Goal: Task Accomplishment & Management: Use online tool/utility

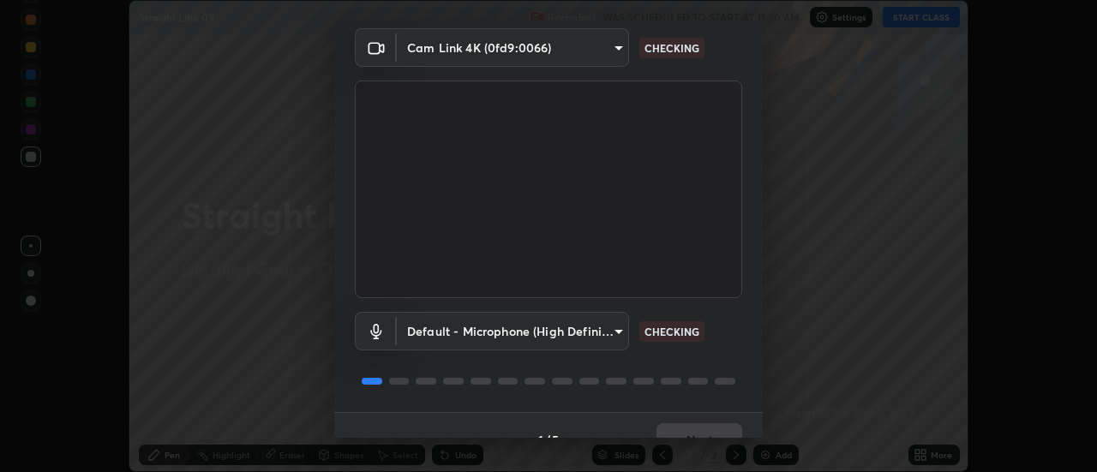
scroll to position [90, 0]
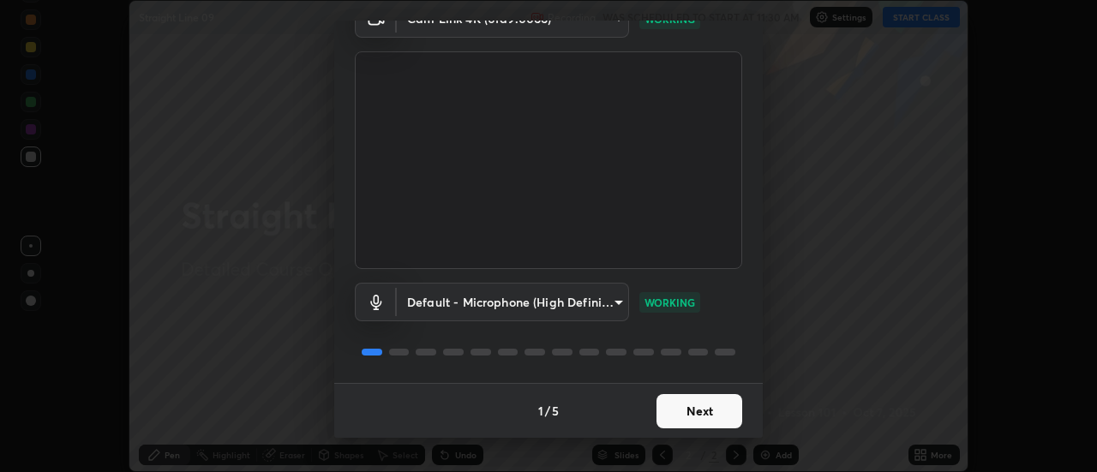
click at [696, 414] on button "Next" at bounding box center [699, 411] width 86 height 34
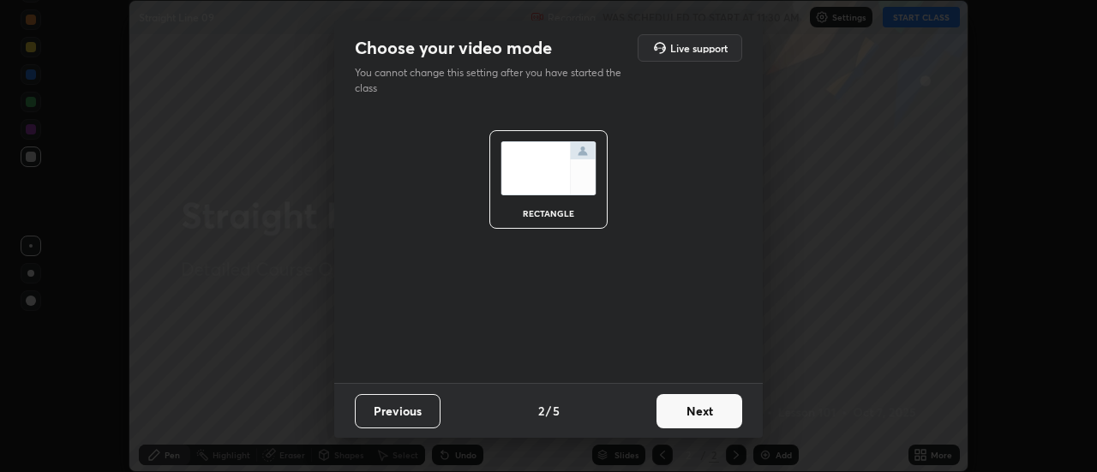
click at [709, 418] on button "Next" at bounding box center [699, 411] width 86 height 34
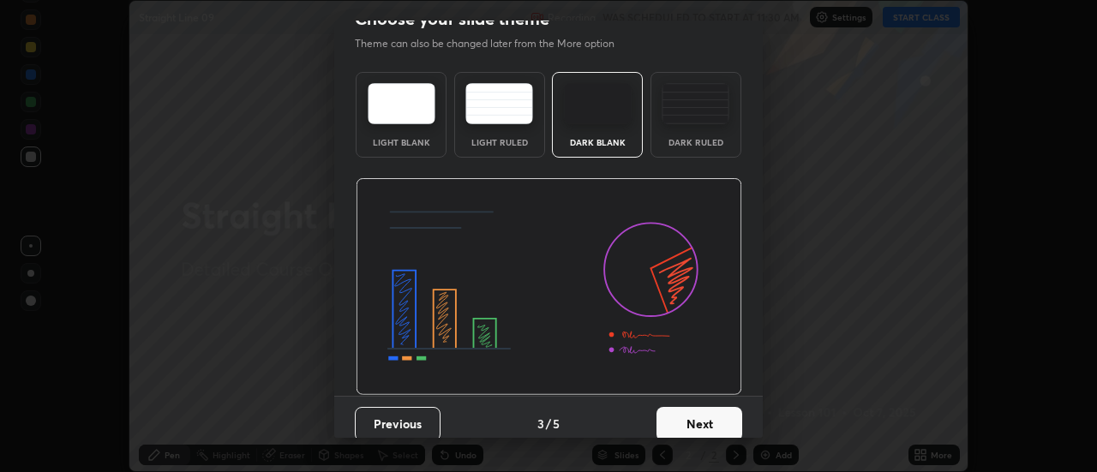
scroll to position [42, 0]
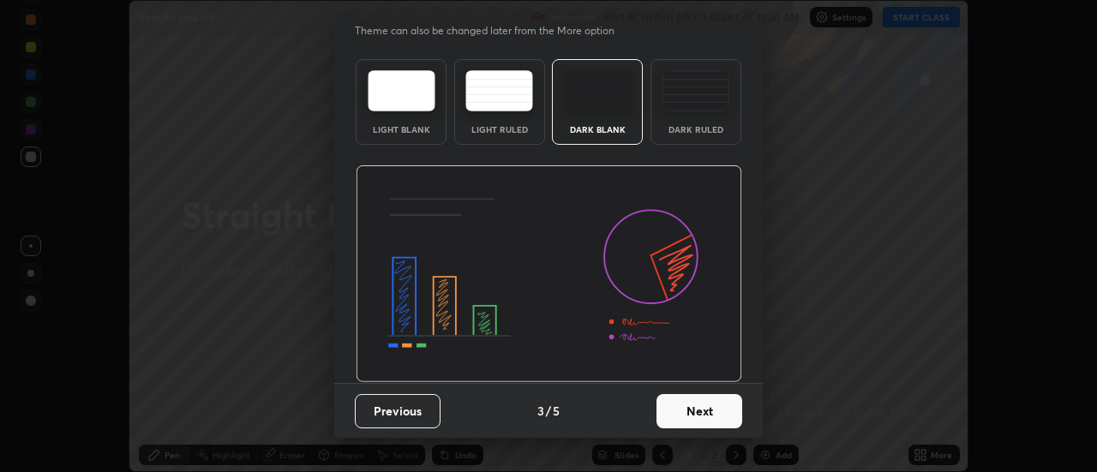
click at [719, 413] on button "Next" at bounding box center [699, 411] width 86 height 34
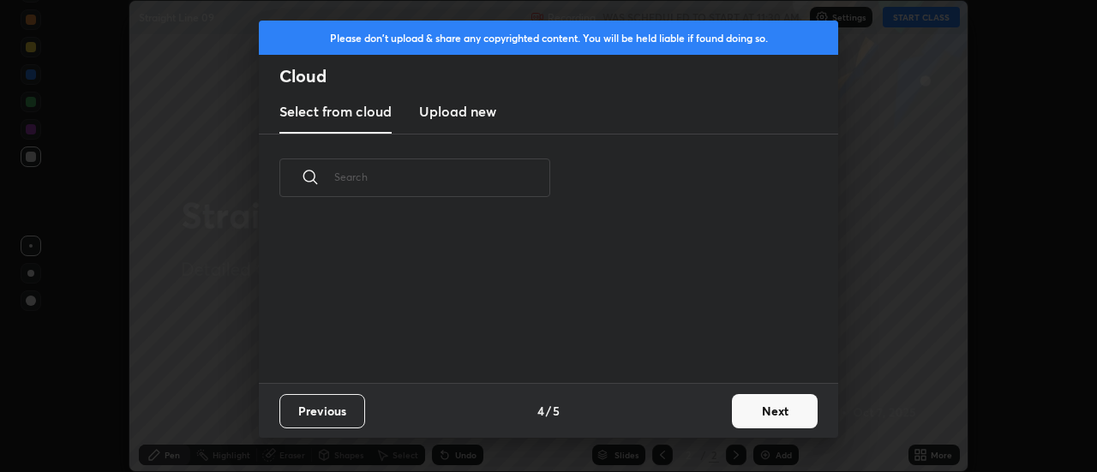
scroll to position [0, 0]
click at [759, 408] on button "Next" at bounding box center [775, 411] width 86 height 34
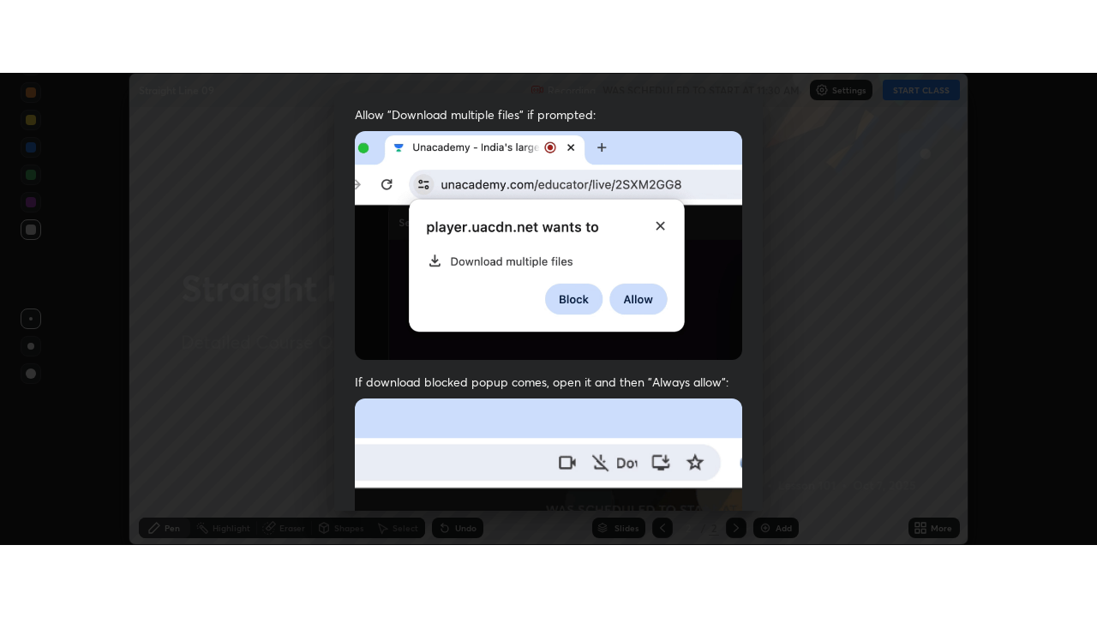
scroll to position [440, 0]
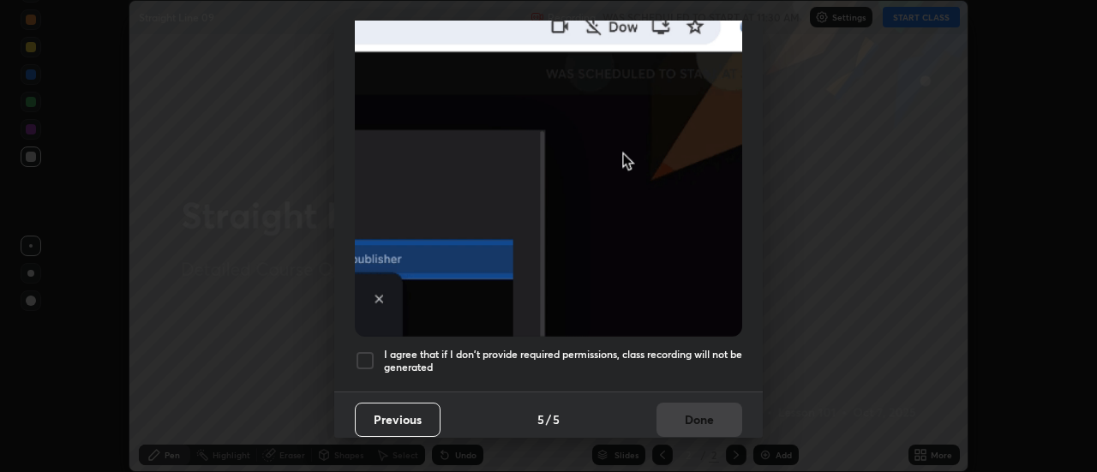
click at [623, 348] on h5 "I agree that if I don't provide required permissions, class recording will not …" at bounding box center [563, 361] width 358 height 27
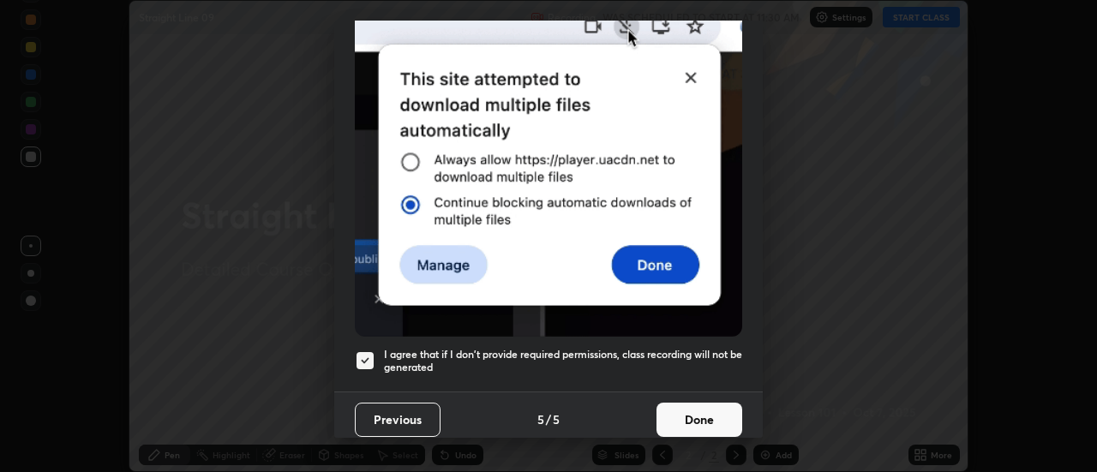
click at [679, 406] on button "Done" at bounding box center [699, 420] width 86 height 34
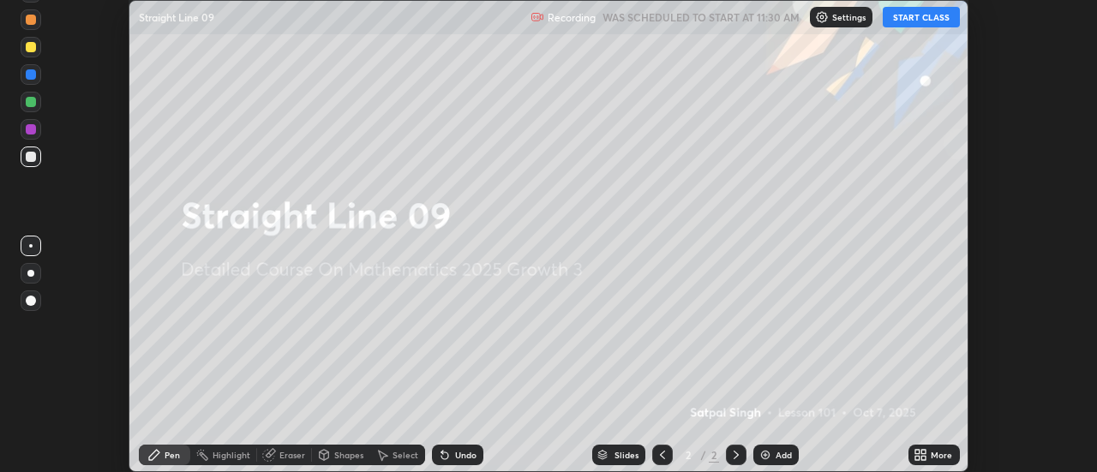
click at [902, 23] on button "START CLASS" at bounding box center [921, 17] width 77 height 21
click at [918, 458] on icon at bounding box center [917, 458] width 4 height 4
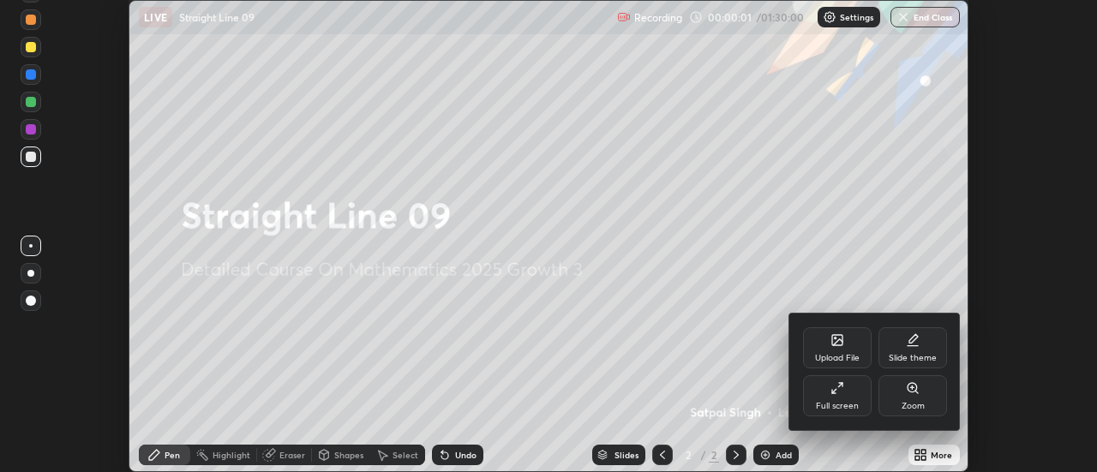
click at [835, 402] on div "Full screen" at bounding box center [837, 406] width 43 height 9
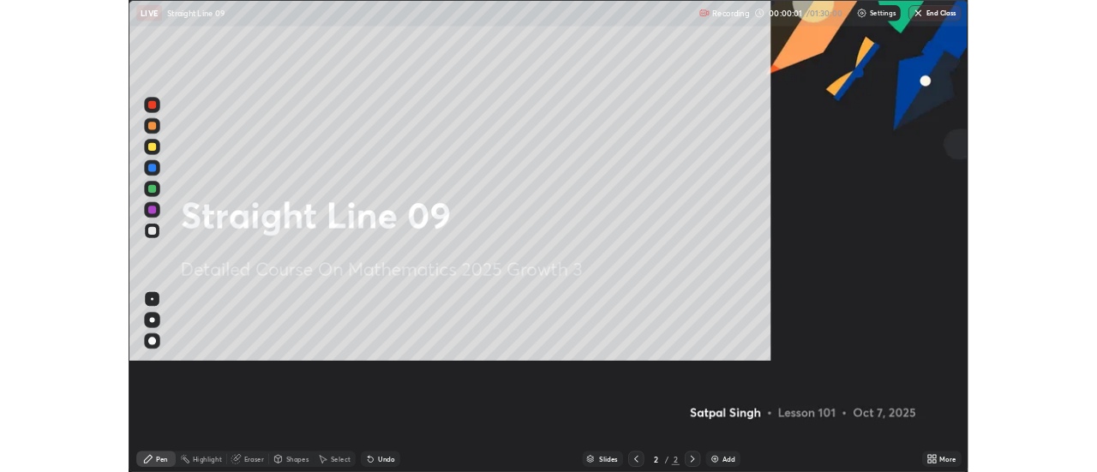
scroll to position [617, 1097]
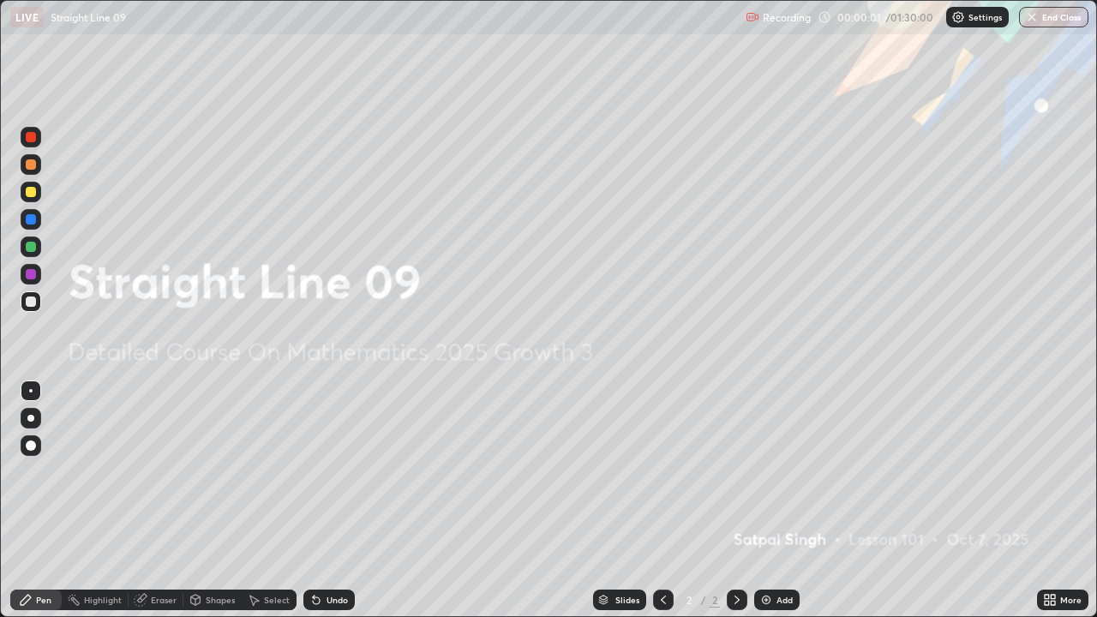
click at [777, 471] on div "Add" at bounding box center [784, 599] width 16 height 9
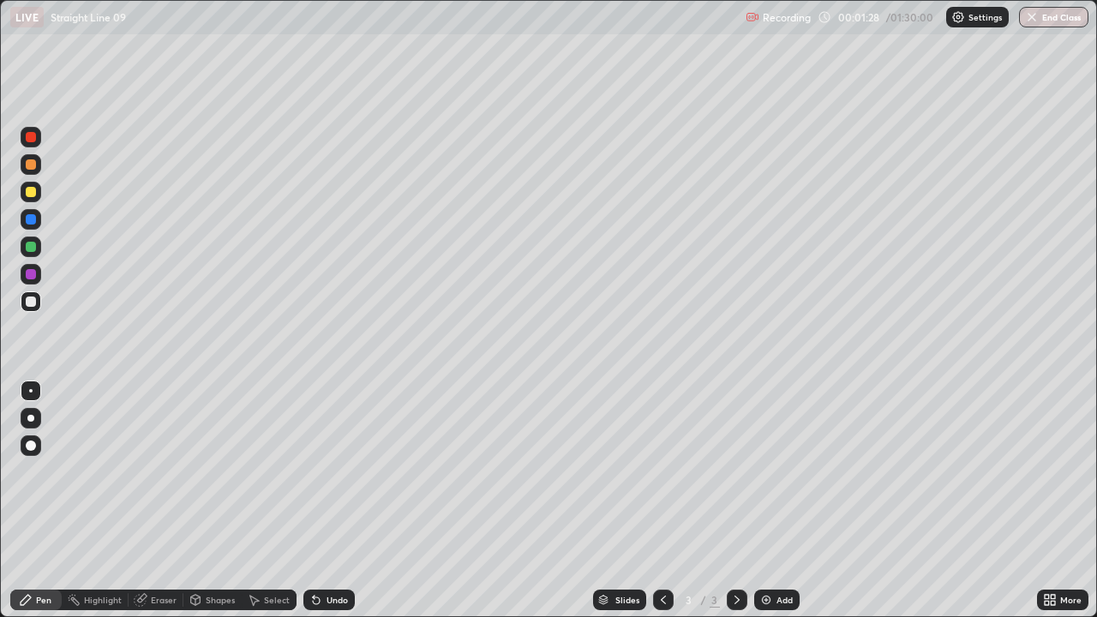
click at [309, 471] on icon at bounding box center [316, 600] width 14 height 14
click at [313, 471] on icon at bounding box center [316, 600] width 7 height 7
click at [314, 471] on icon at bounding box center [316, 600] width 7 height 7
click at [320, 471] on div "Undo" at bounding box center [328, 599] width 51 height 21
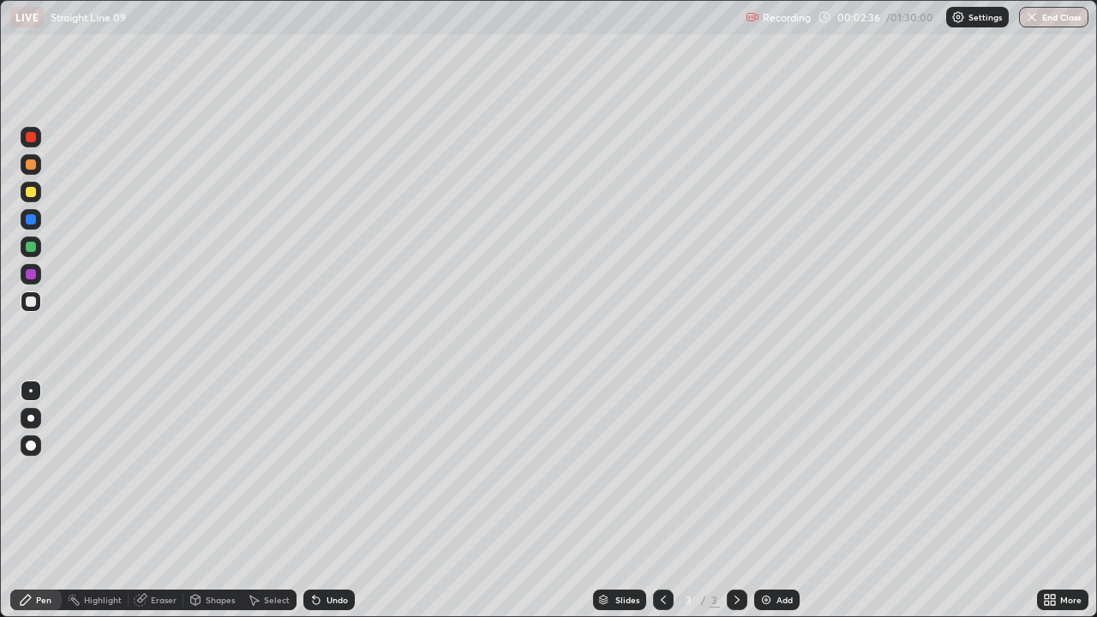
click at [341, 471] on div "Undo" at bounding box center [336, 599] width 21 height 9
click at [337, 471] on div "Undo" at bounding box center [336, 599] width 21 height 9
click at [763, 471] on img at bounding box center [766, 600] width 14 height 14
click at [29, 194] on div at bounding box center [31, 192] width 10 height 10
click at [31, 306] on div at bounding box center [31, 301] width 10 height 10
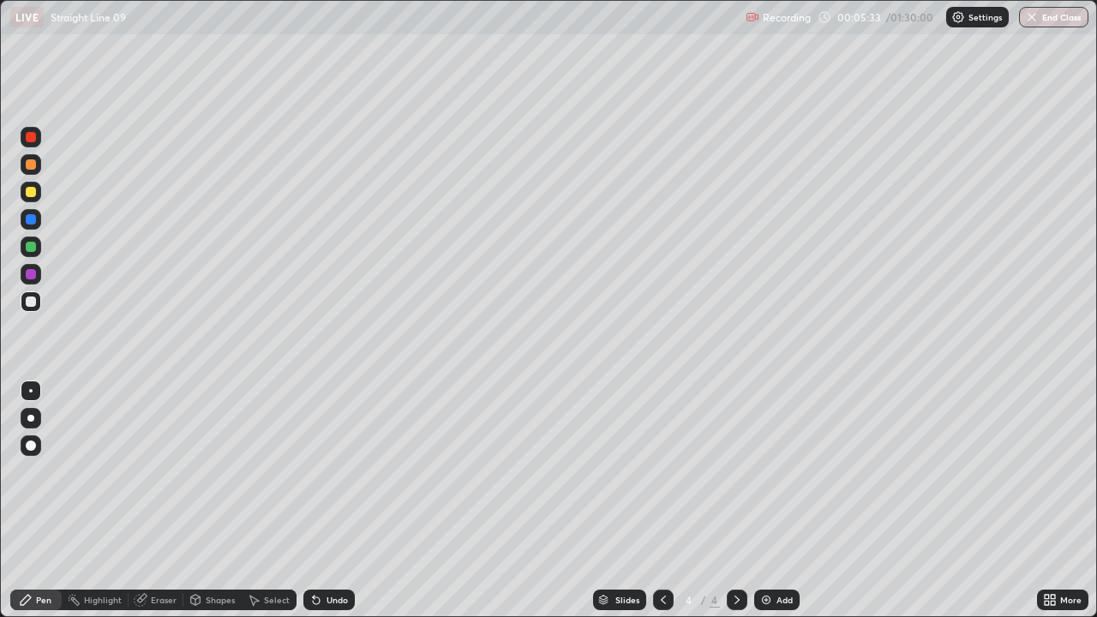
click at [31, 248] on div at bounding box center [31, 247] width 10 height 10
click at [27, 303] on div at bounding box center [31, 301] width 10 height 10
click at [768, 471] on img at bounding box center [766, 600] width 14 height 14
click at [37, 191] on div at bounding box center [31, 192] width 21 height 21
click at [317, 471] on icon at bounding box center [316, 600] width 7 height 7
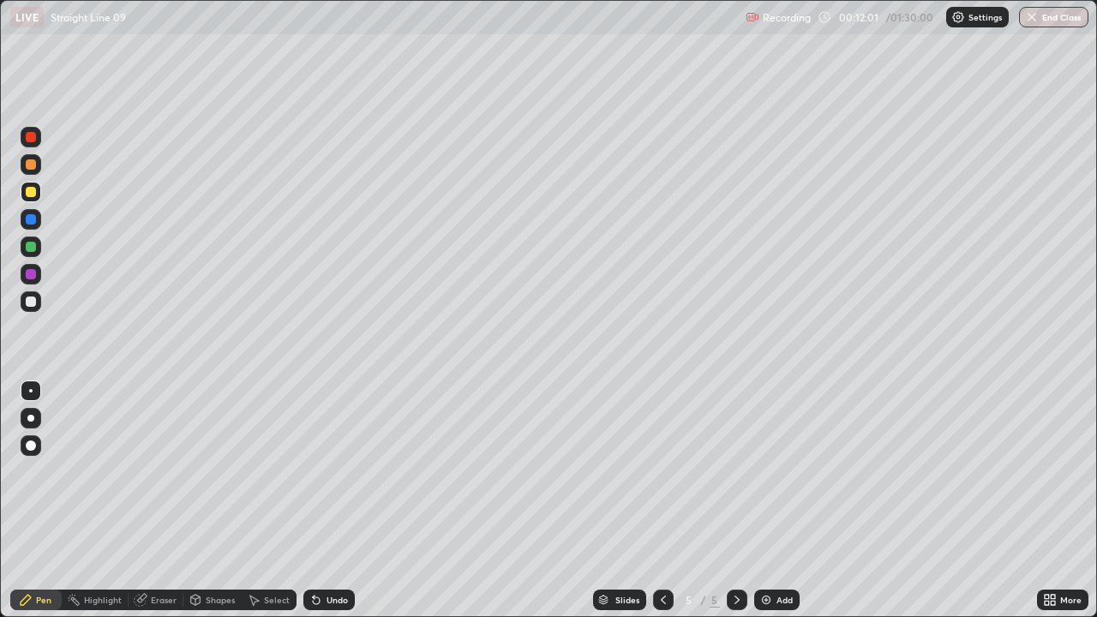
click at [33, 310] on div at bounding box center [31, 301] width 21 height 21
click at [153, 471] on div "Eraser" at bounding box center [164, 599] width 26 height 9
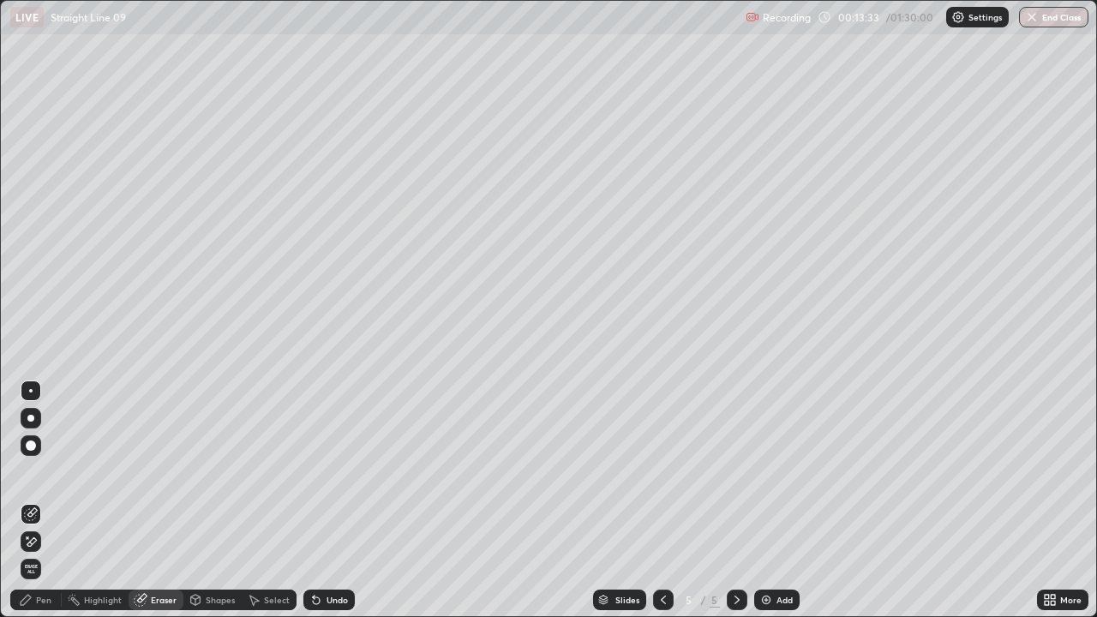
click at [44, 471] on div "Pen" at bounding box center [43, 599] width 15 height 9
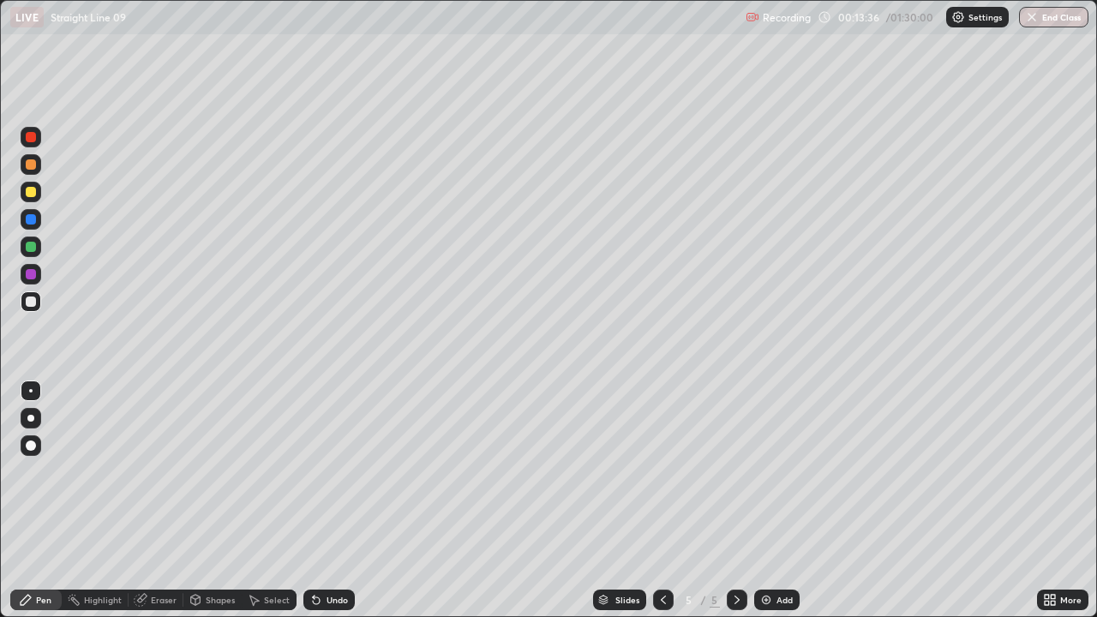
click at [158, 471] on div "Eraser" at bounding box center [156, 599] width 55 height 21
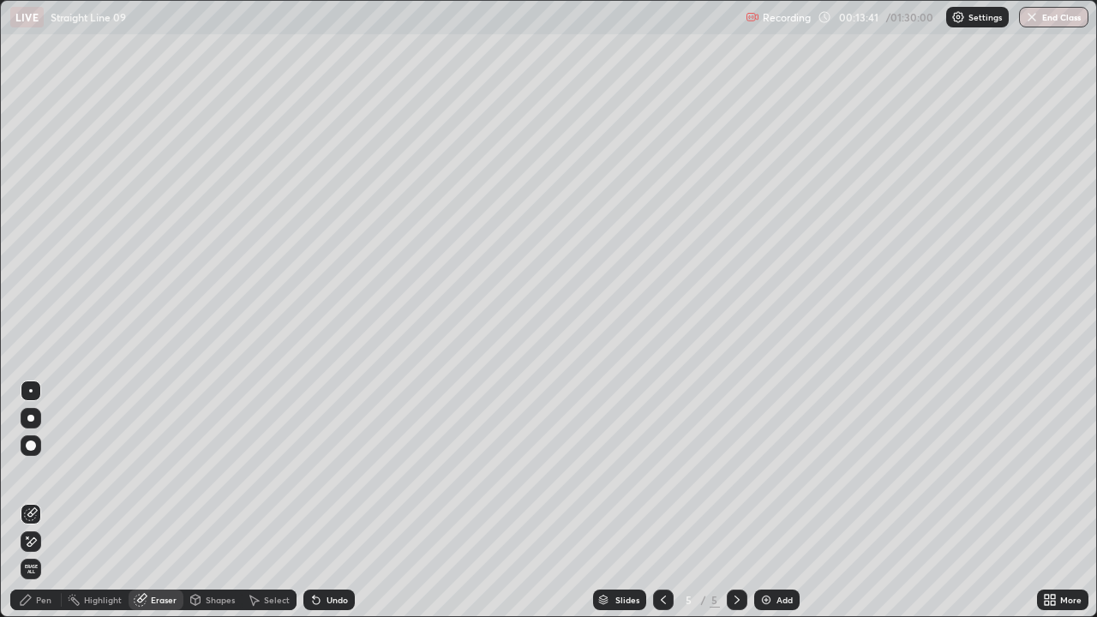
click at [57, 471] on div "Pen" at bounding box center [35, 599] width 51 height 21
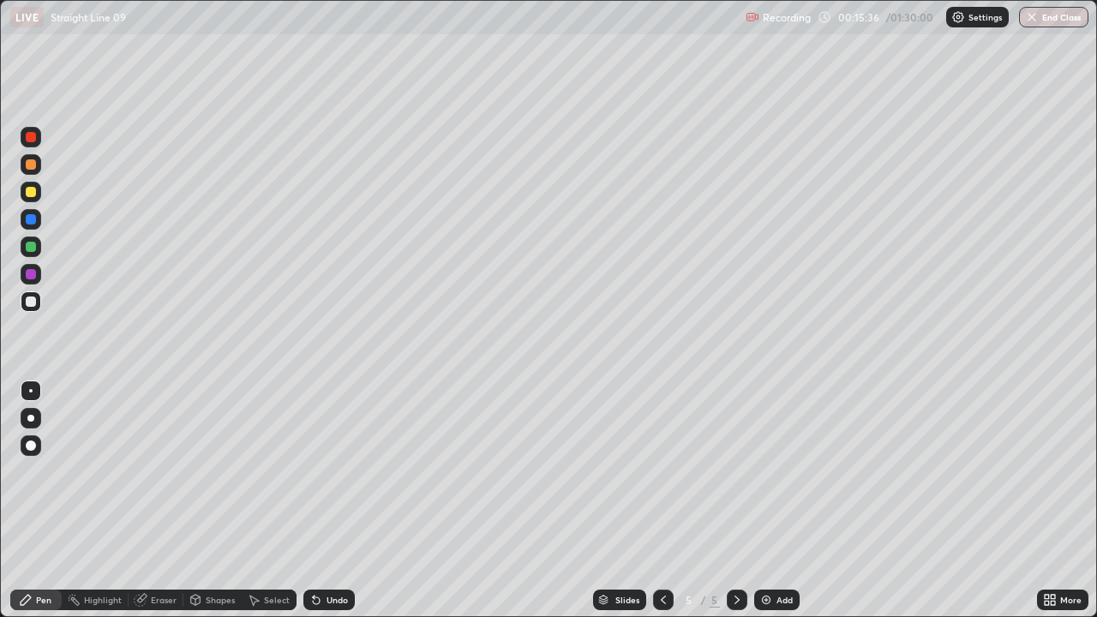
click at [763, 471] on img at bounding box center [766, 600] width 14 height 14
click at [262, 471] on div "Select" at bounding box center [269, 599] width 55 height 21
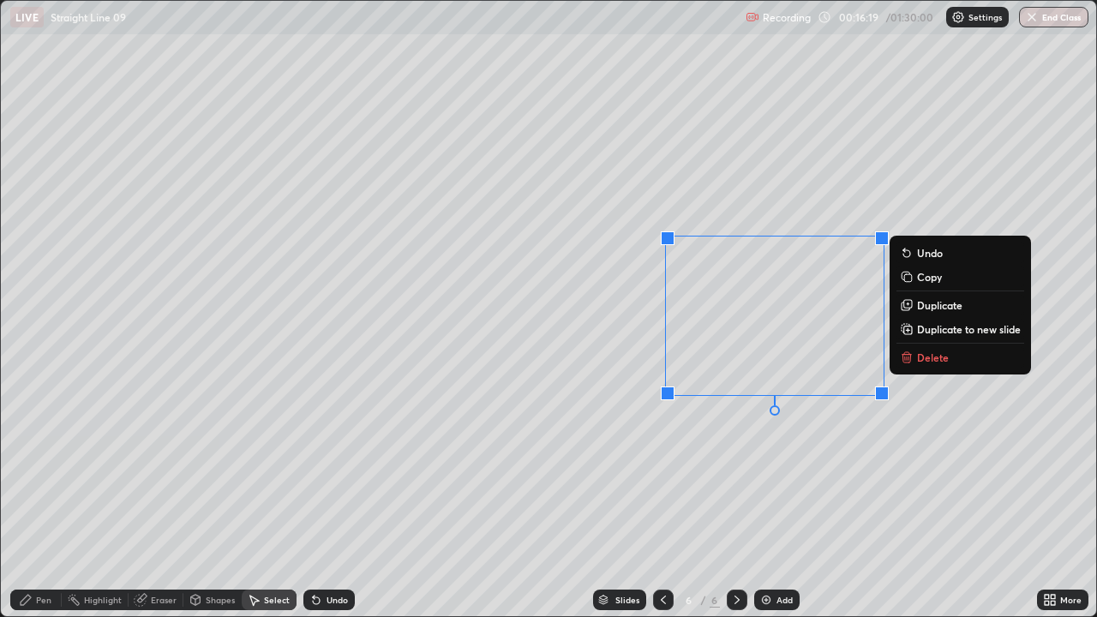
click at [905, 355] on icon at bounding box center [906, 355] width 9 height 0
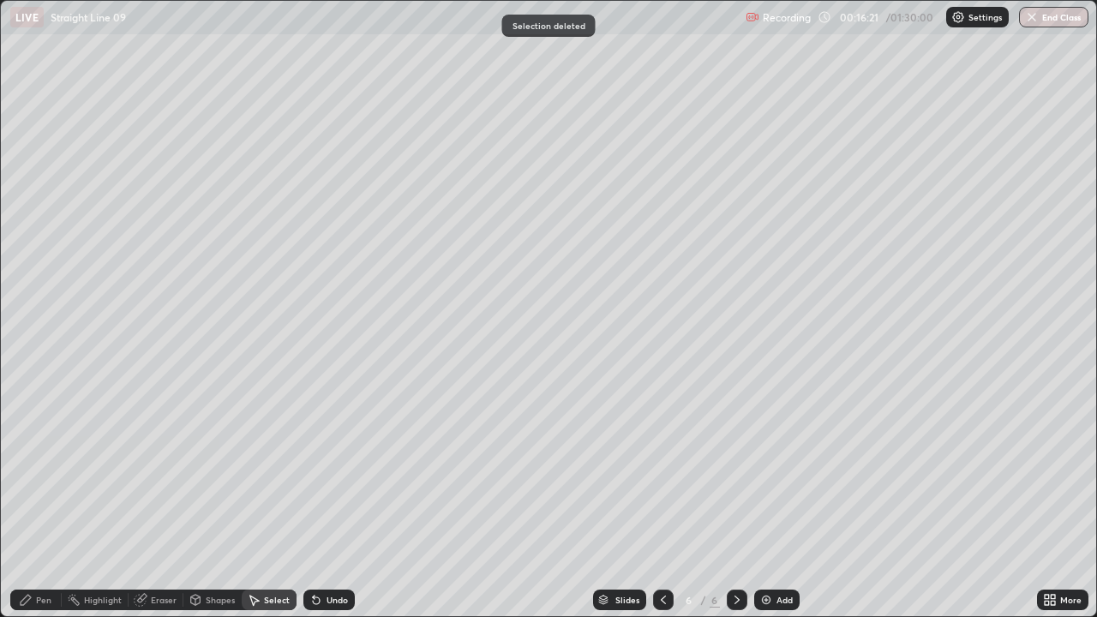
click at [55, 471] on div "Pen" at bounding box center [35, 599] width 51 height 21
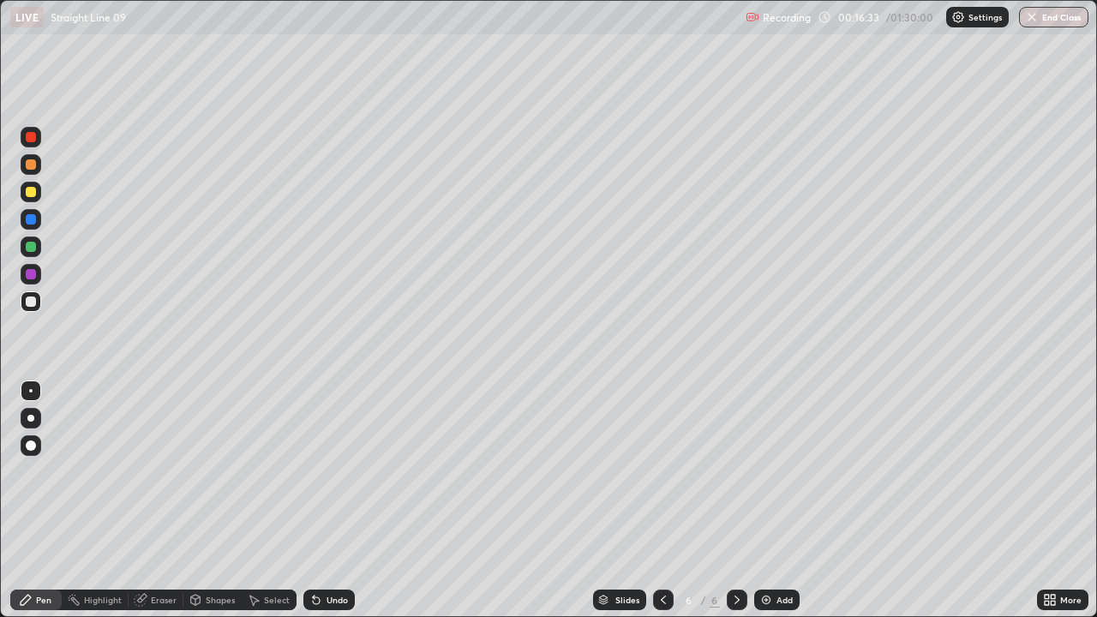
click at [313, 471] on icon at bounding box center [316, 600] width 7 height 7
click at [789, 471] on div "Add" at bounding box center [784, 599] width 16 height 9
click at [661, 471] on icon at bounding box center [663, 600] width 14 height 14
click at [173, 471] on div "Eraser" at bounding box center [164, 599] width 26 height 9
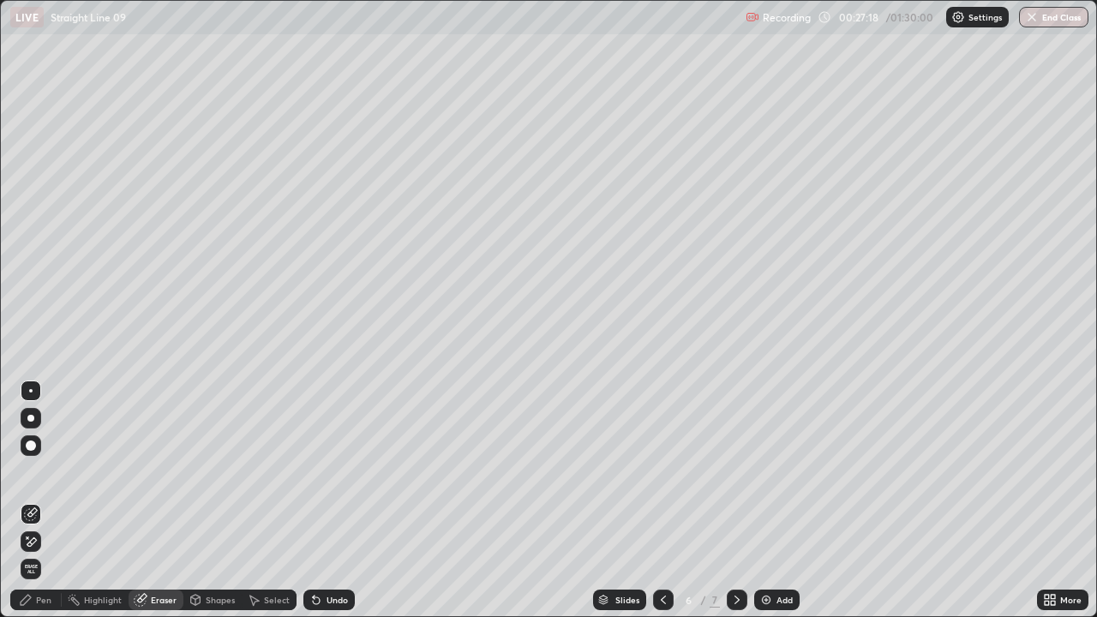
click at [735, 471] on icon at bounding box center [737, 600] width 14 height 14
click at [44, 471] on div "Pen" at bounding box center [43, 599] width 15 height 9
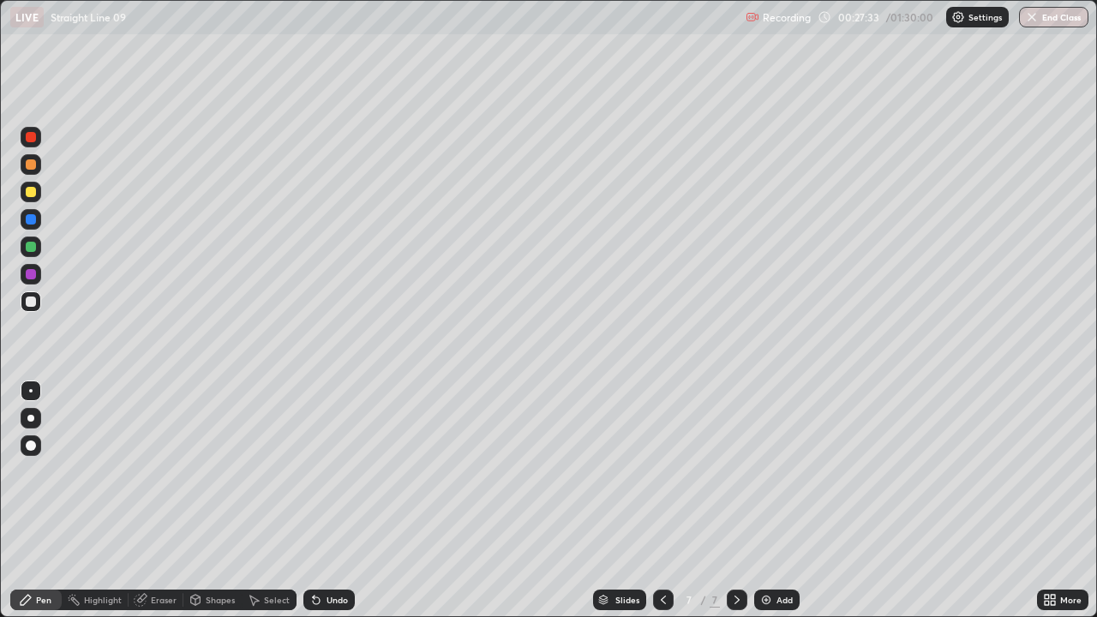
click at [661, 471] on icon at bounding box center [663, 600] width 14 height 14
click at [732, 471] on icon at bounding box center [737, 600] width 14 height 14
click at [266, 471] on div "Select" at bounding box center [277, 599] width 26 height 9
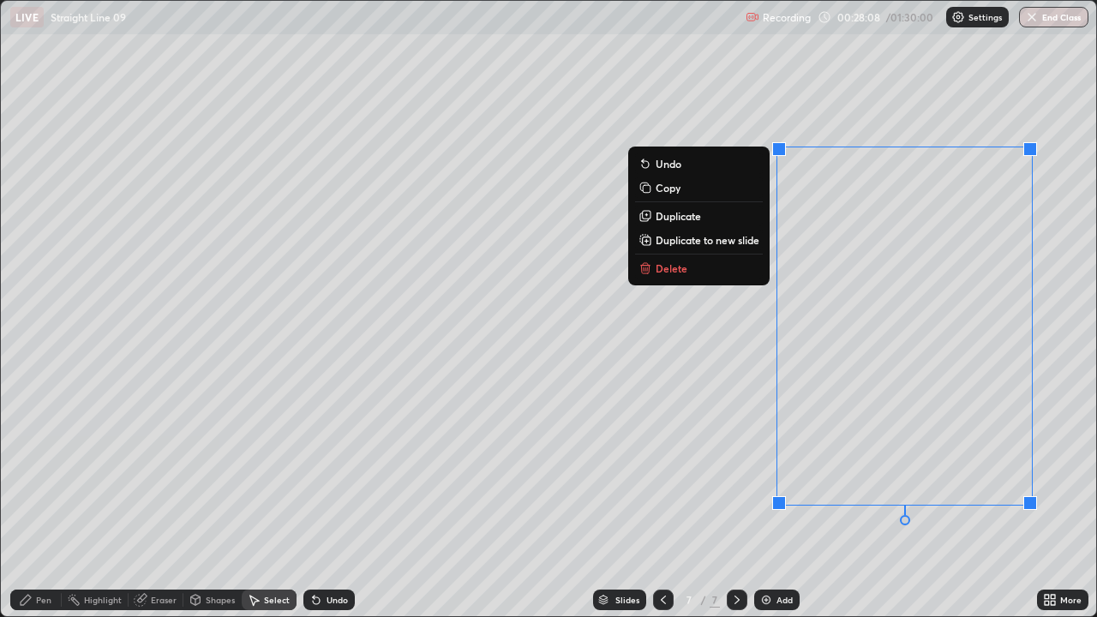
click at [646, 266] on icon at bounding box center [646, 269] width 8 height 8
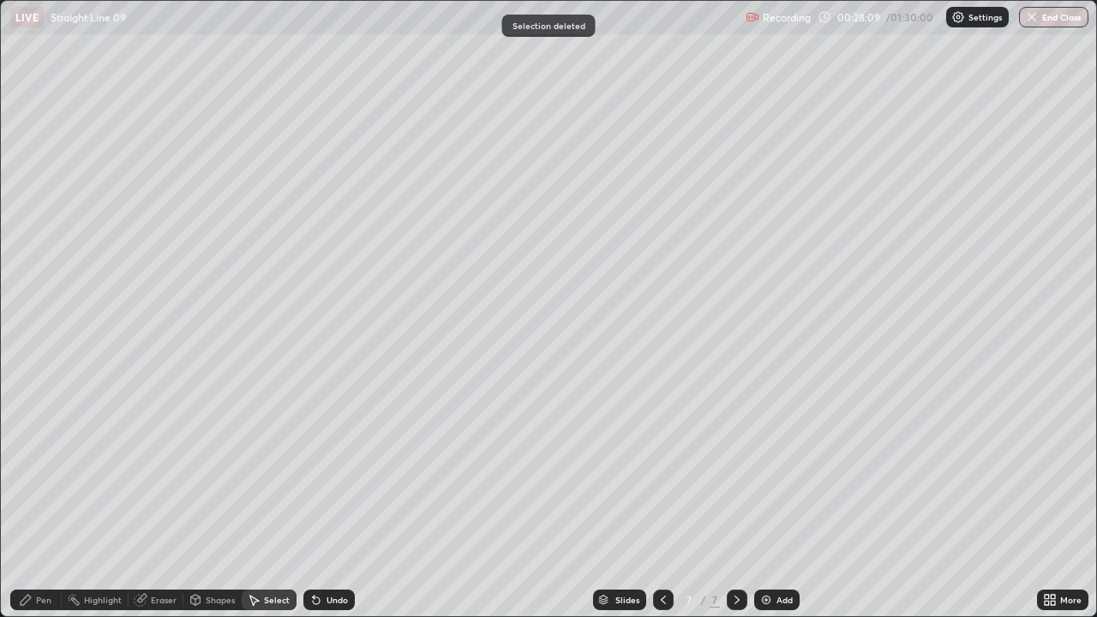
click at [40, 471] on div "Pen" at bounding box center [43, 599] width 15 height 9
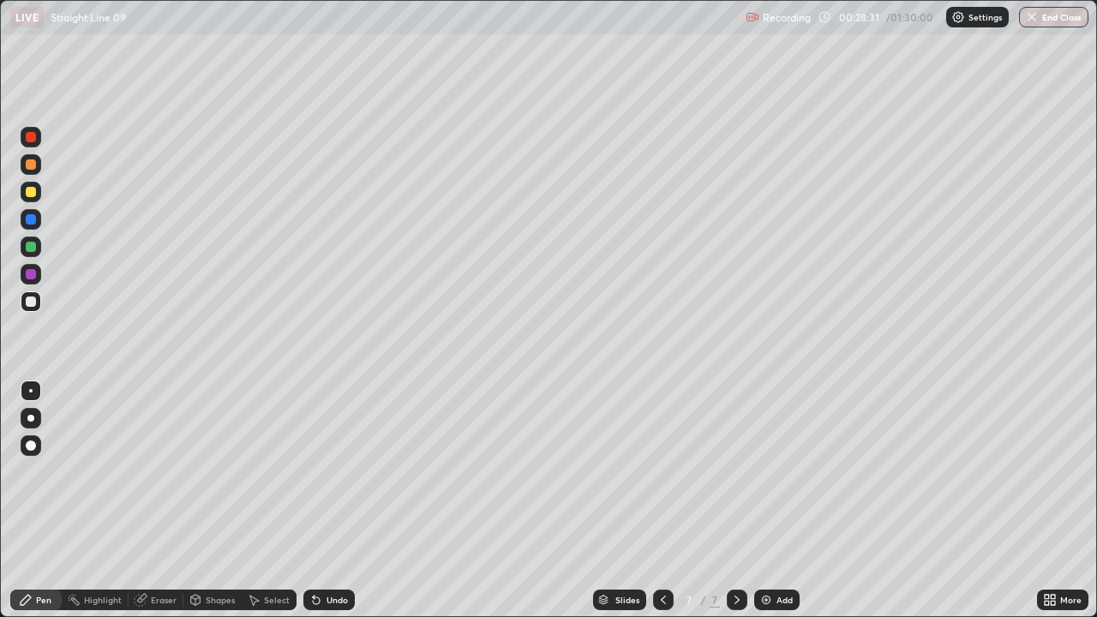
click at [661, 471] on icon at bounding box center [663, 600] width 14 height 14
click at [732, 471] on div at bounding box center [737, 599] width 21 height 21
click at [763, 471] on img at bounding box center [766, 600] width 14 height 14
click at [329, 471] on div "Undo" at bounding box center [328, 599] width 51 height 21
click at [765, 471] on img at bounding box center [766, 600] width 14 height 14
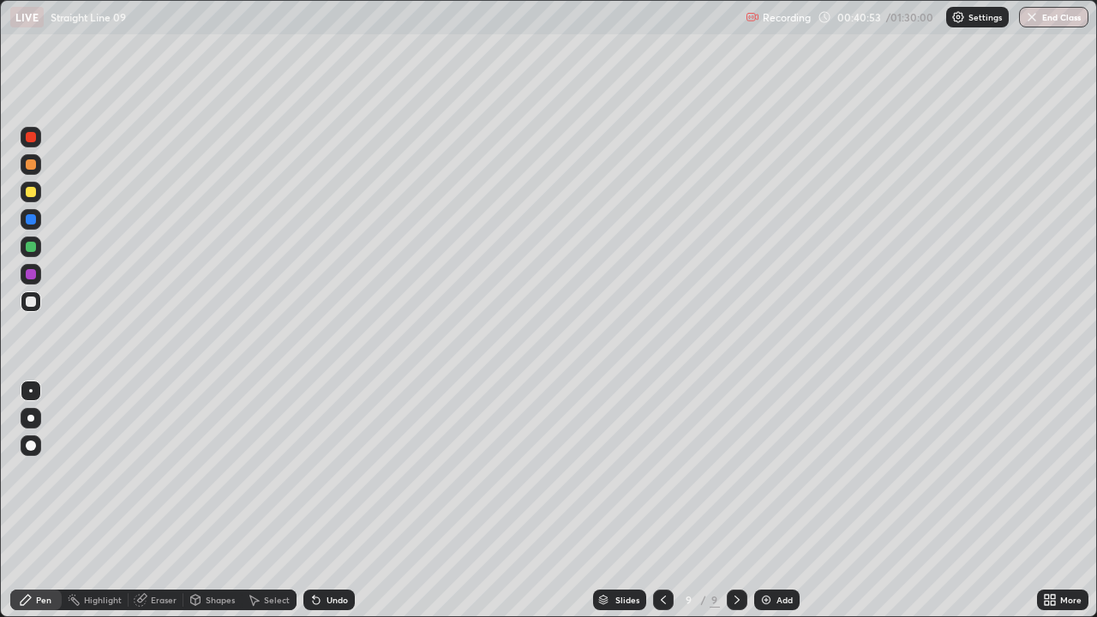
click at [153, 471] on div "Eraser" at bounding box center [164, 599] width 26 height 9
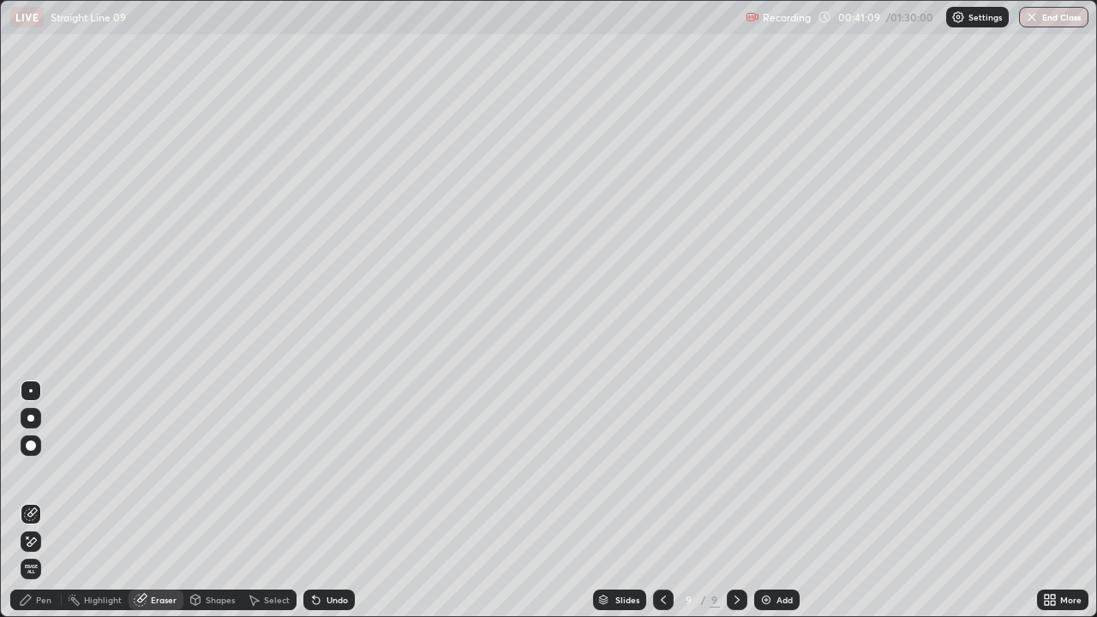
click at [52, 471] on div "Pen" at bounding box center [35, 599] width 51 height 21
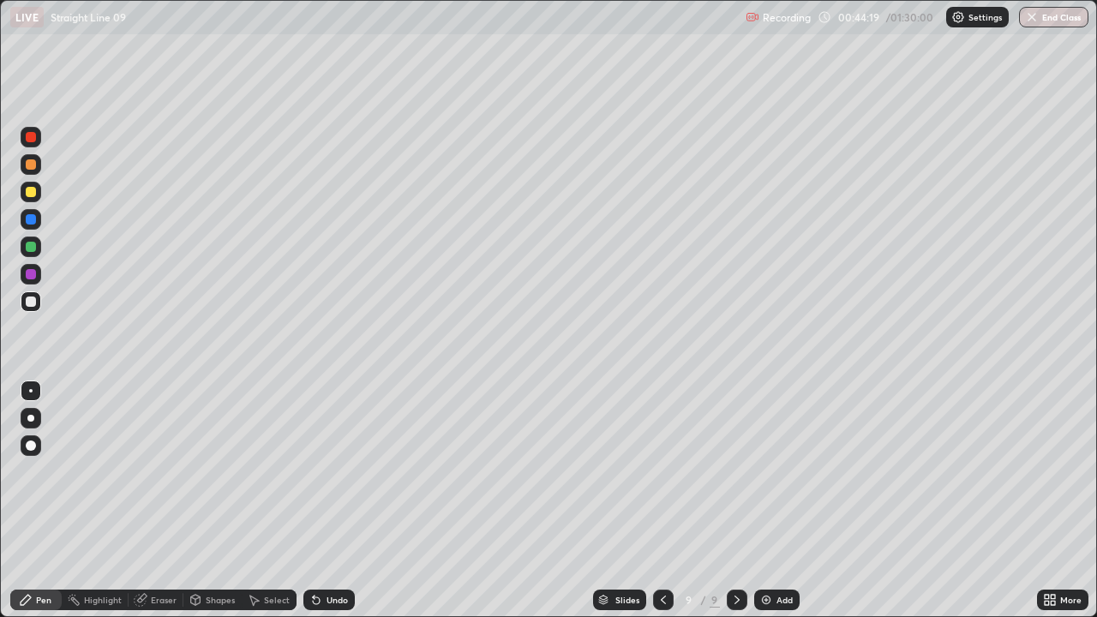
click at [321, 471] on div "Undo" at bounding box center [328, 599] width 51 height 21
click at [326, 471] on div "Undo" at bounding box center [328, 599] width 51 height 21
click at [325, 471] on div "Undo" at bounding box center [328, 599] width 51 height 21
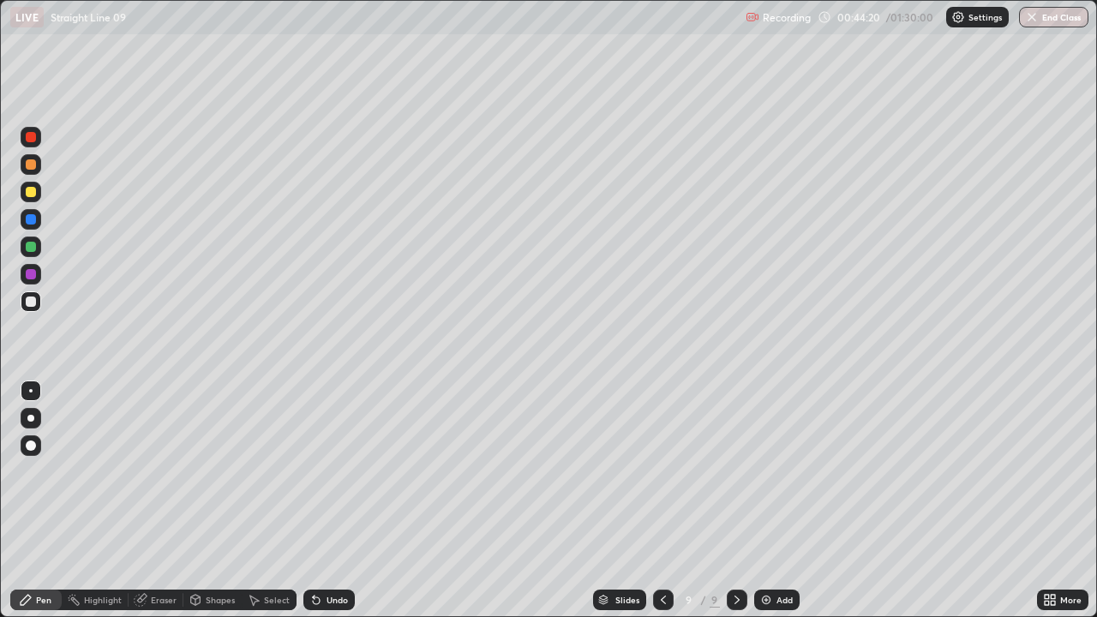
click at [323, 471] on div "Undo" at bounding box center [328, 599] width 51 height 21
click at [225, 471] on div "Shapes" at bounding box center [220, 599] width 29 height 9
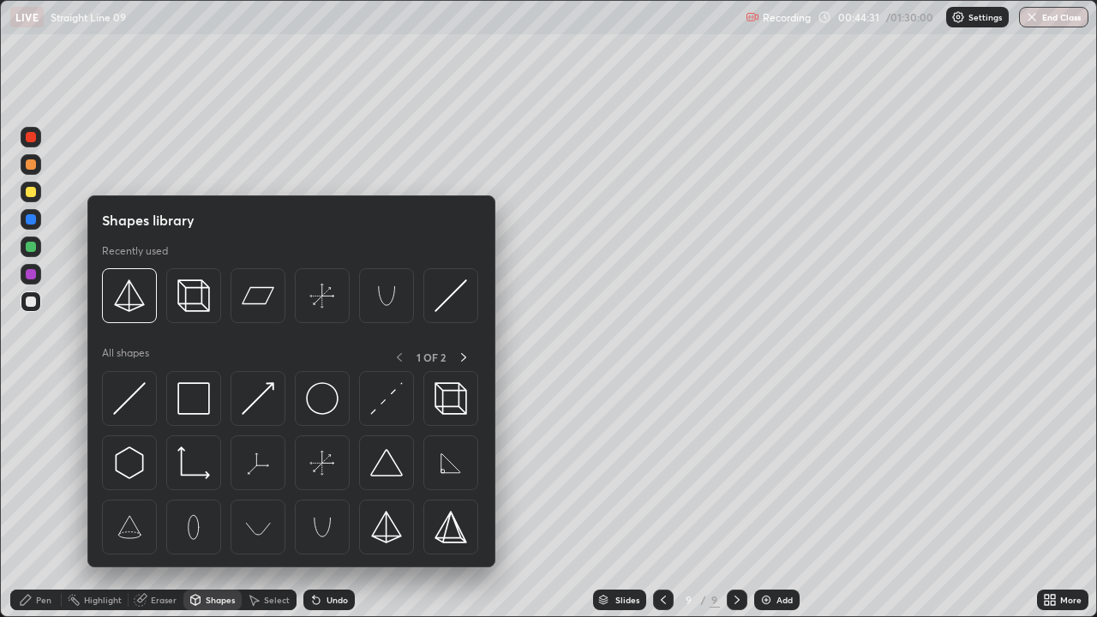
click at [272, 471] on div "Select" at bounding box center [277, 599] width 26 height 9
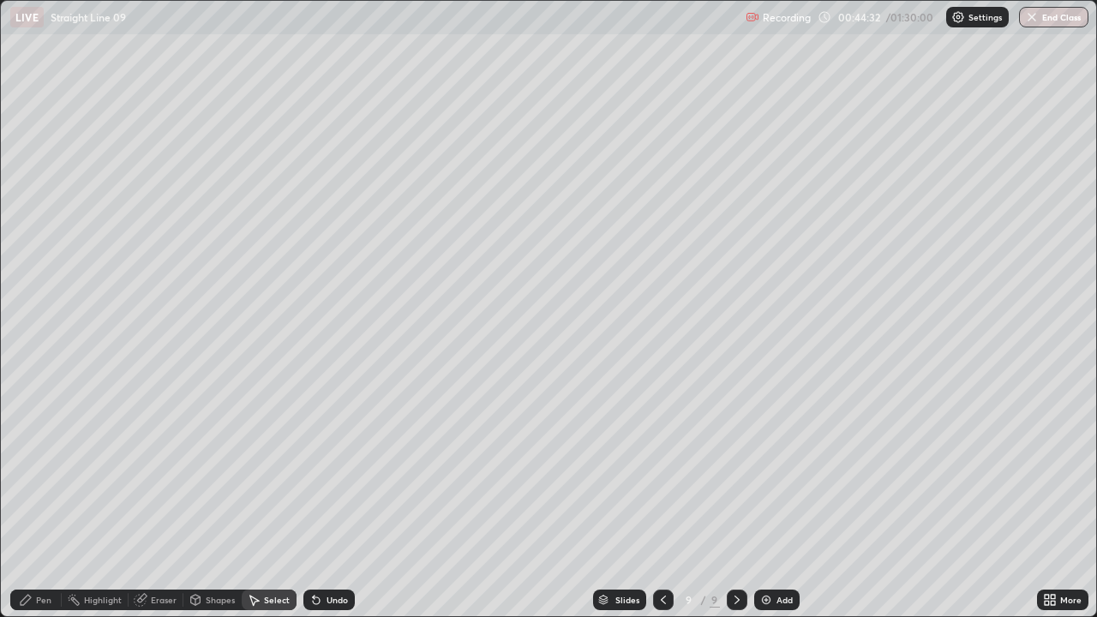
click at [142, 471] on icon at bounding box center [141, 598] width 9 height 9
click at [46, 471] on div "Pen" at bounding box center [43, 599] width 15 height 9
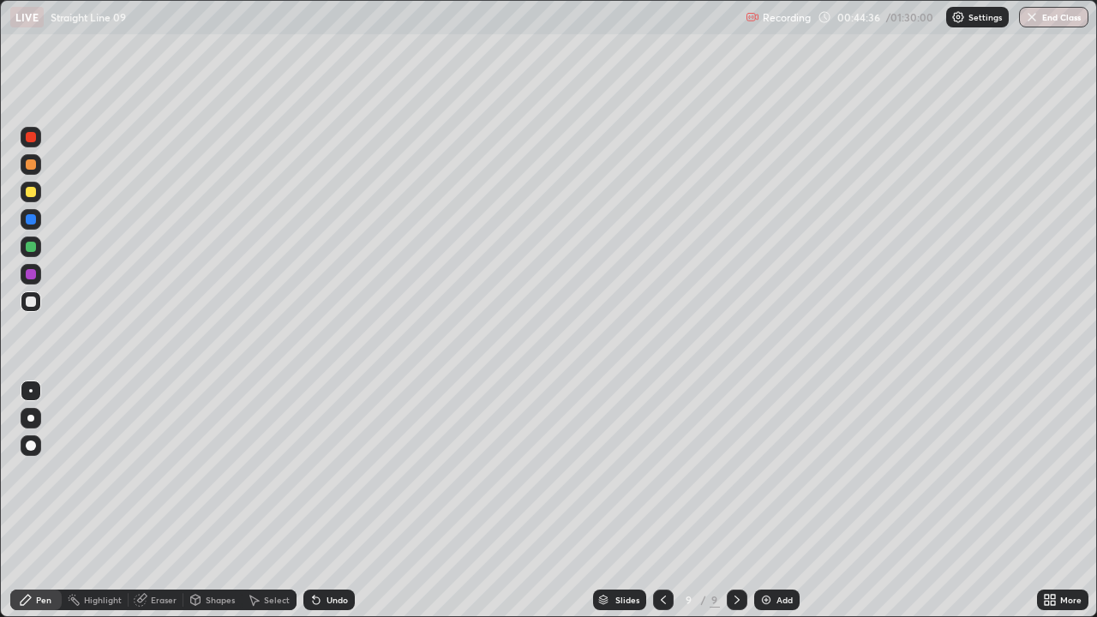
click at [172, 471] on div "Eraser" at bounding box center [164, 599] width 26 height 9
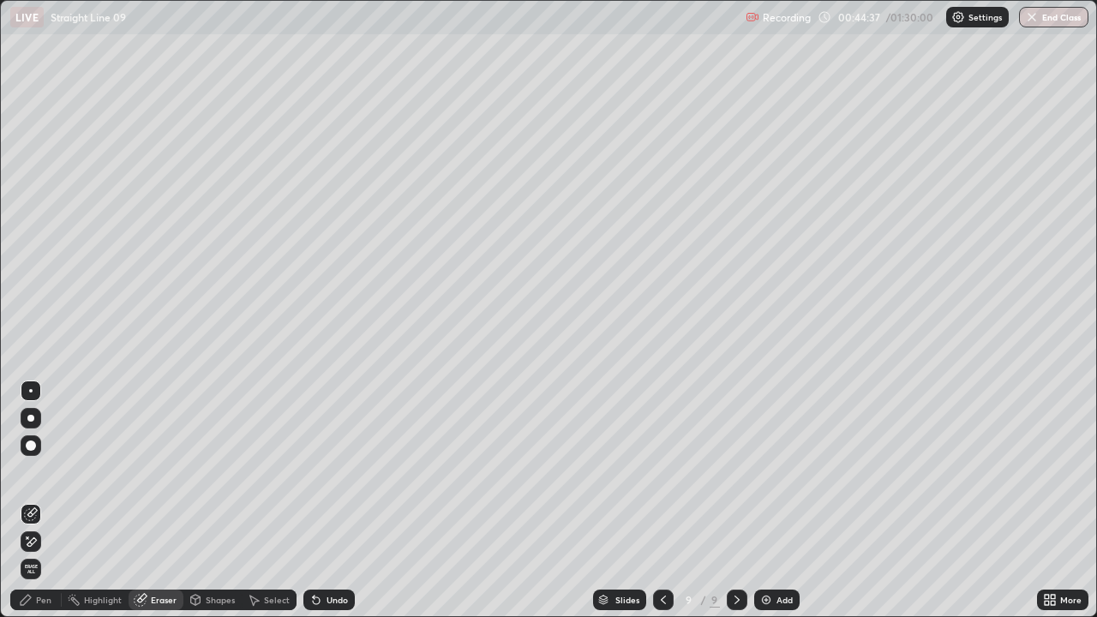
click at [45, 471] on div "Pen" at bounding box center [43, 599] width 15 height 9
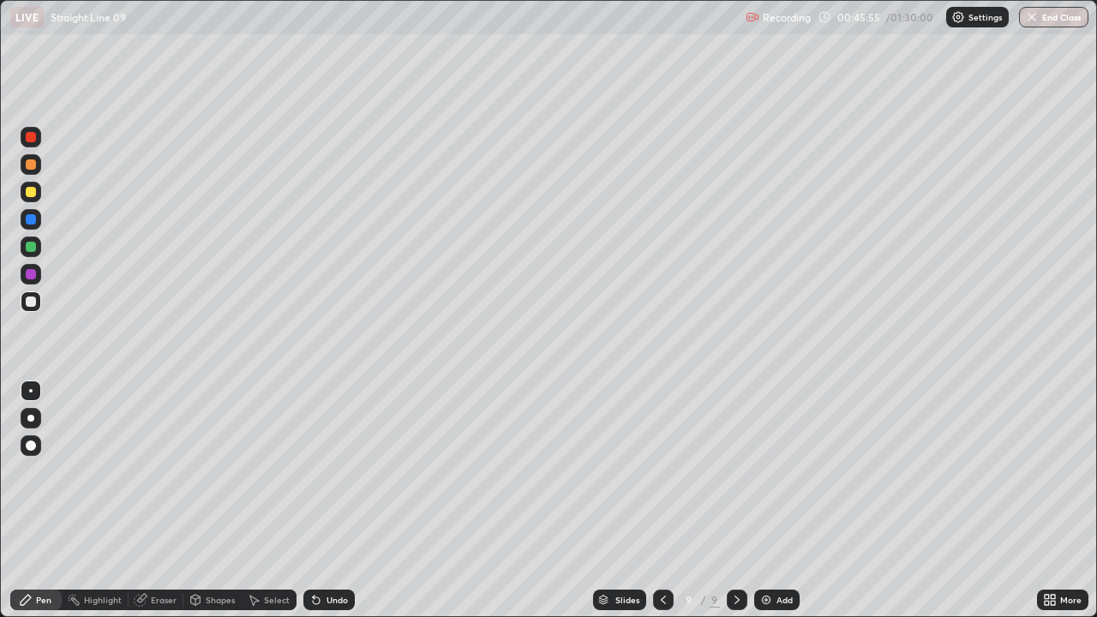
click at [171, 471] on div "Eraser" at bounding box center [164, 599] width 26 height 9
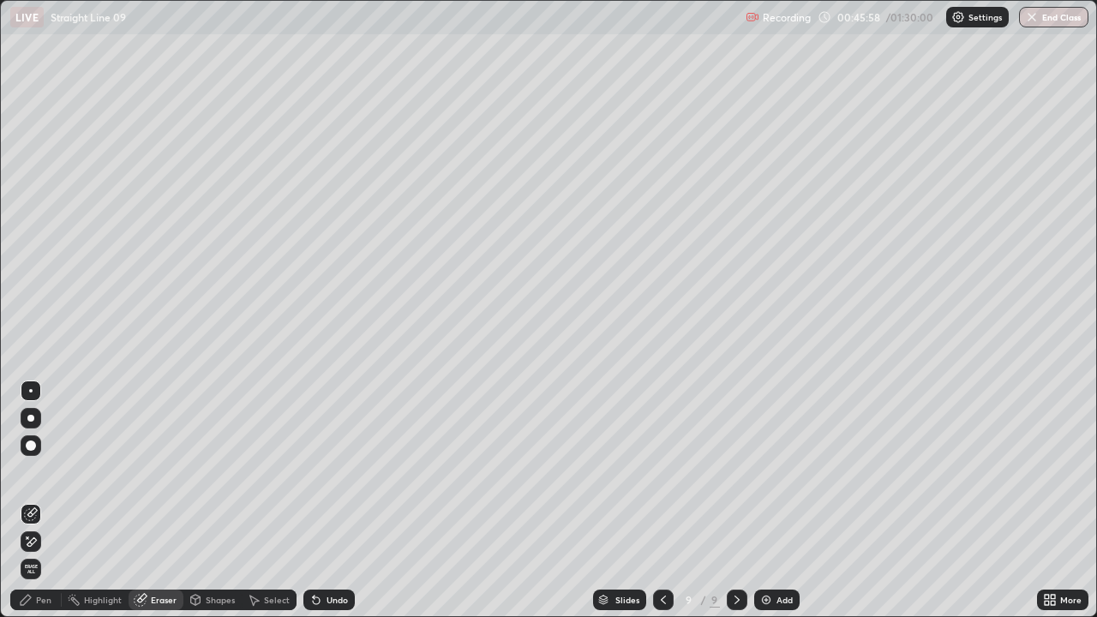
click at [43, 471] on div "Pen" at bounding box center [43, 599] width 15 height 9
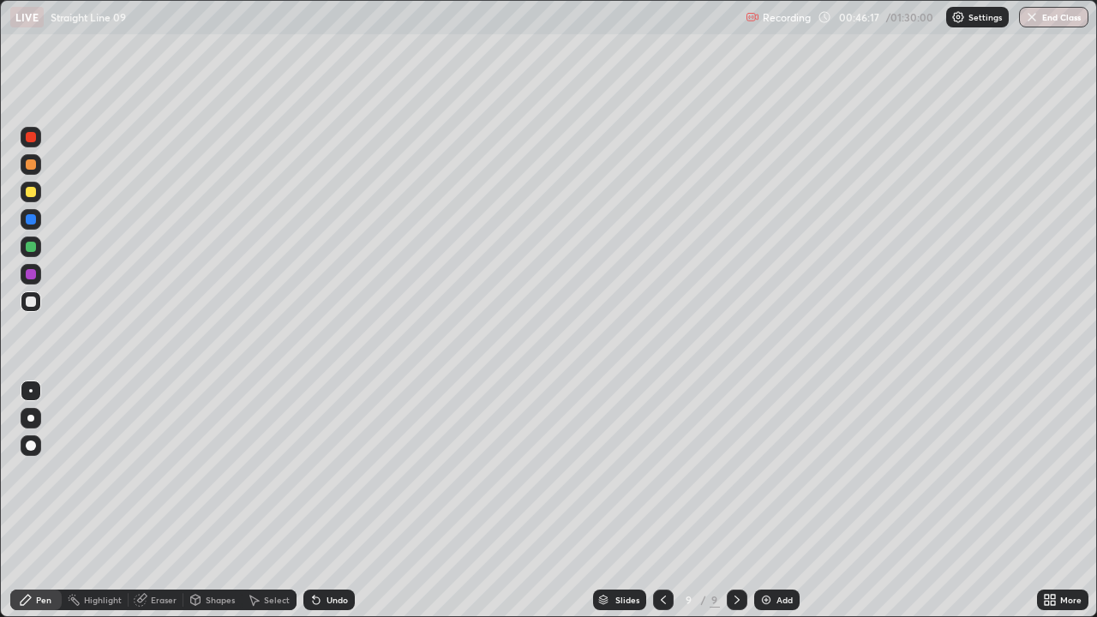
click at [334, 471] on div "Undo" at bounding box center [328, 599] width 51 height 21
click at [320, 471] on div "Undo" at bounding box center [328, 599] width 51 height 21
click at [321, 471] on div "Undo" at bounding box center [328, 599] width 51 height 21
click at [320, 471] on icon at bounding box center [316, 600] width 14 height 14
click at [280, 471] on div "Select" at bounding box center [277, 599] width 26 height 9
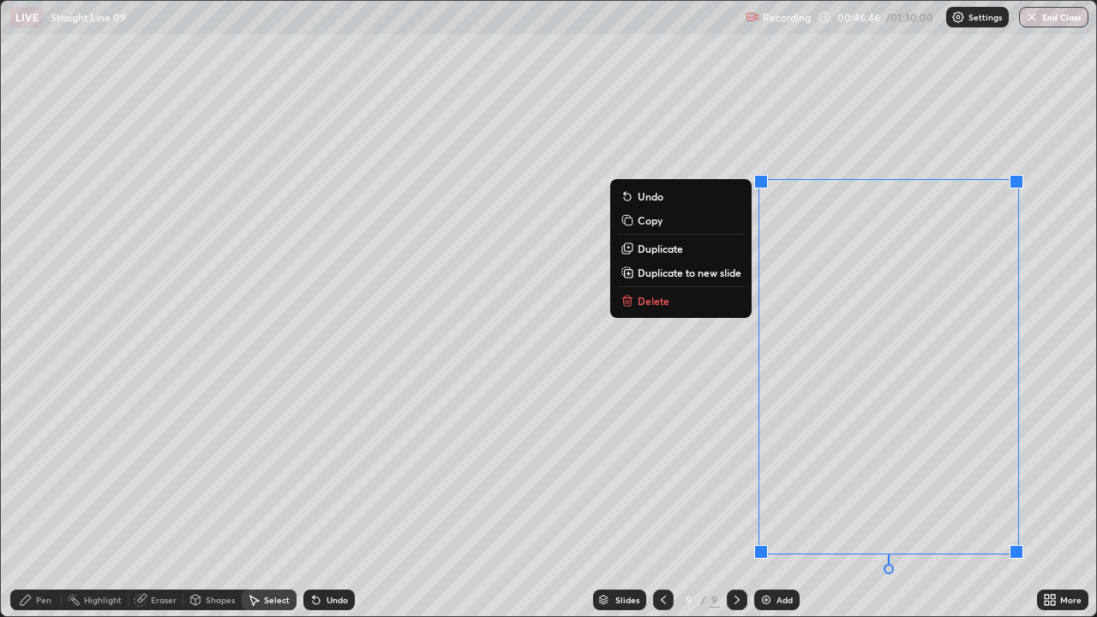
click at [655, 304] on p "Delete" at bounding box center [653, 301] width 32 height 14
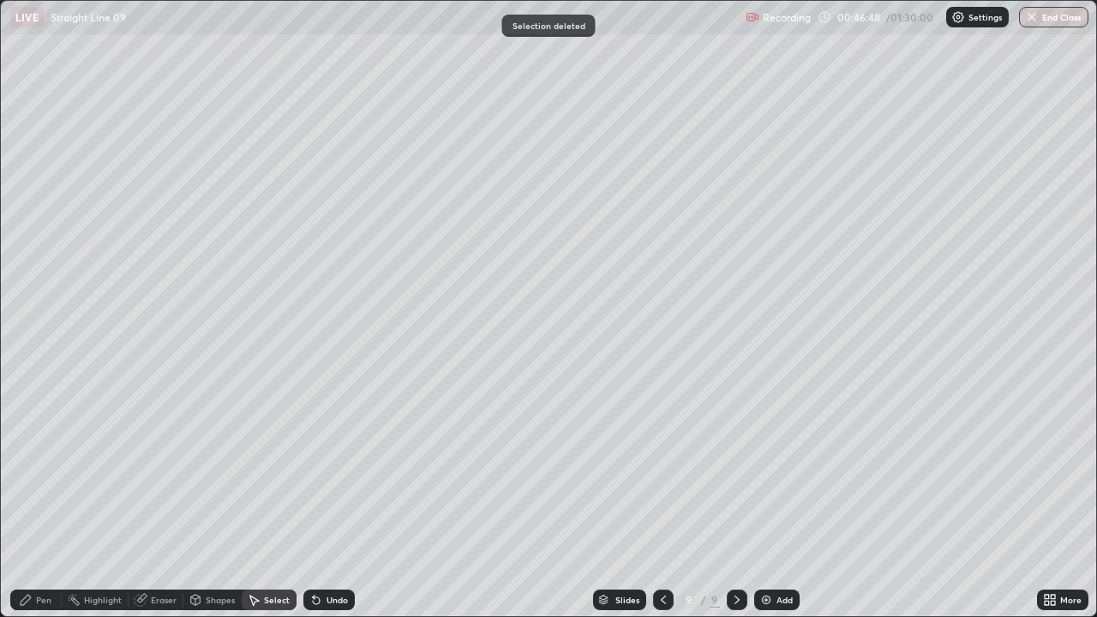
click at [57, 471] on div "Pen" at bounding box center [35, 599] width 51 height 21
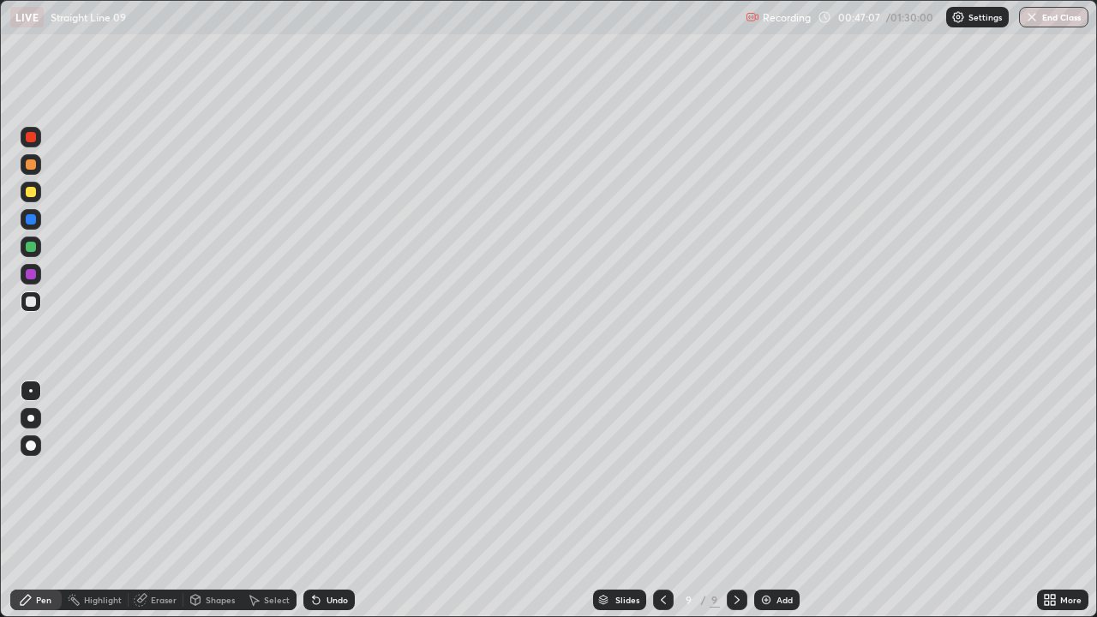
click at [167, 471] on div "Eraser" at bounding box center [164, 599] width 26 height 9
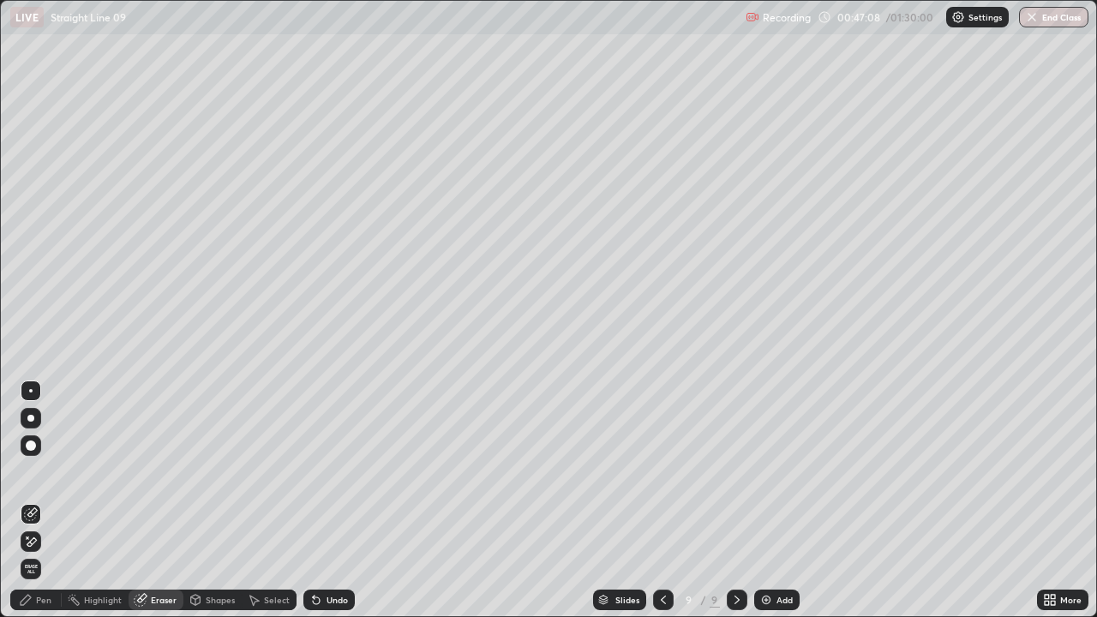
click at [33, 471] on icon at bounding box center [31, 542] width 14 height 15
click at [47, 471] on div "Pen" at bounding box center [43, 599] width 15 height 9
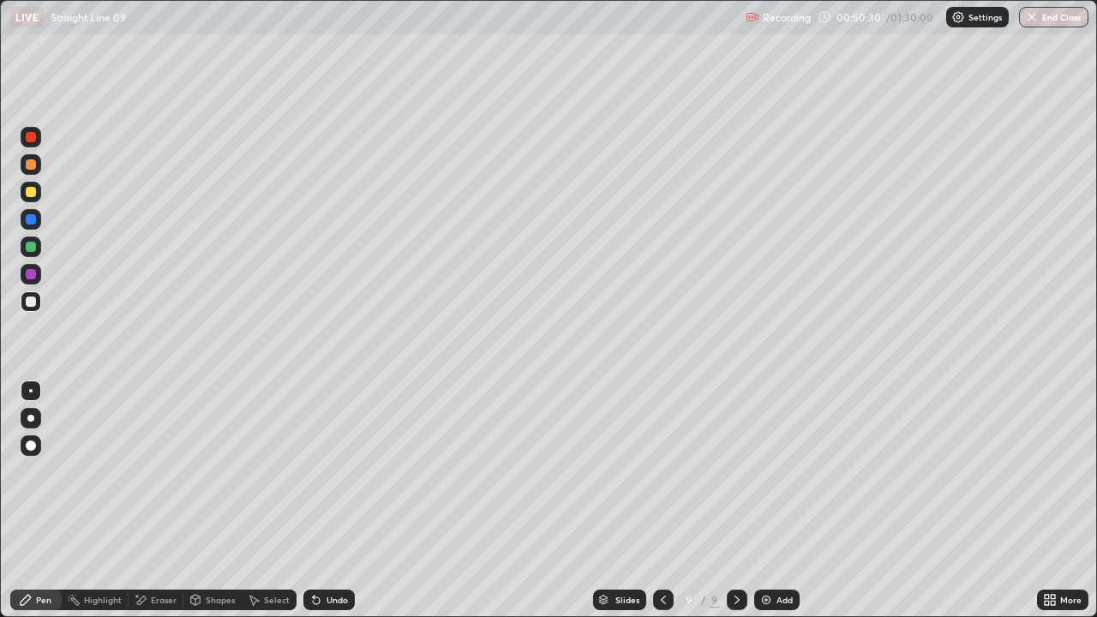
click at [171, 471] on div "Eraser" at bounding box center [164, 599] width 26 height 9
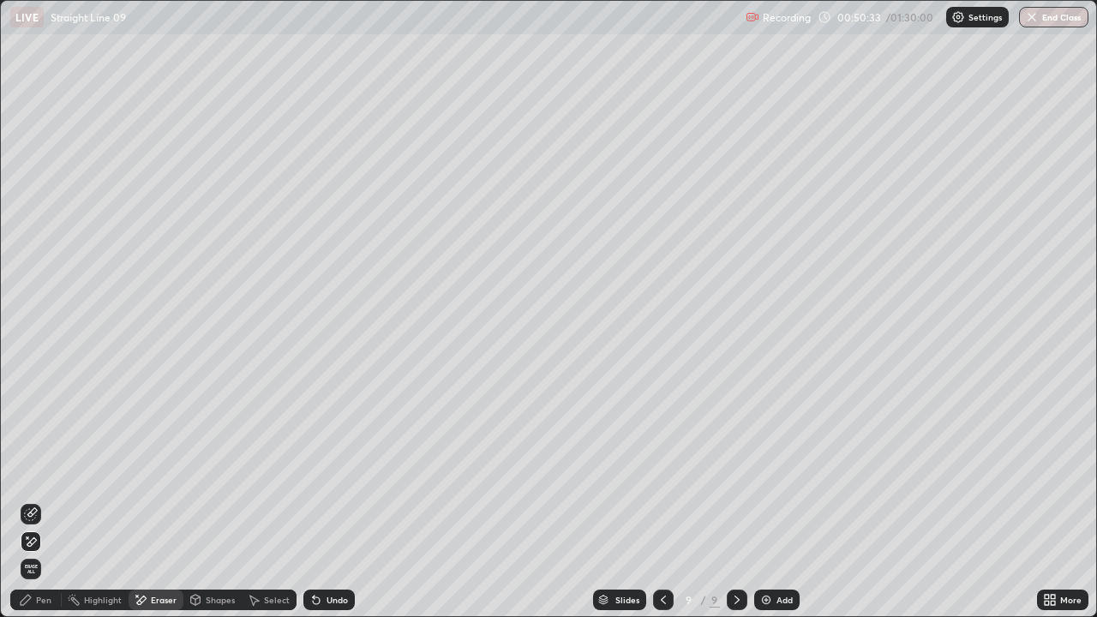
click at [51, 471] on div "Pen" at bounding box center [43, 599] width 15 height 9
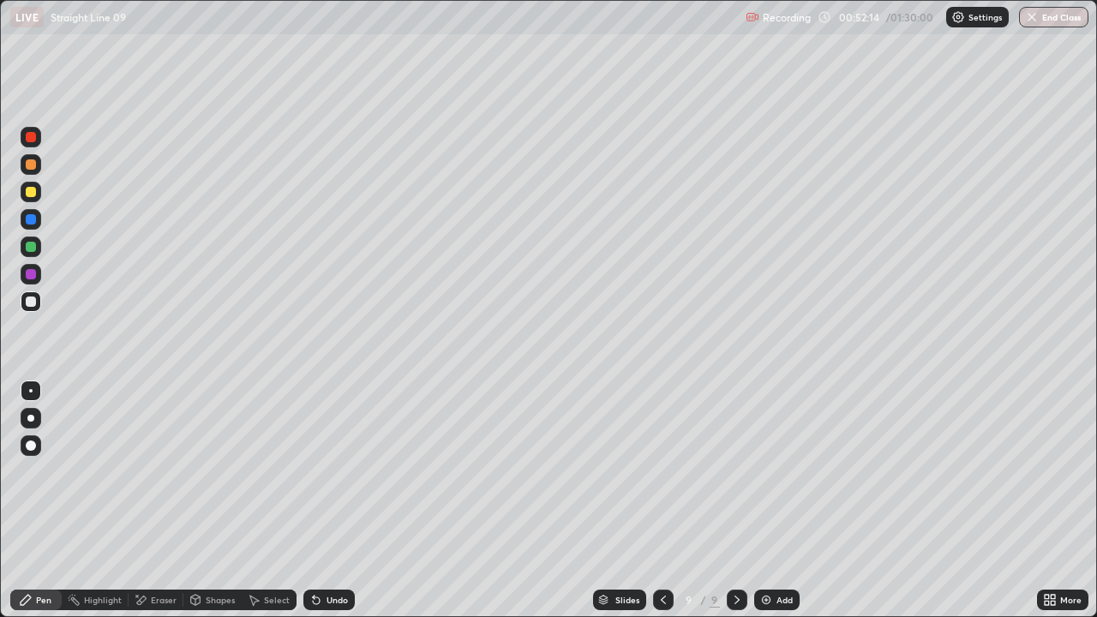
click at [323, 471] on div "Undo" at bounding box center [328, 599] width 51 height 21
click at [315, 471] on div "Undo" at bounding box center [328, 599] width 51 height 21
click at [314, 471] on icon at bounding box center [316, 600] width 7 height 7
click at [320, 471] on icon at bounding box center [316, 600] width 14 height 14
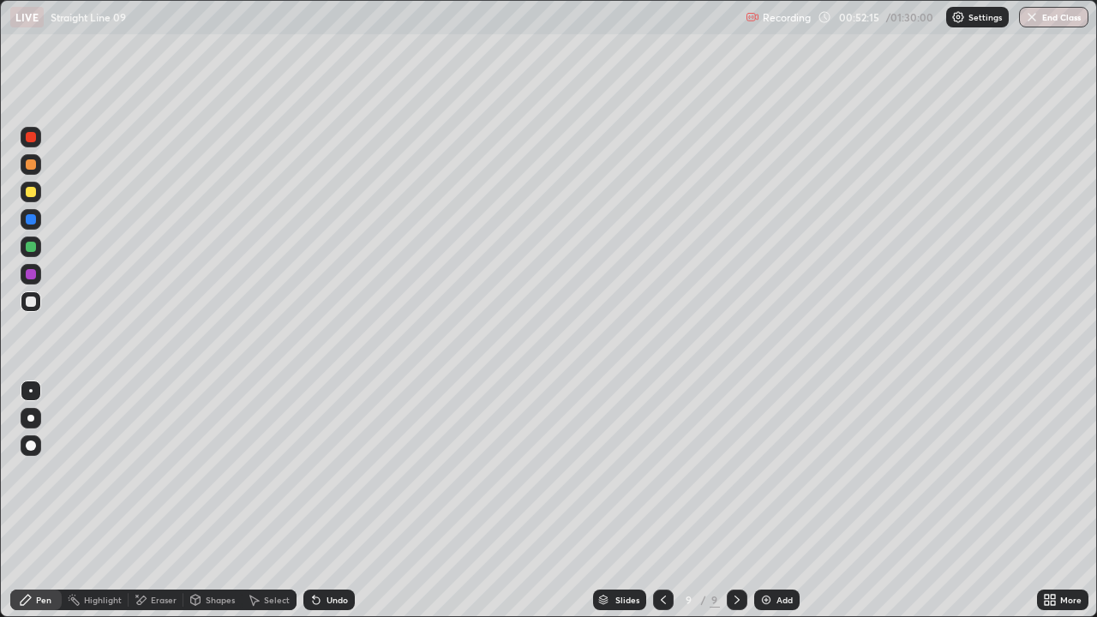
click at [322, 471] on div "Undo" at bounding box center [328, 599] width 51 height 21
click at [329, 471] on div "Undo" at bounding box center [336, 599] width 21 height 9
click at [331, 471] on div "Undo" at bounding box center [336, 599] width 21 height 9
click at [336, 471] on div "Undo" at bounding box center [336, 599] width 21 height 9
click at [262, 471] on div "Select" at bounding box center [269, 599] width 55 height 21
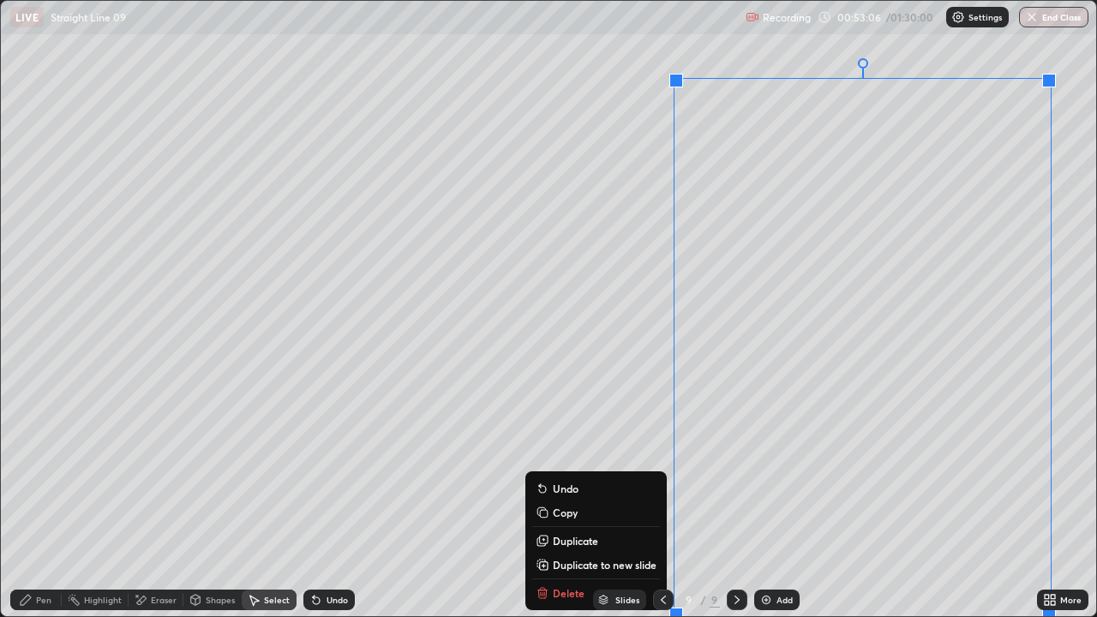
click at [586, 471] on p "Duplicate to new slide" at bounding box center [605, 565] width 104 height 14
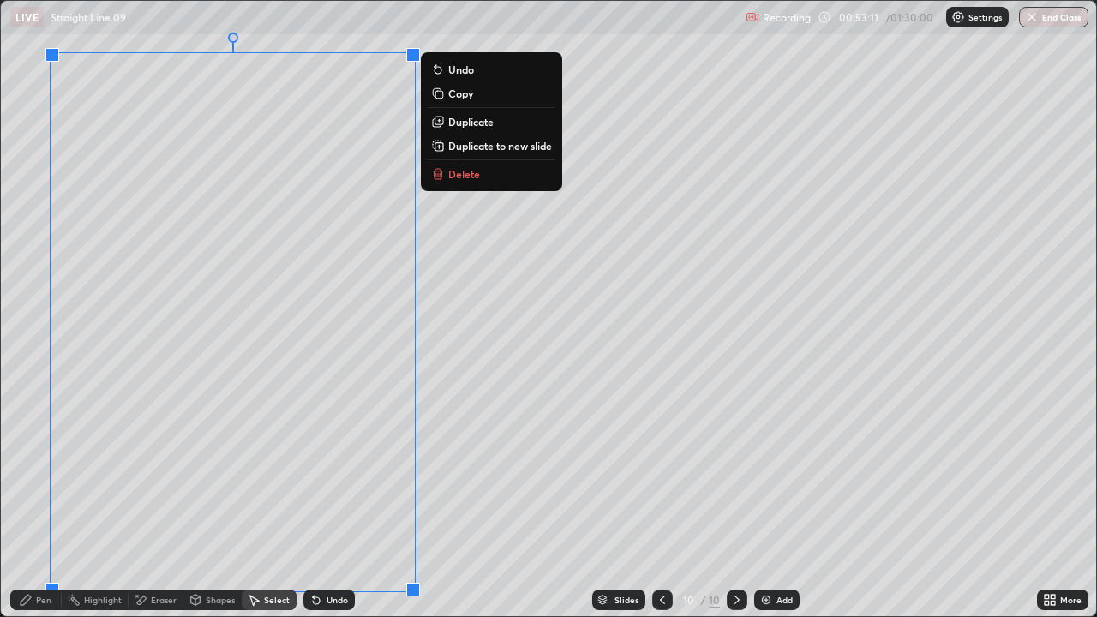
click at [181, 471] on div "Eraser" at bounding box center [156, 599] width 55 height 21
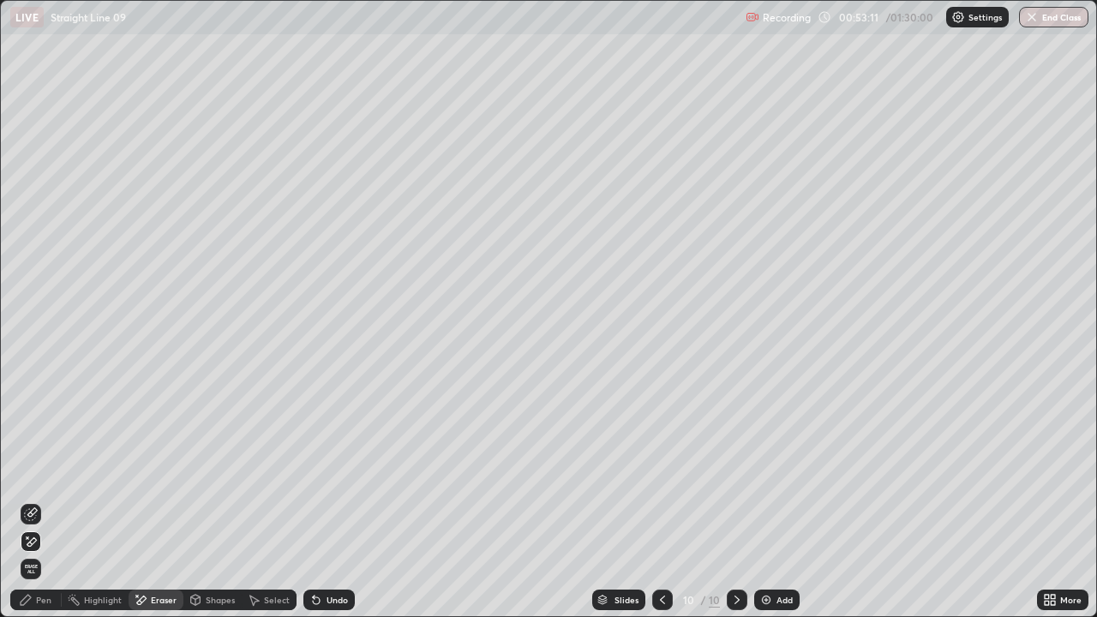
click at [43, 471] on div "Pen" at bounding box center [43, 599] width 15 height 9
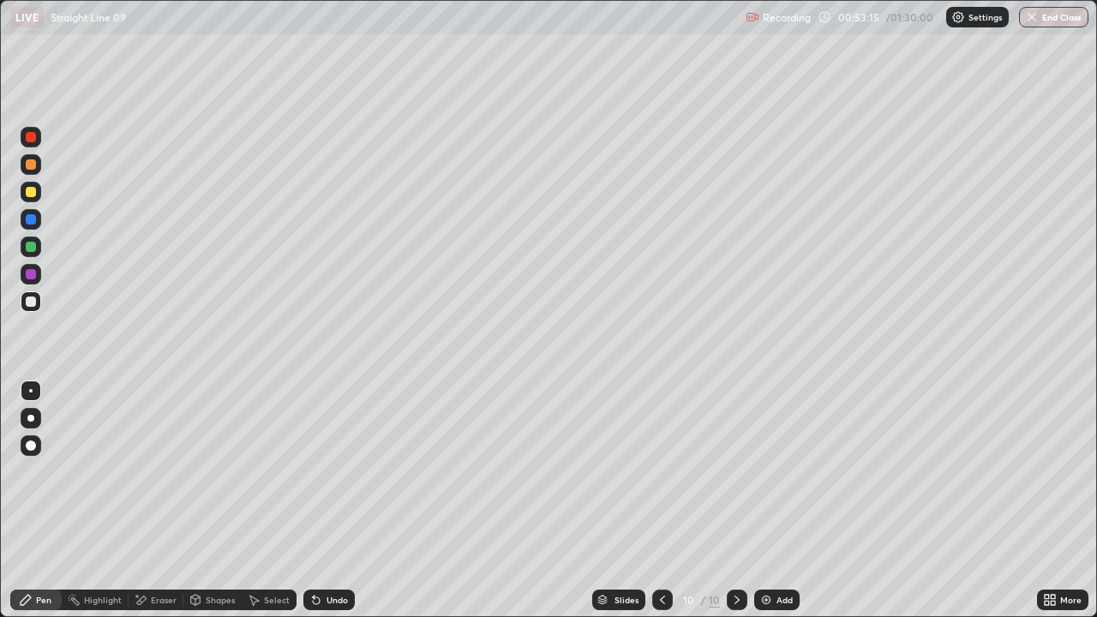
click at [1053, 471] on icon at bounding box center [1052, 603] width 4 height 4
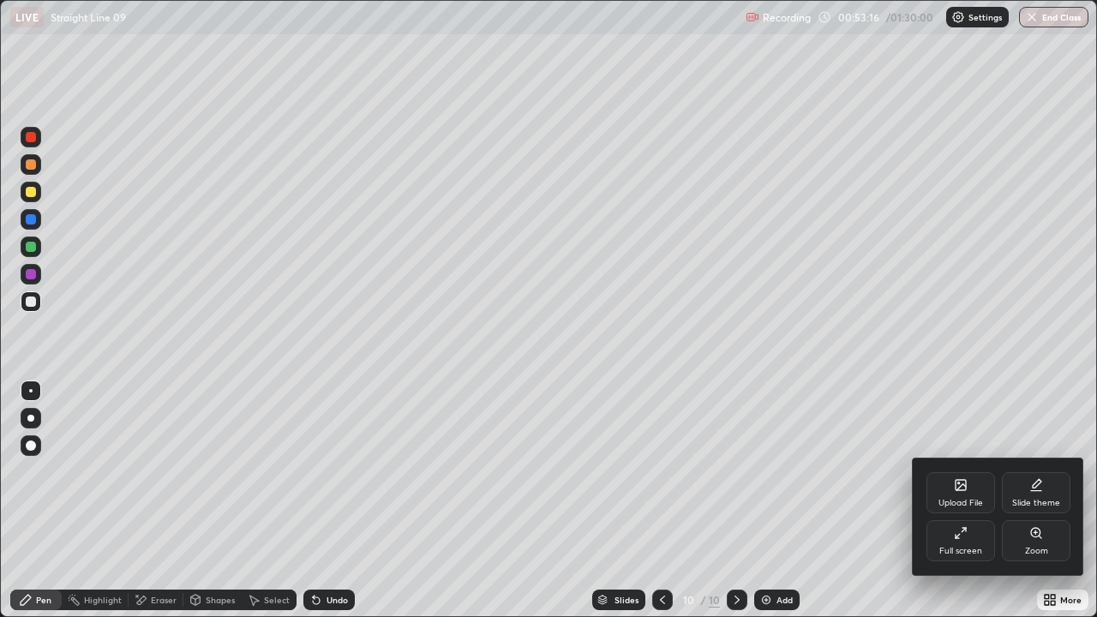
click at [963, 471] on div "Full screen" at bounding box center [960, 551] width 43 height 9
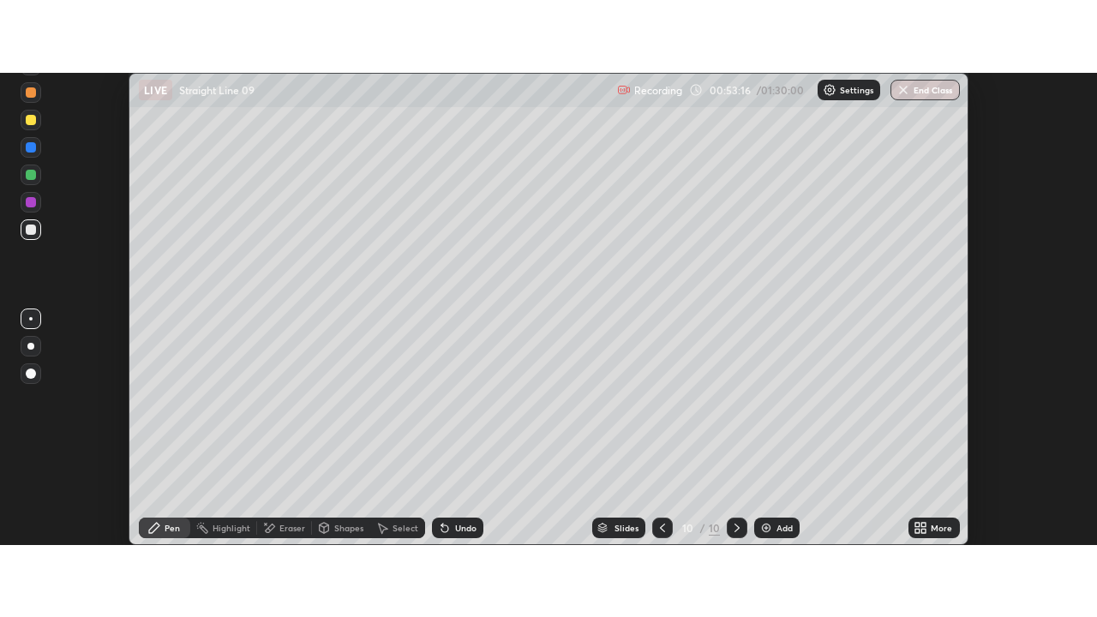
scroll to position [85208, 84583]
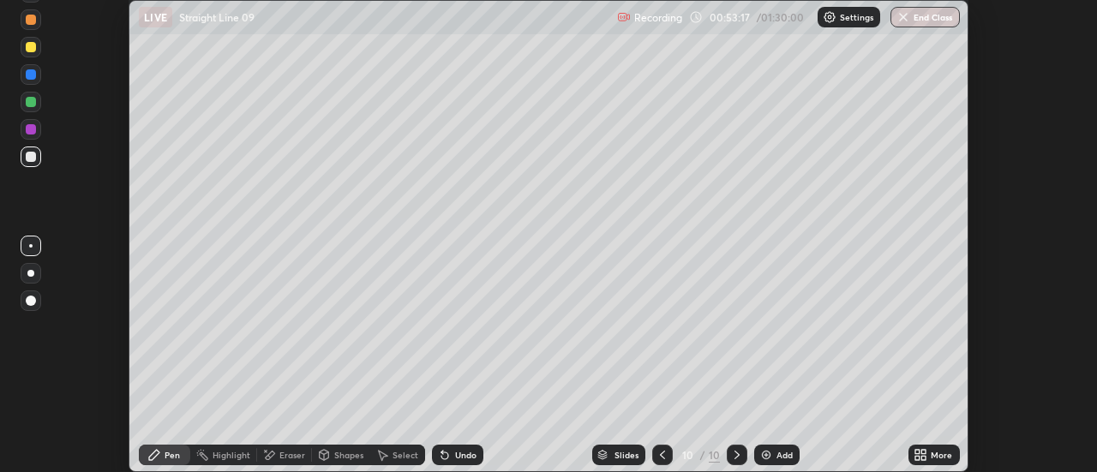
click at [924, 452] on icon at bounding box center [924, 452] width 4 height 4
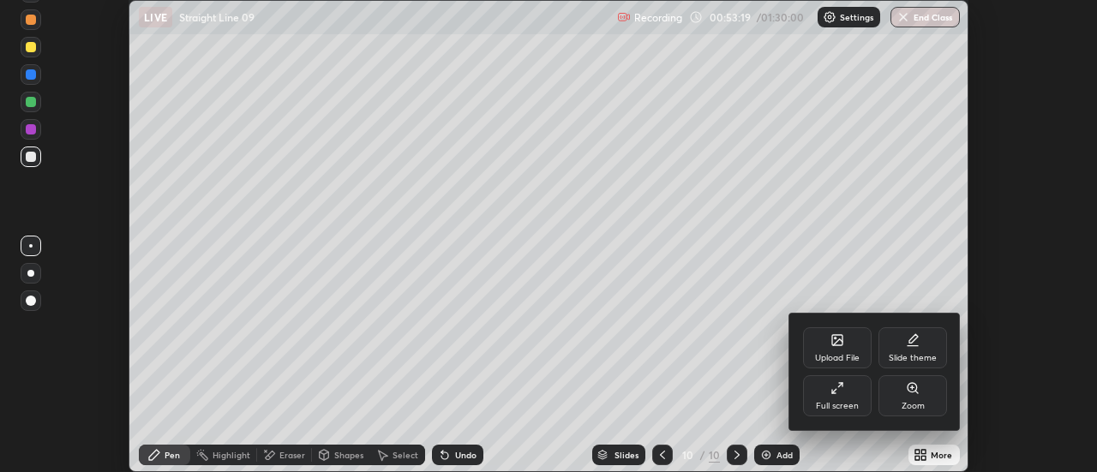
click at [838, 402] on div "Full screen" at bounding box center [837, 406] width 43 height 9
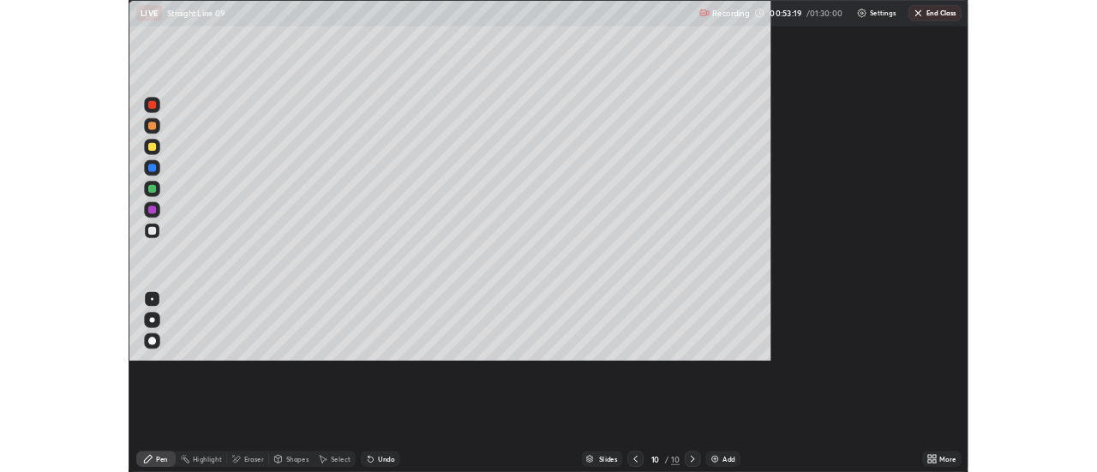
scroll to position [617, 1097]
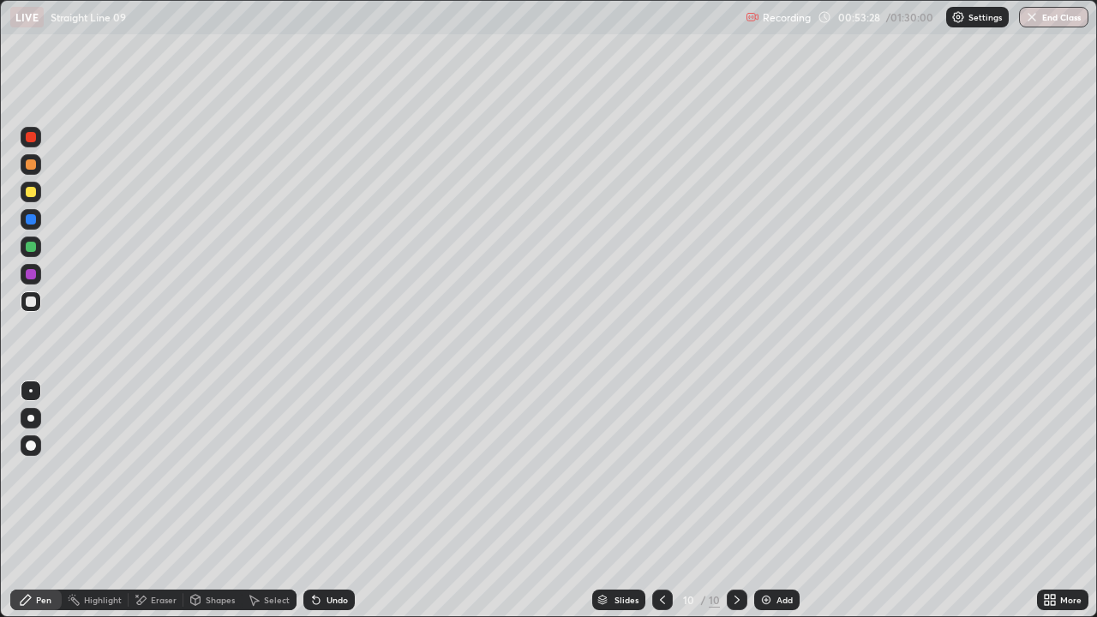
click at [314, 471] on div "Undo" at bounding box center [328, 599] width 51 height 21
click at [318, 471] on div "Undo" at bounding box center [328, 599] width 51 height 21
click at [319, 471] on icon at bounding box center [316, 600] width 14 height 14
click at [31, 194] on div at bounding box center [31, 192] width 10 height 10
click at [33, 299] on div at bounding box center [31, 301] width 10 height 10
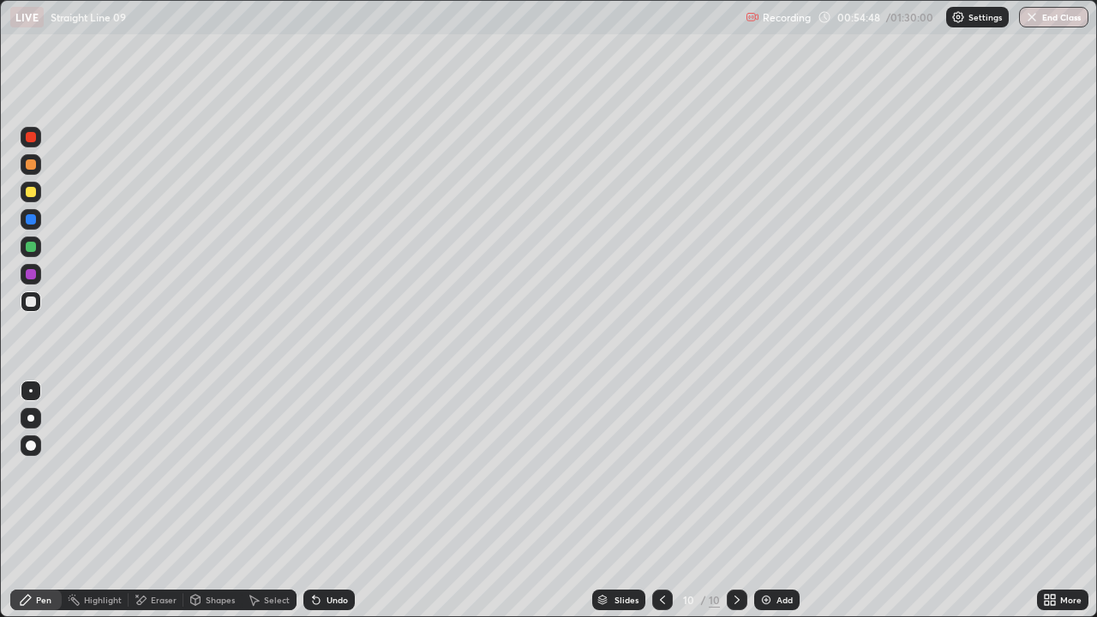
click at [284, 471] on div "Select" at bounding box center [277, 599] width 26 height 9
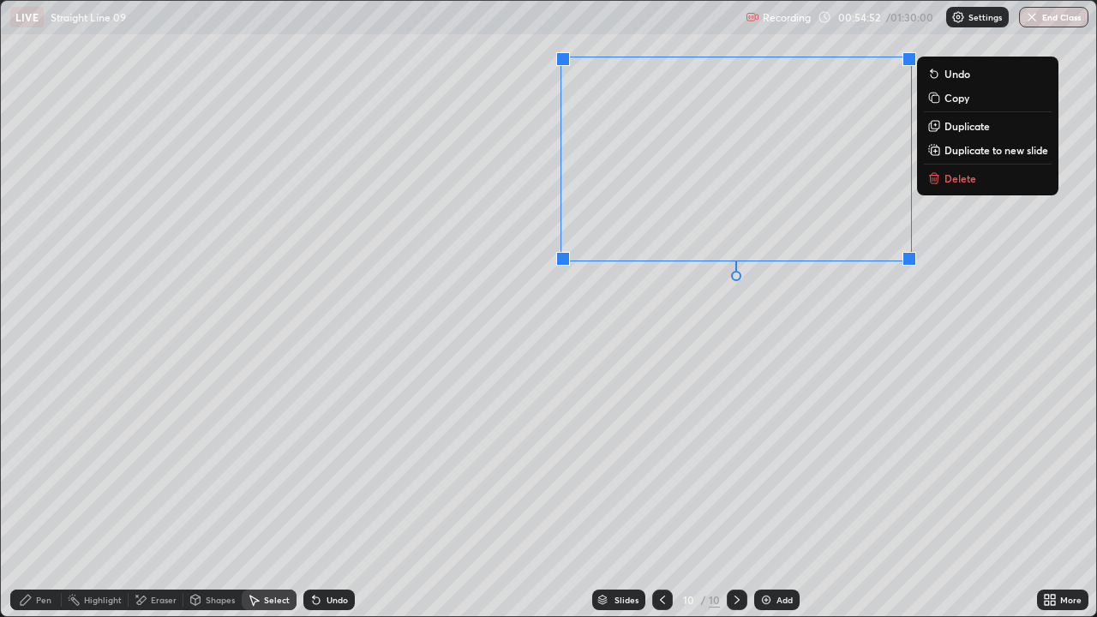
click at [768, 324] on div "0 ° Undo Copy Duplicate Duplicate to new slide Delete" at bounding box center [548, 308] width 1095 height 615
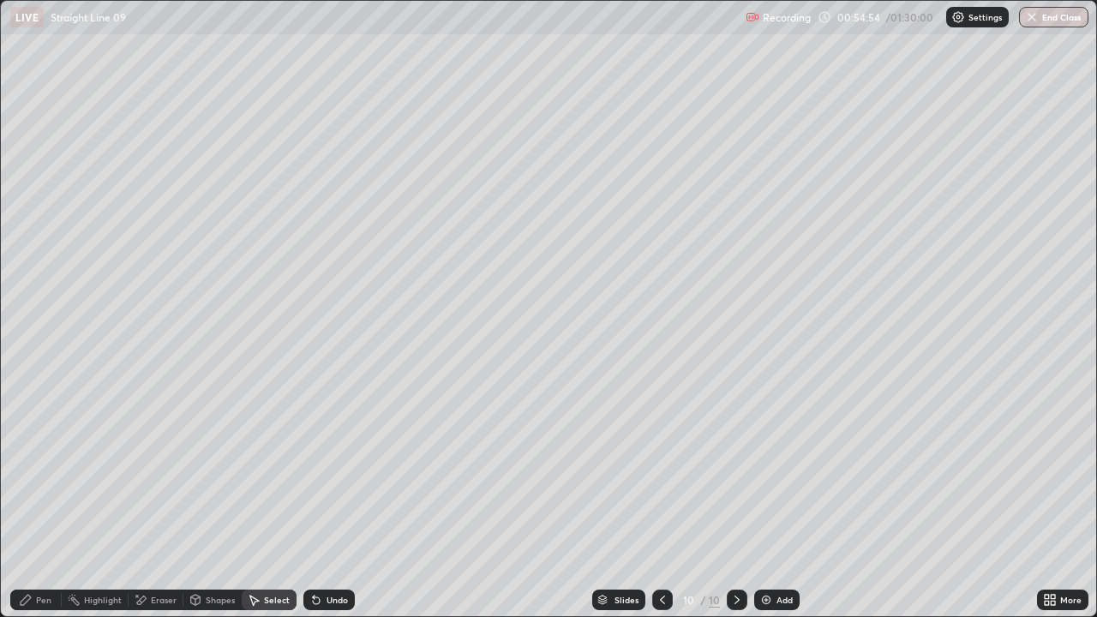
click at [46, 471] on div "Pen" at bounding box center [43, 599] width 15 height 9
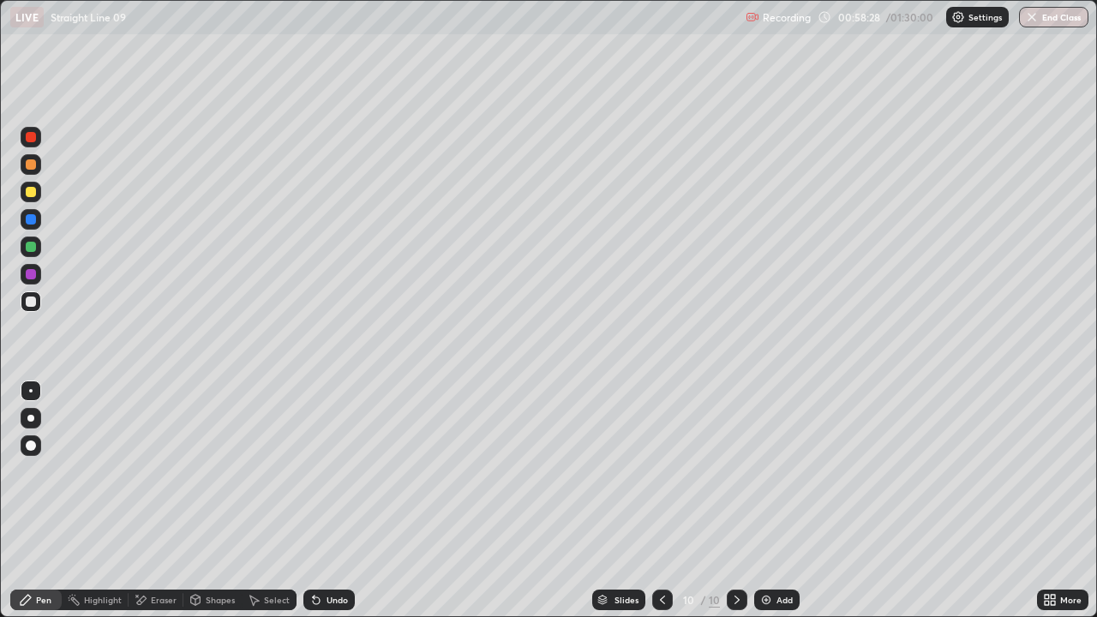
click at [171, 471] on div "Eraser" at bounding box center [156, 599] width 55 height 21
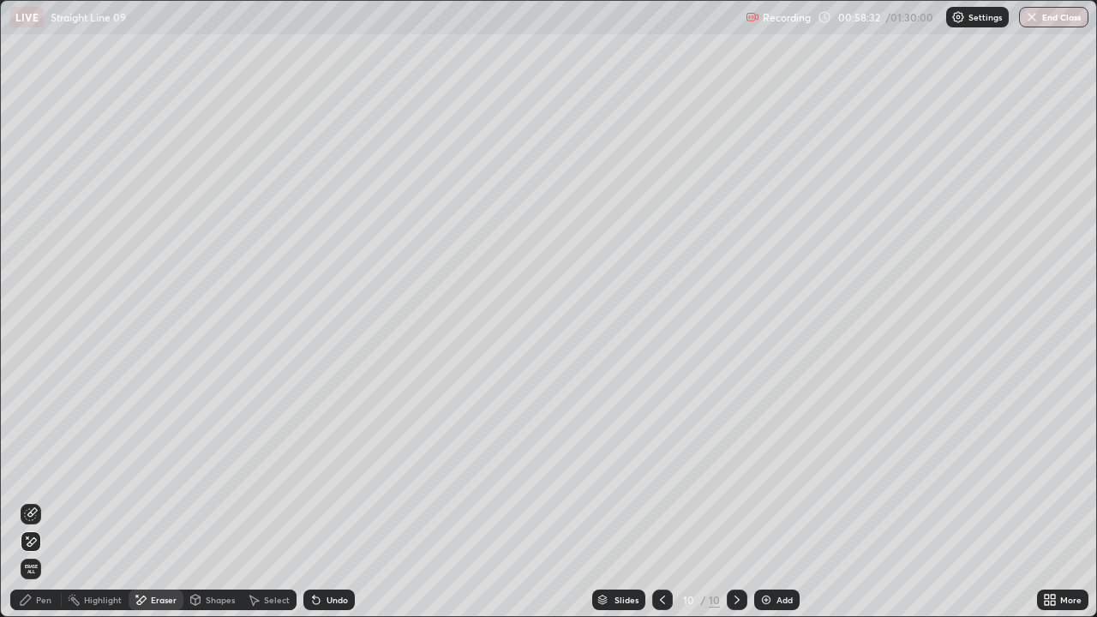
click at [278, 471] on div "Select" at bounding box center [277, 599] width 26 height 9
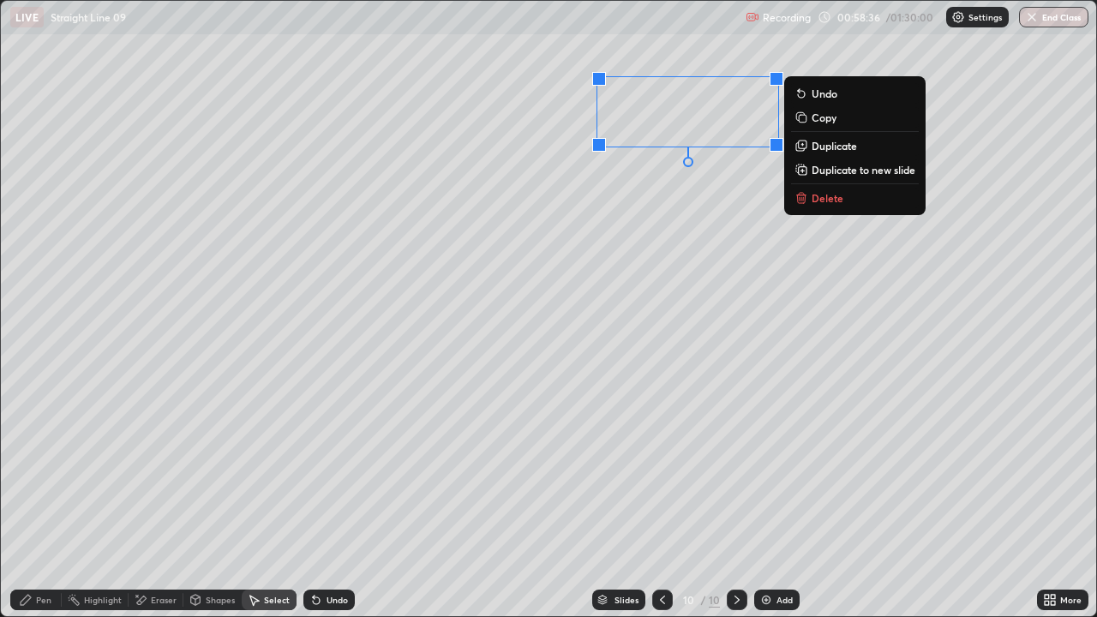
click at [709, 243] on div "0 ° Undo Copy Duplicate Duplicate to new slide Delete" at bounding box center [548, 308] width 1095 height 615
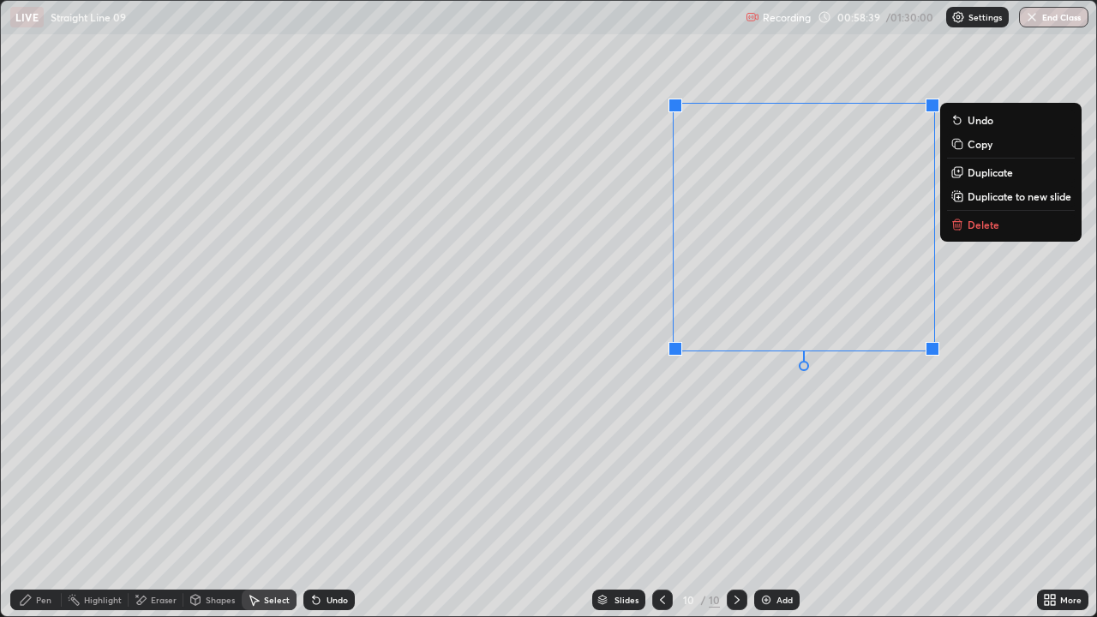
click at [333, 471] on div "Undo" at bounding box center [336, 599] width 21 height 9
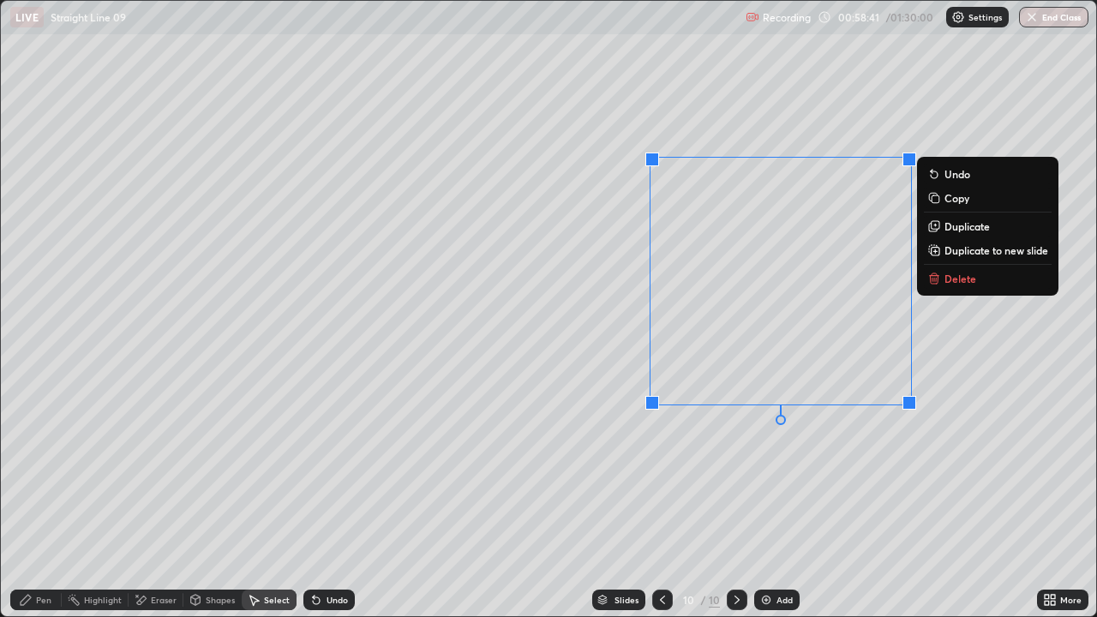
click at [974, 365] on div "0 ° Undo Copy Duplicate Duplicate to new slide Delete" at bounding box center [548, 308] width 1095 height 615
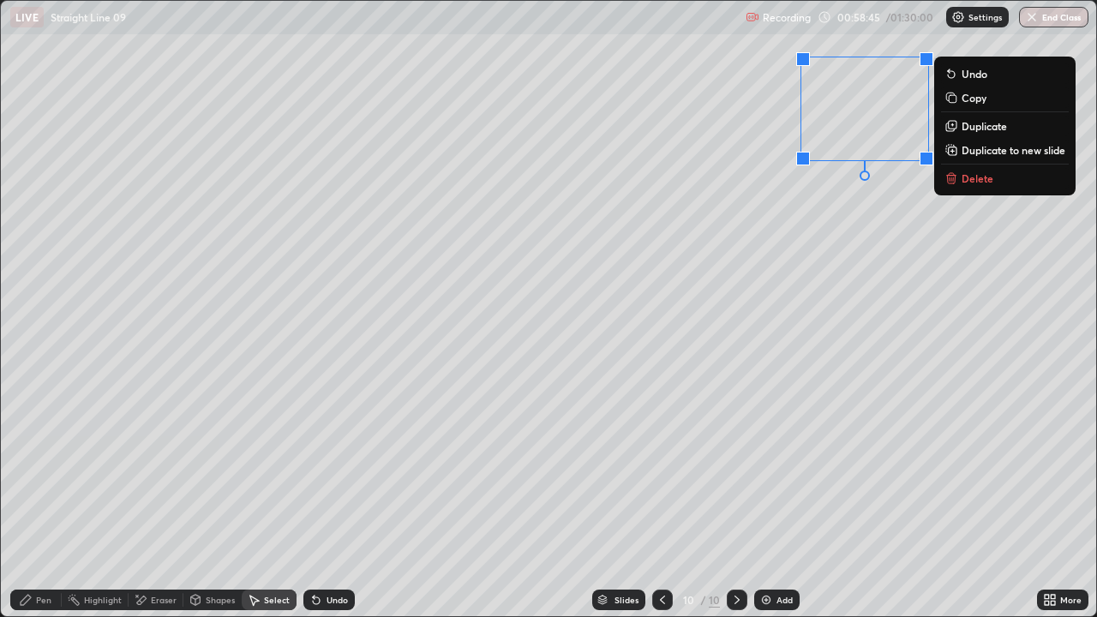
click at [805, 265] on div "0 ° Undo Copy Duplicate Duplicate to new slide Delete" at bounding box center [548, 308] width 1095 height 615
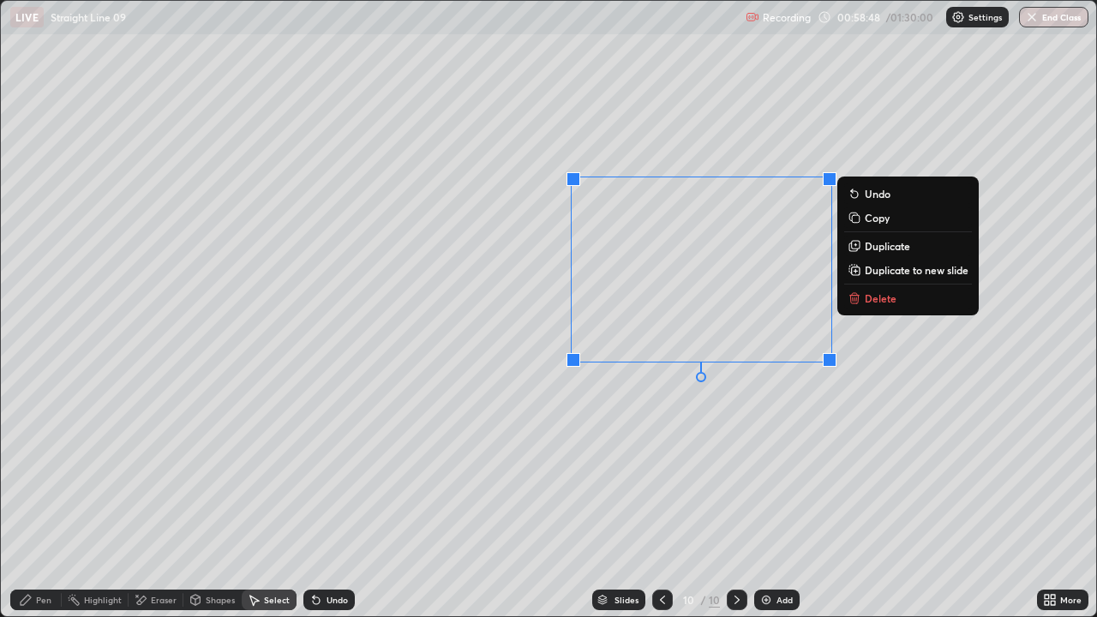
click at [694, 434] on div "0 ° Undo Copy Duplicate Duplicate to new slide Delete" at bounding box center [548, 308] width 1095 height 615
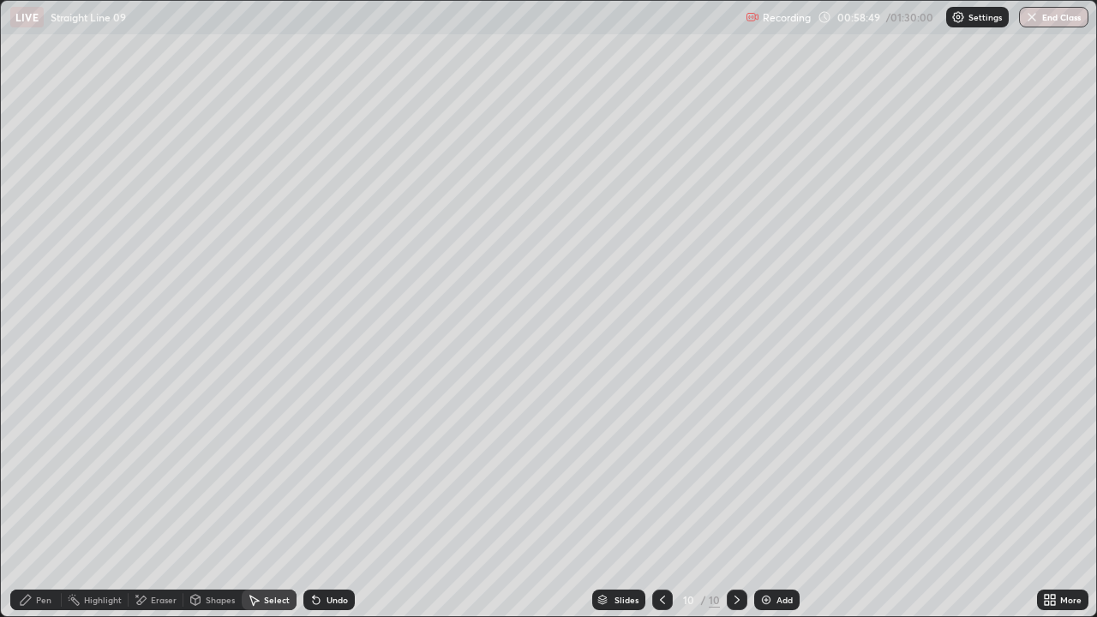
click at [1054, 471] on icon at bounding box center [1052, 597] width 4 height 4
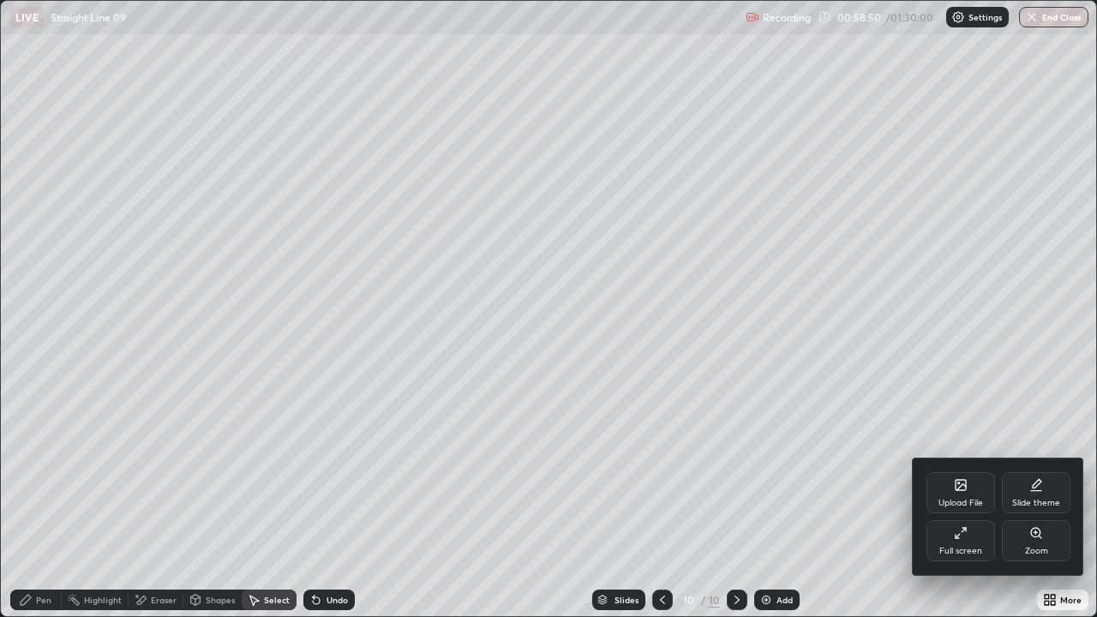
click at [966, 471] on icon at bounding box center [961, 533] width 14 height 14
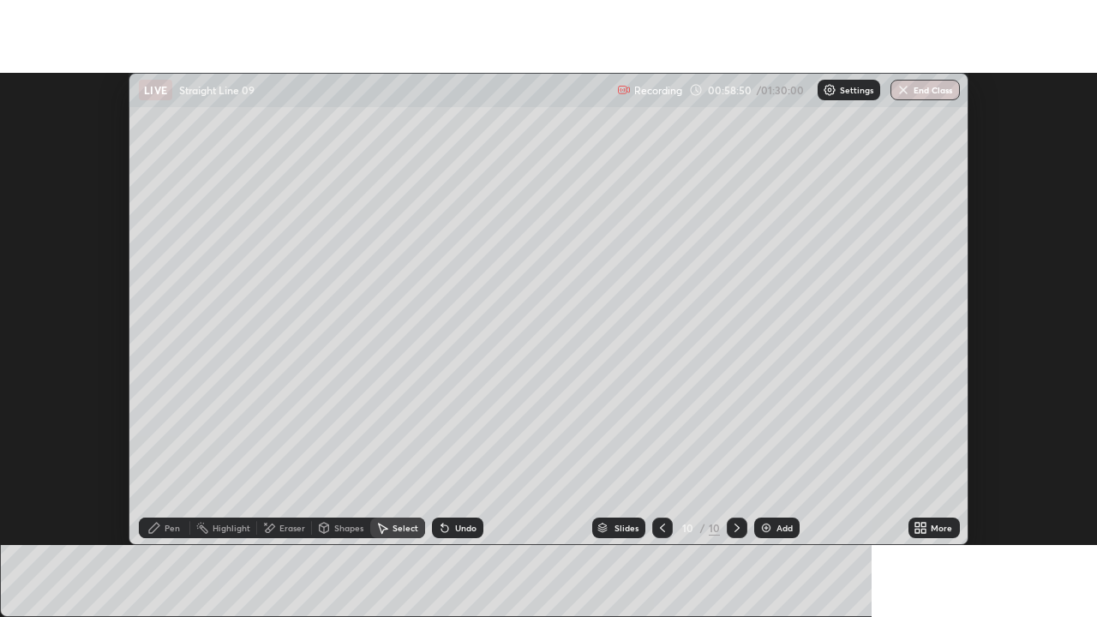
scroll to position [85208, 84583]
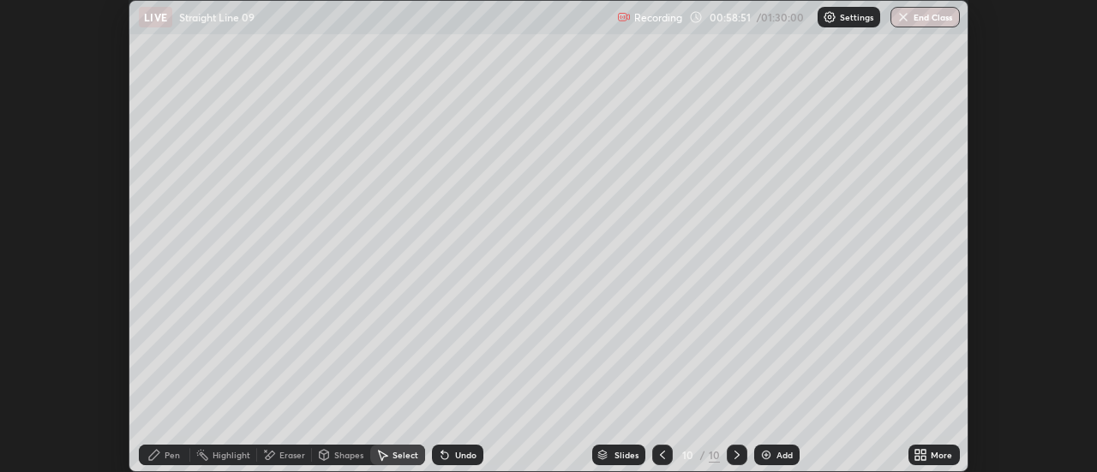
click at [938, 456] on div "More" at bounding box center [940, 455] width 21 height 9
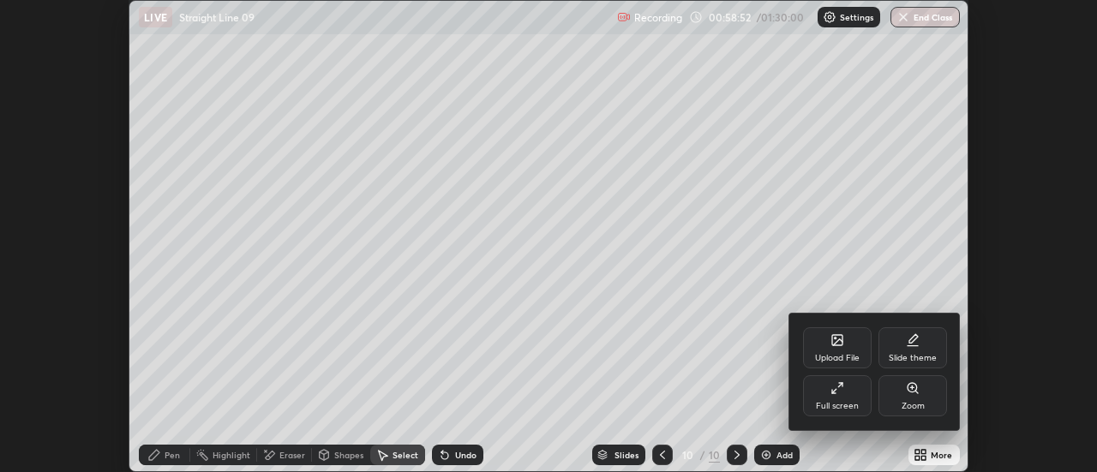
click at [860, 402] on div "Full screen" at bounding box center [837, 395] width 69 height 41
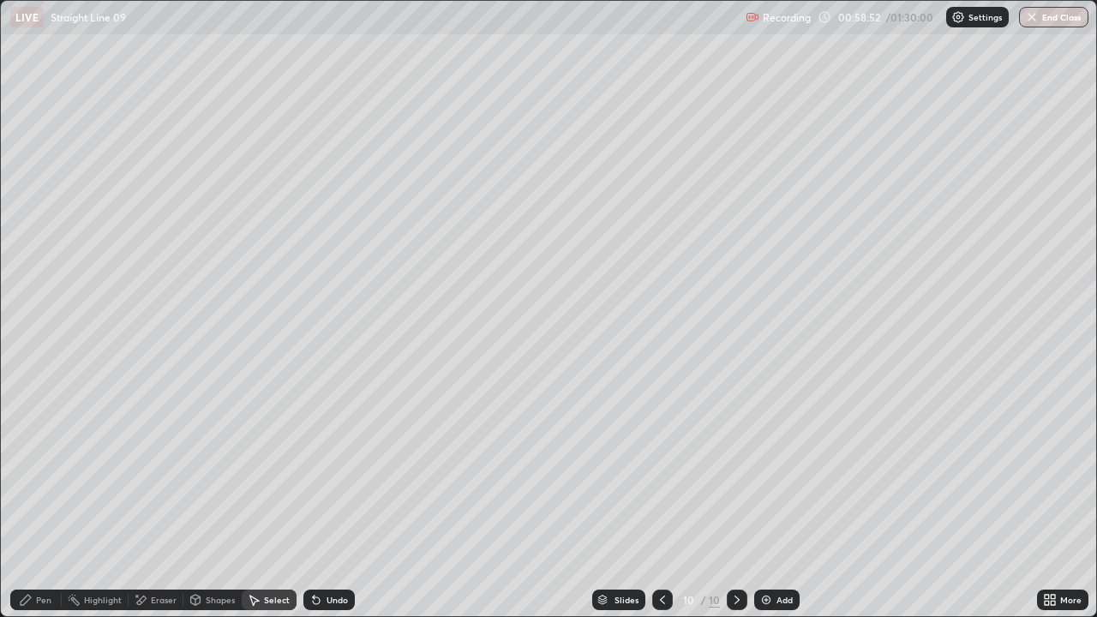
scroll to position [617, 1097]
click at [0, 0] on p "Duplicate to new slide" at bounding box center [0, 0] width 0 height 0
click at [661, 471] on icon at bounding box center [663, 600] width 14 height 14
click at [45, 471] on div "Pen" at bounding box center [43, 599] width 15 height 9
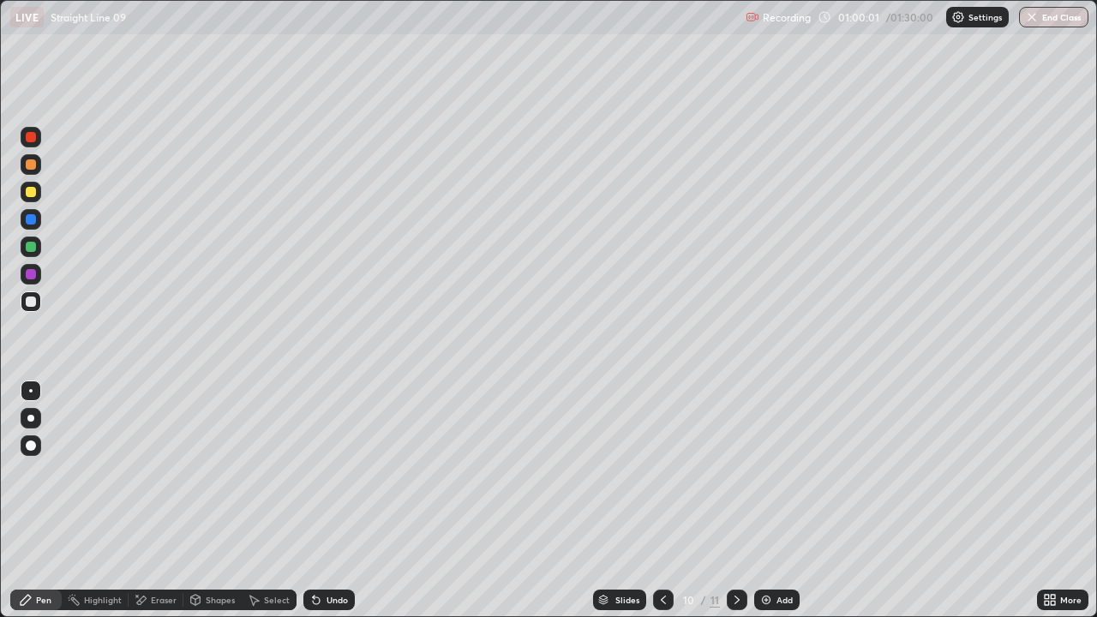
click at [327, 471] on div "Undo" at bounding box center [328, 599] width 51 height 21
click at [170, 471] on div "Eraser" at bounding box center [164, 599] width 26 height 9
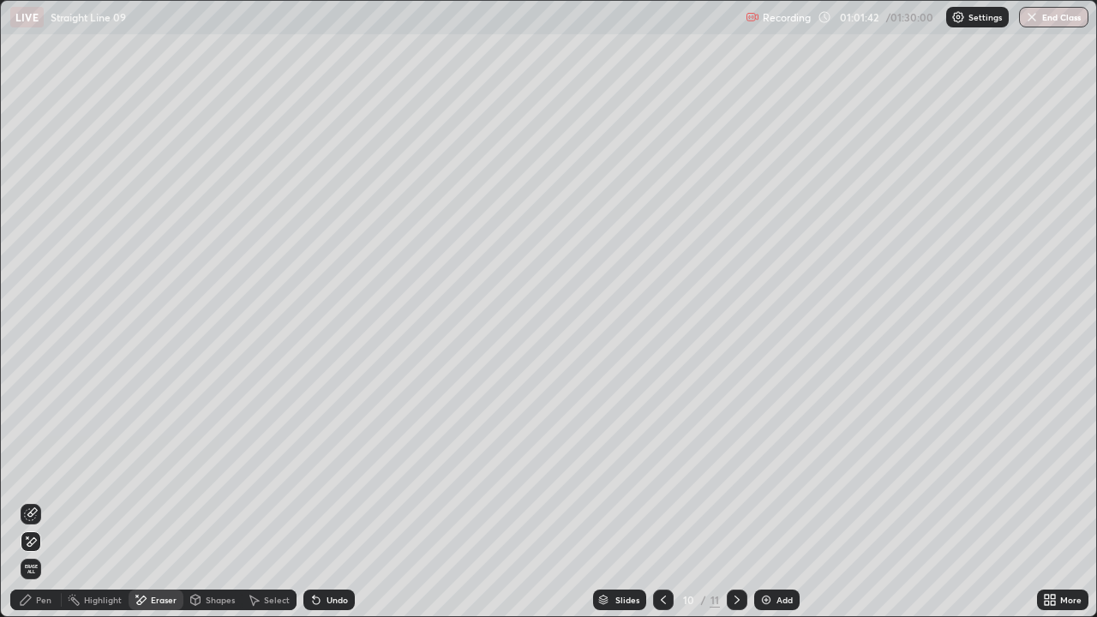
click at [55, 471] on div "Pen" at bounding box center [35, 599] width 51 height 21
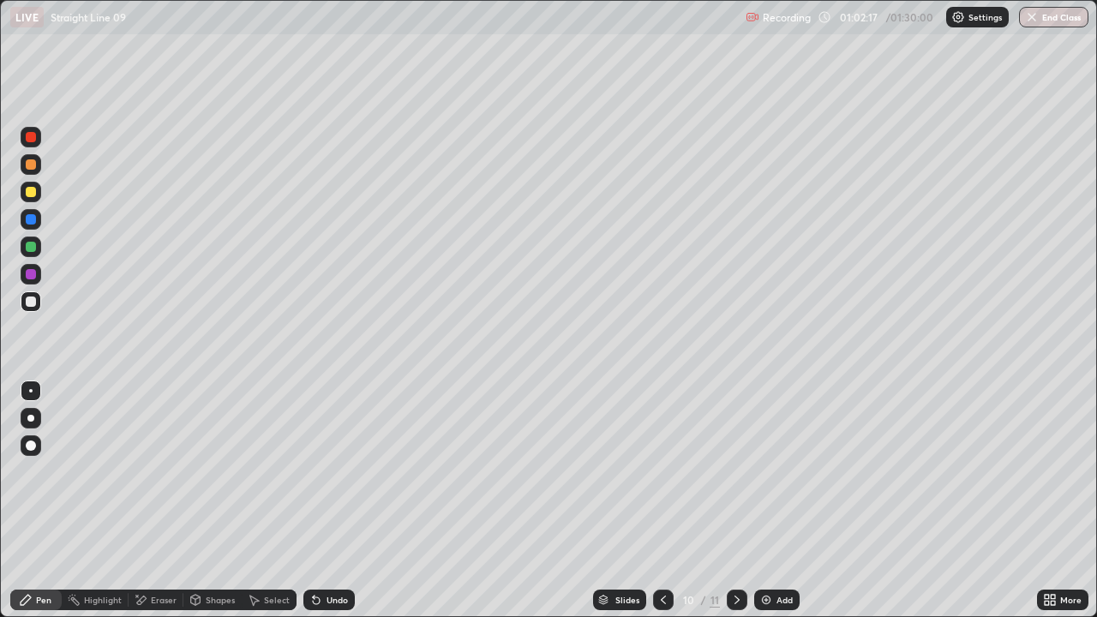
click at [340, 471] on div "Undo" at bounding box center [336, 599] width 21 height 9
click at [334, 471] on div "Undo" at bounding box center [336, 599] width 21 height 9
click at [179, 471] on div "Eraser" at bounding box center [156, 599] width 55 height 21
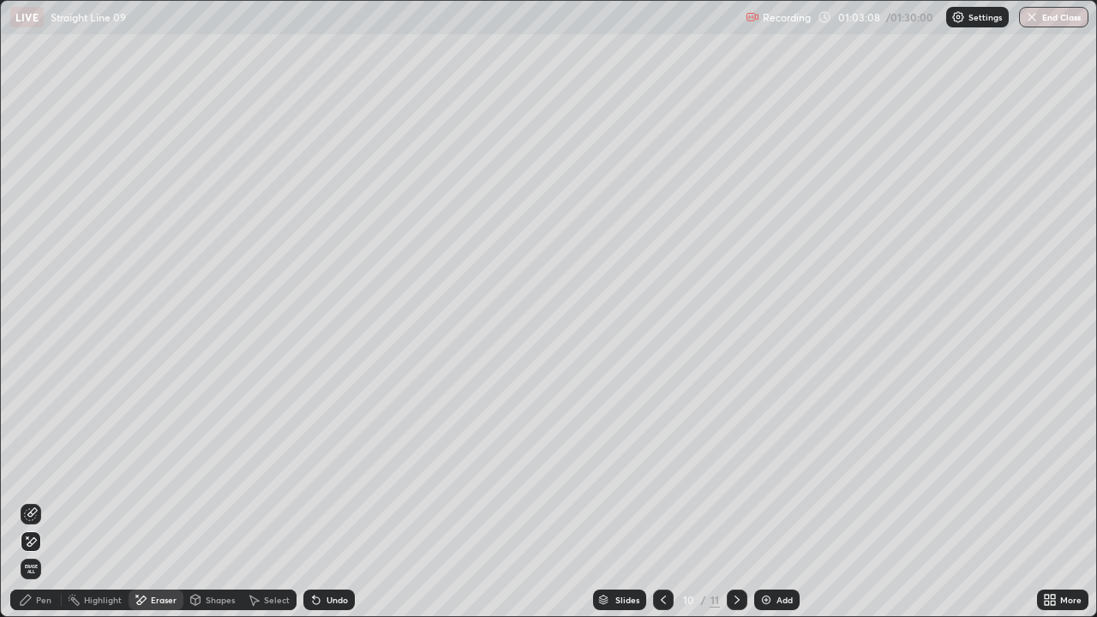
click at [335, 471] on div "Undo" at bounding box center [336, 599] width 21 height 9
click at [329, 471] on div "Undo" at bounding box center [336, 599] width 21 height 9
click at [323, 471] on div "Undo" at bounding box center [328, 599] width 51 height 21
click at [326, 471] on div "Undo" at bounding box center [336, 599] width 21 height 9
click at [46, 471] on div "Pen" at bounding box center [43, 599] width 15 height 9
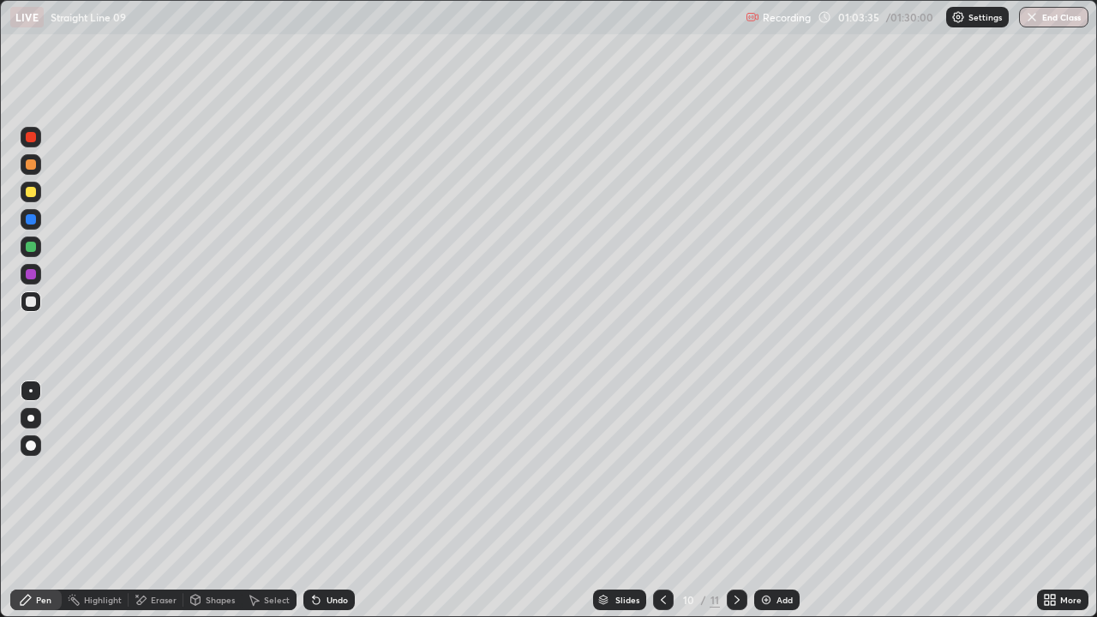
click at [281, 471] on div "Select" at bounding box center [277, 599] width 26 height 9
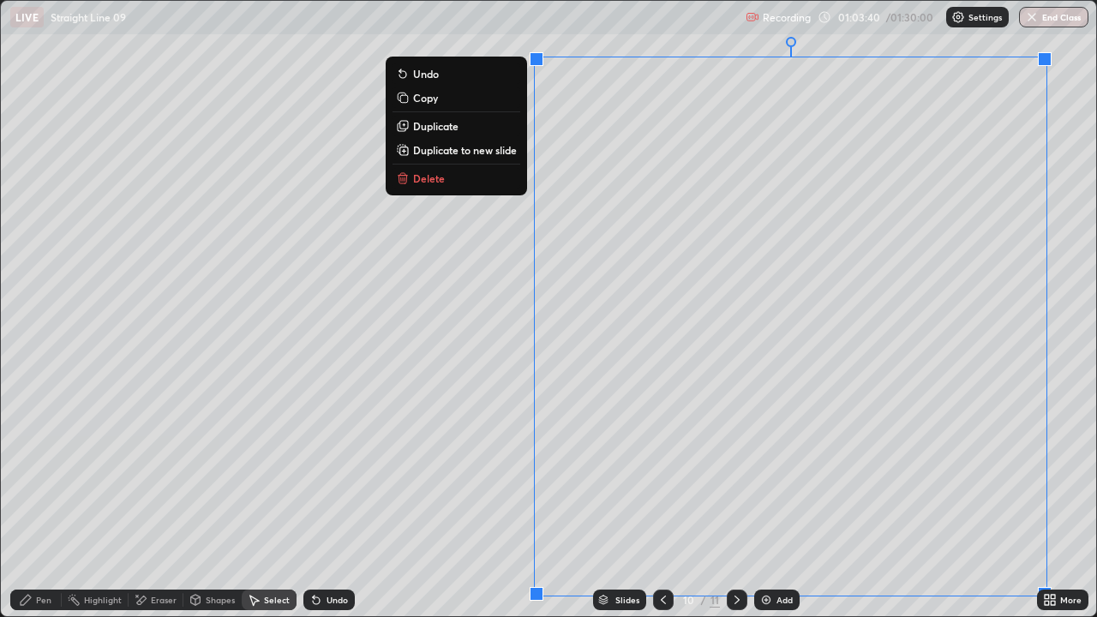
click at [497, 153] on p "Duplicate to new slide" at bounding box center [465, 150] width 104 height 14
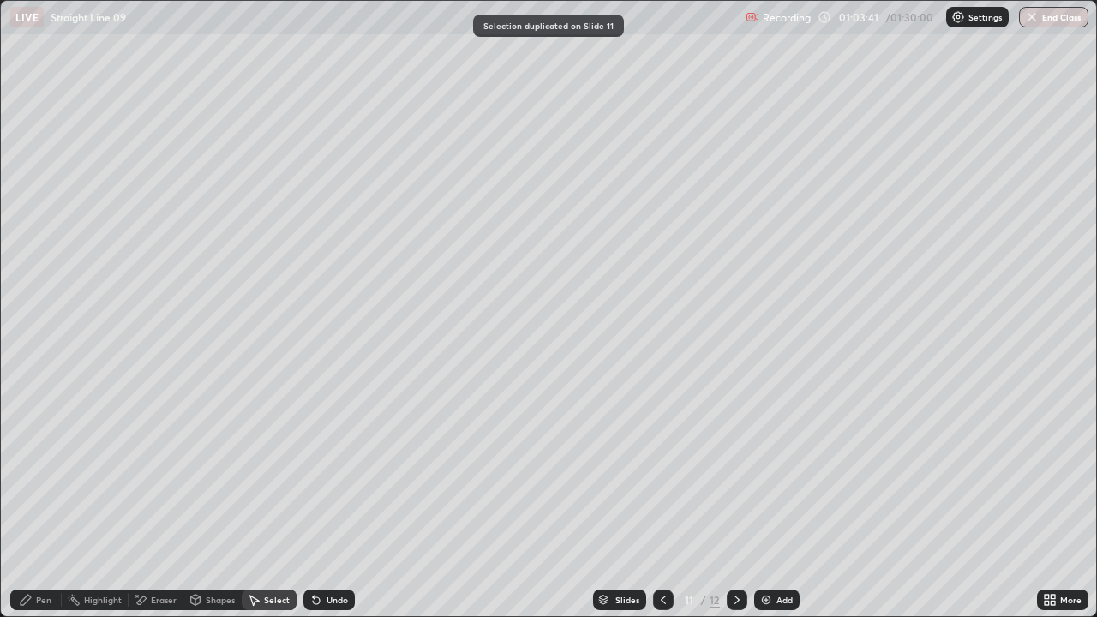
click at [48, 471] on div "Pen" at bounding box center [43, 599] width 15 height 9
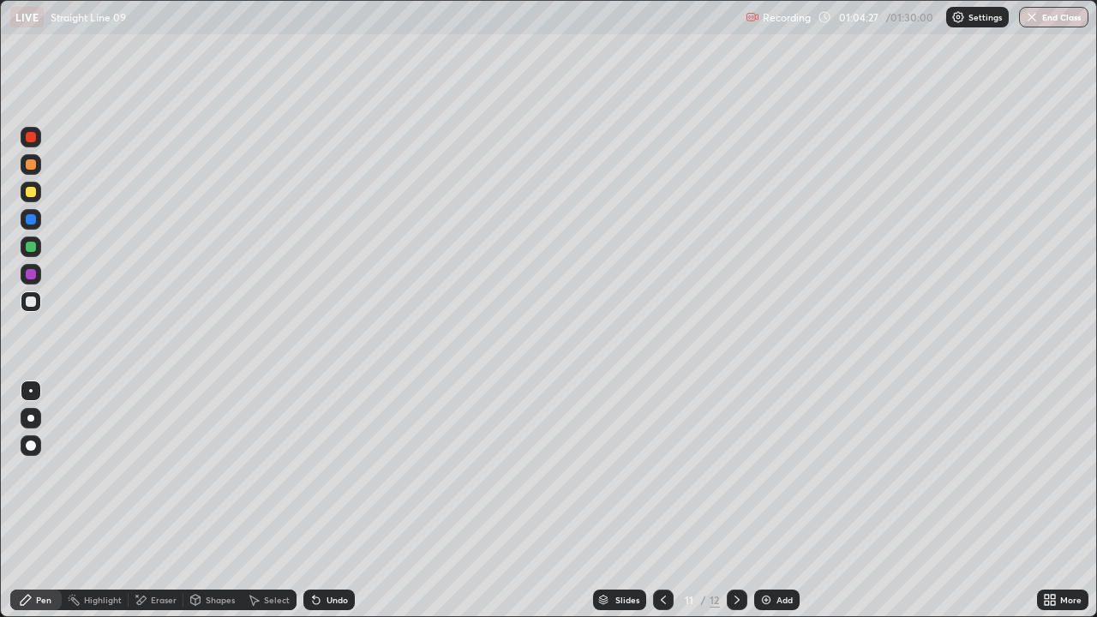
click at [320, 471] on icon at bounding box center [316, 600] width 14 height 14
click at [331, 471] on div "Undo" at bounding box center [336, 599] width 21 height 9
click at [270, 471] on div "Select" at bounding box center [277, 599] width 26 height 9
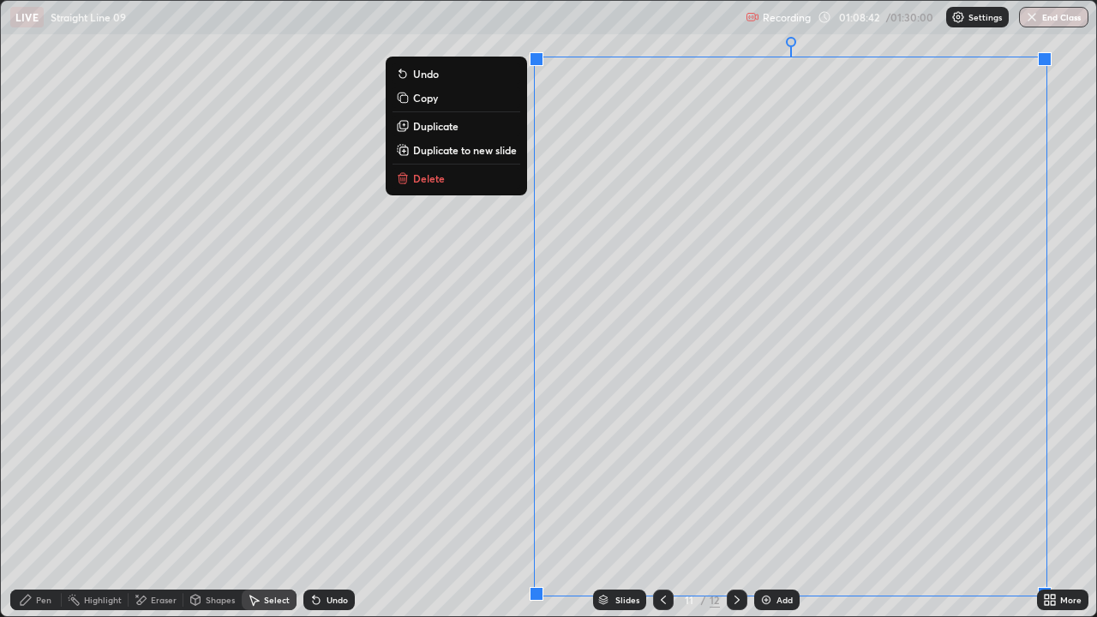
click at [663, 471] on div at bounding box center [663, 599] width 21 height 21
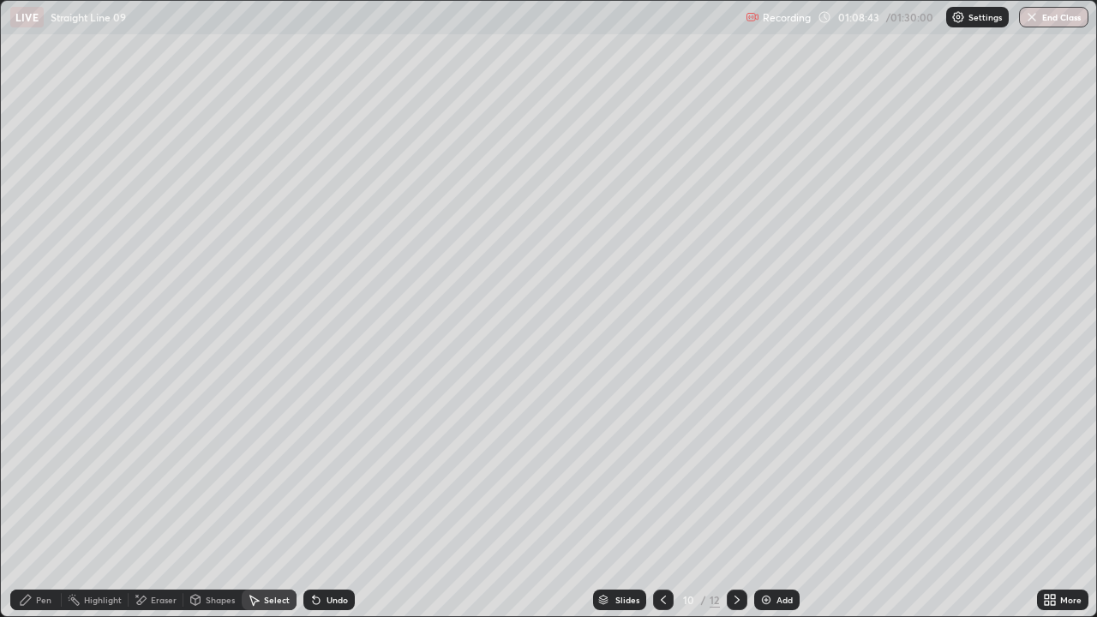
click at [735, 471] on icon at bounding box center [737, 600] width 14 height 14
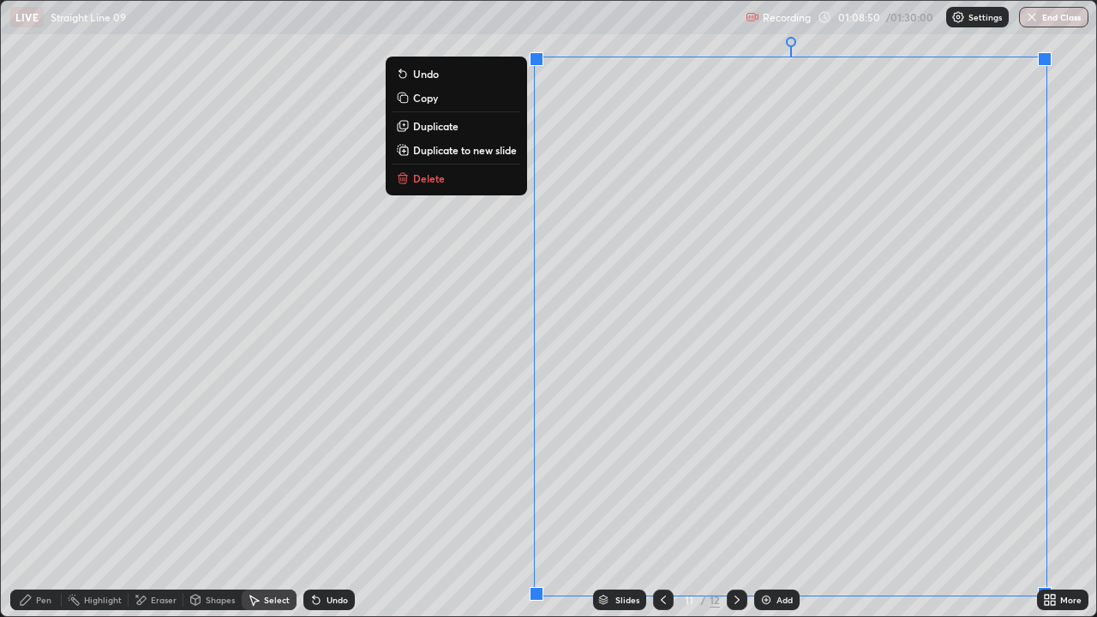
click at [440, 178] on p "Delete" at bounding box center [429, 178] width 32 height 14
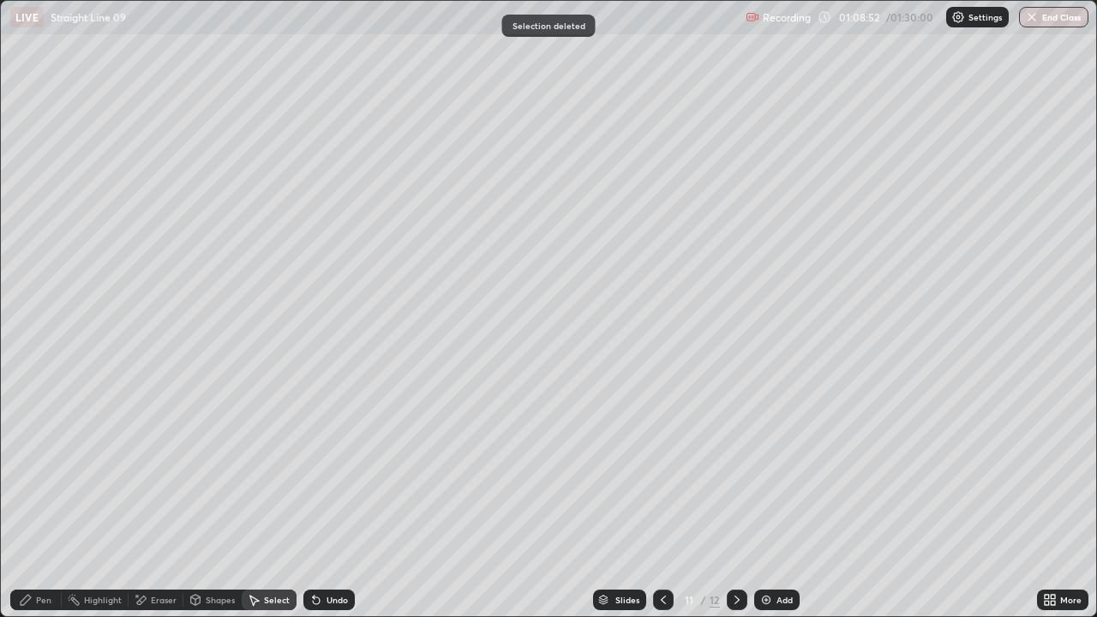
click at [46, 471] on div "Pen" at bounding box center [43, 599] width 15 height 9
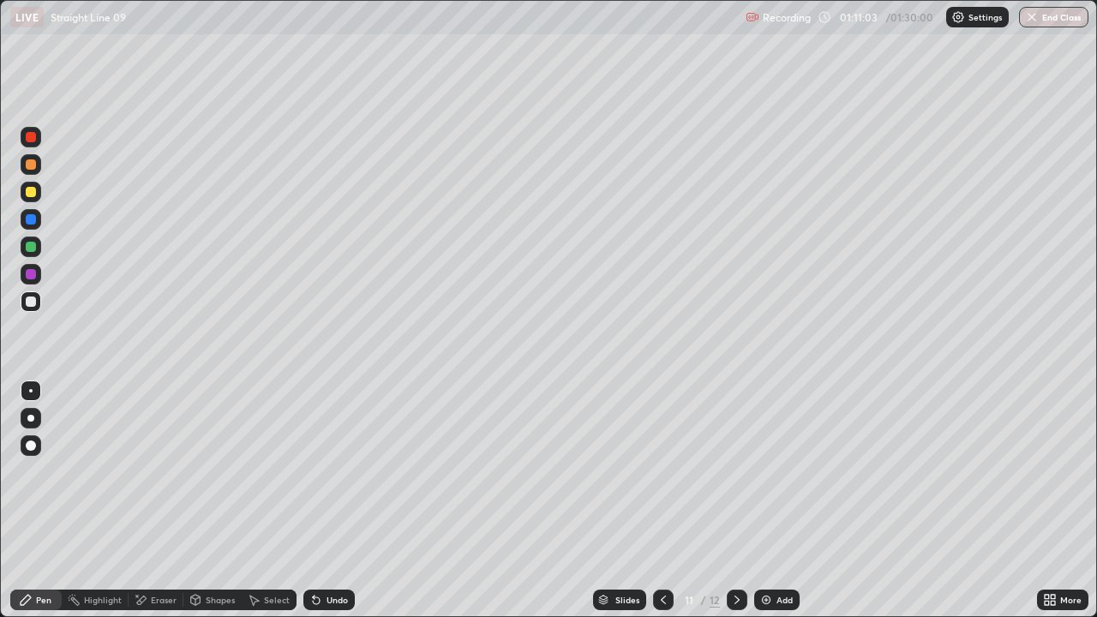
click at [331, 471] on div "Undo" at bounding box center [328, 599] width 51 height 21
click at [326, 471] on div "Undo" at bounding box center [336, 599] width 21 height 9
click at [168, 471] on div "Eraser" at bounding box center [164, 599] width 26 height 9
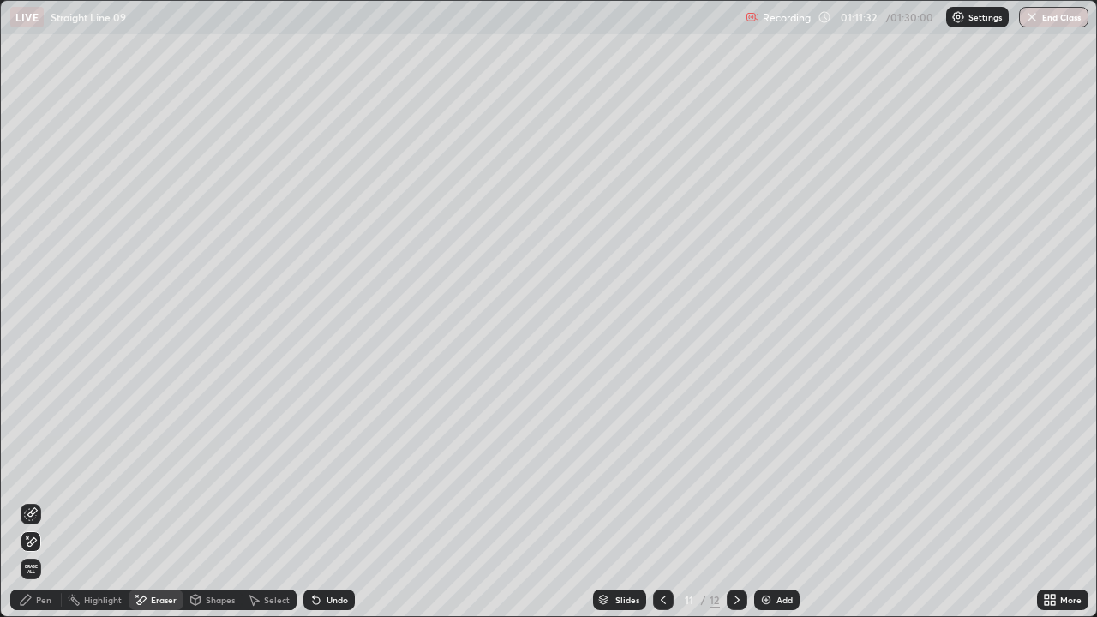
click at [59, 471] on div "Pen" at bounding box center [35, 599] width 51 height 21
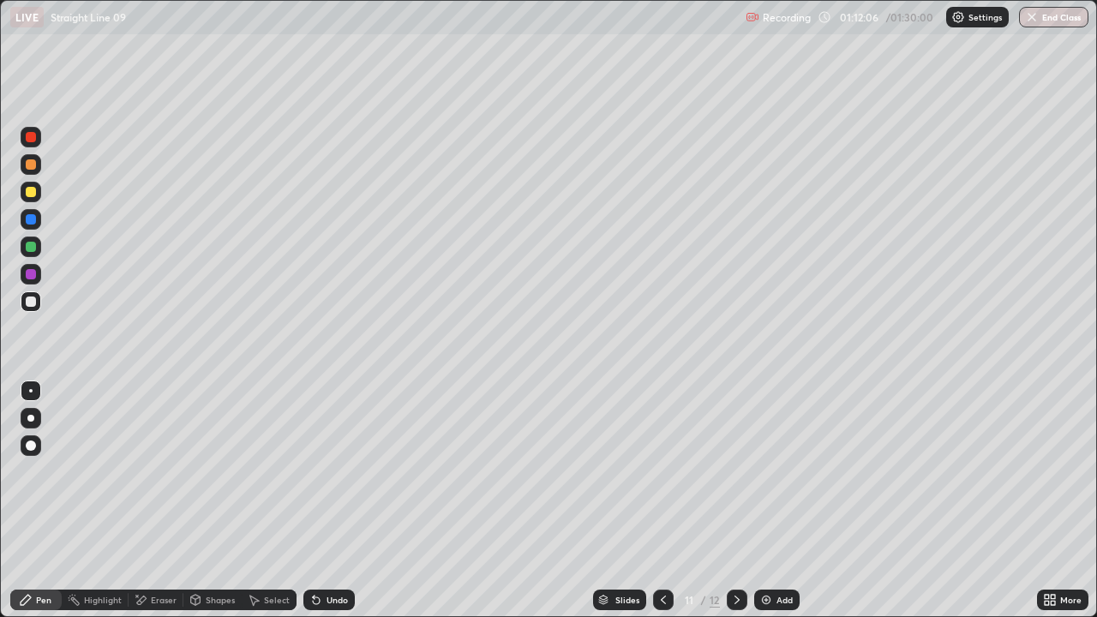
click at [332, 471] on div "Undo" at bounding box center [336, 599] width 21 height 9
click at [345, 471] on div "Undo" at bounding box center [336, 599] width 21 height 9
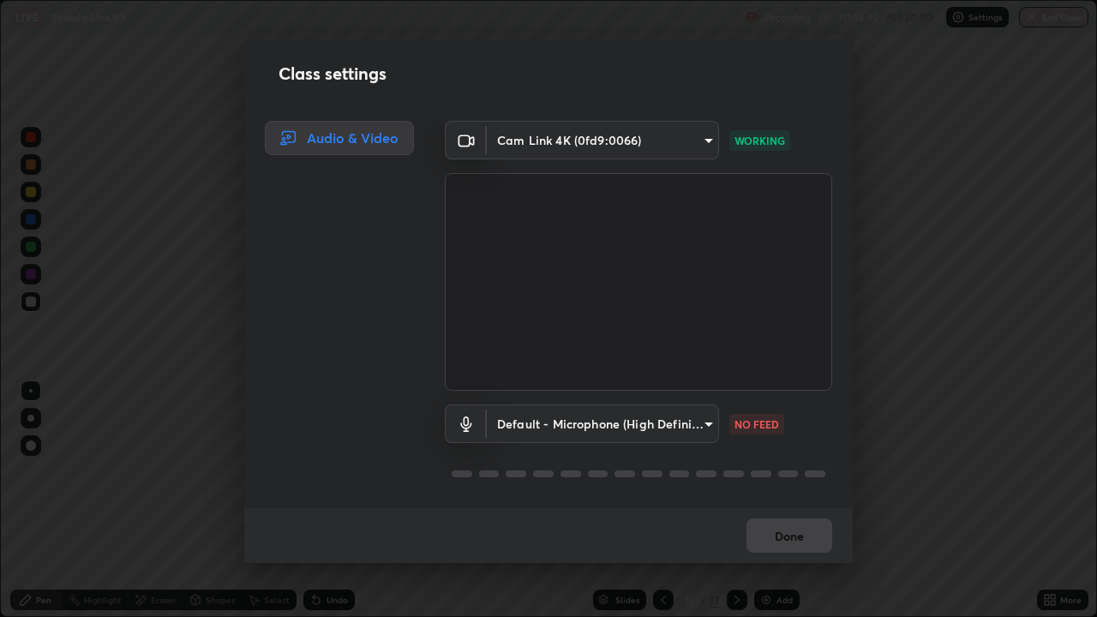
click at [979, 305] on div "Class settings Audio & Video Cam Link 4K (0fd9:0066) 89e8e5f9f3a3ea7f4e6b6d8868…" at bounding box center [548, 308] width 1097 height 617
click at [1032, 17] on div "Class settings Audio & Video Cam Link 4K (0fd9:0066) 89e8e5f9f3a3ea7f4e6b6d8868…" at bounding box center [548, 308] width 1097 height 617
click at [777, 471] on div "Done" at bounding box center [548, 535] width 608 height 55
click at [793, 471] on div "Done" at bounding box center [548, 535] width 608 height 55
click at [1035, 18] on div "Class settings Audio & Video Cam Link 4K (0fd9:0066) 89e8e5f9f3a3ea7f4e6b6d8868…" at bounding box center [548, 308] width 1097 height 617
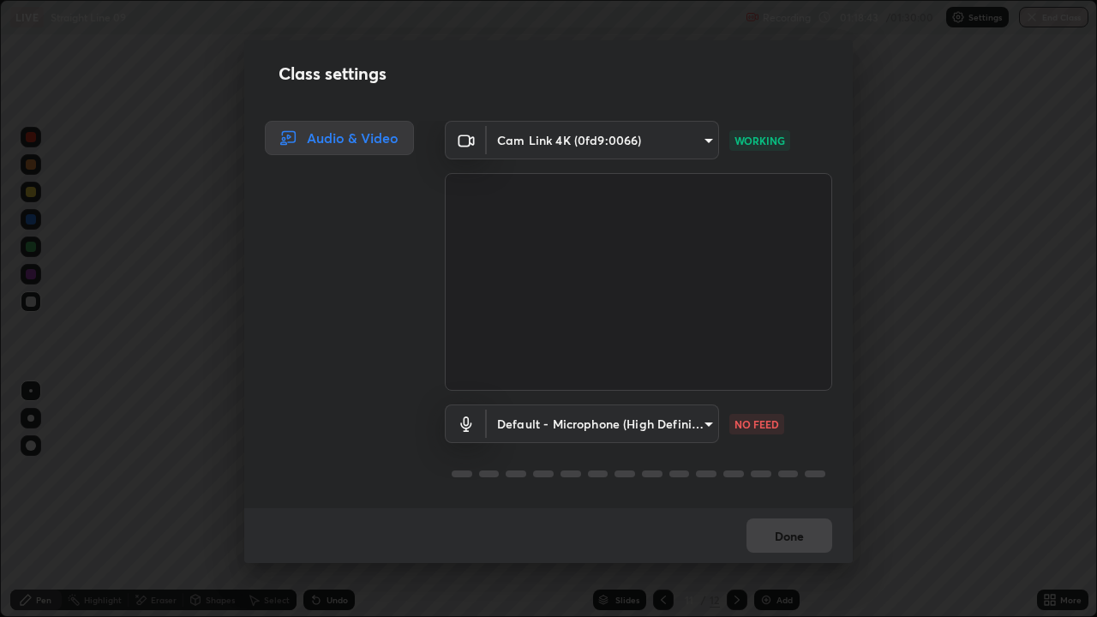
click at [1038, 17] on div "Class settings Audio & Video Cam Link 4K (0fd9:0066) 89e8e5f9f3a3ea7f4e6b6d8868…" at bounding box center [548, 308] width 1097 height 617
click at [1040, 19] on div "Class settings Audio & Video Cam Link 4K (0fd9:0066) 89e8e5f9f3a3ea7f4e6b6d8868…" at bounding box center [548, 308] width 1097 height 617
click at [684, 145] on body "Erase all LIVE Straight Line 09 Recording 01:18:44 / 01:30:00 Settings End Clas…" at bounding box center [548, 308] width 1097 height 617
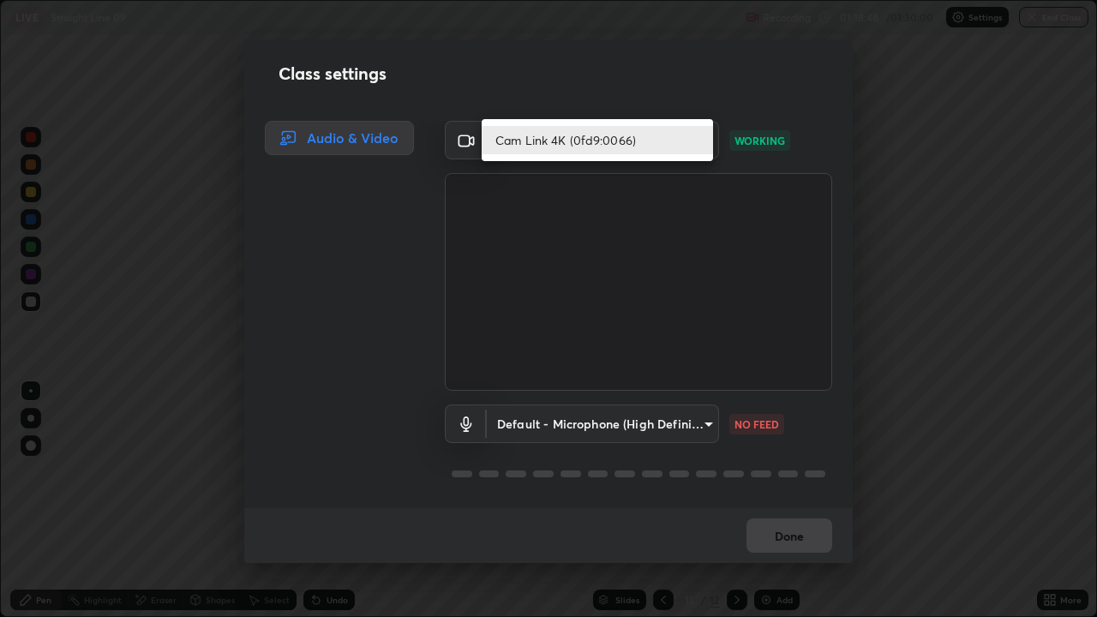
click at [745, 423] on div at bounding box center [548, 308] width 1097 height 617
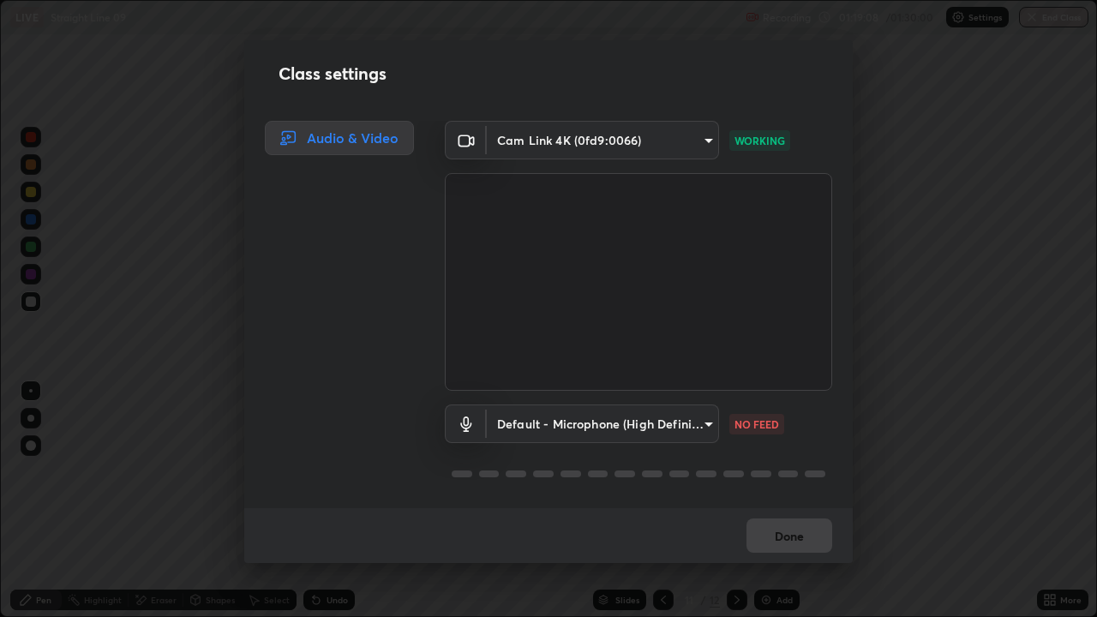
click at [743, 128] on div "Cam Link 4K (0fd9:0066) 89e8e5f9f3a3ea7f4e6b6d886808e082365baae761ed8cf6699c3eb…" at bounding box center [638, 140] width 387 height 39
click at [703, 141] on body "Erase all LIVE Straight Line 09 Recording 01:19:09 / 01:30:00 Settings End Clas…" at bounding box center [548, 308] width 1097 height 617
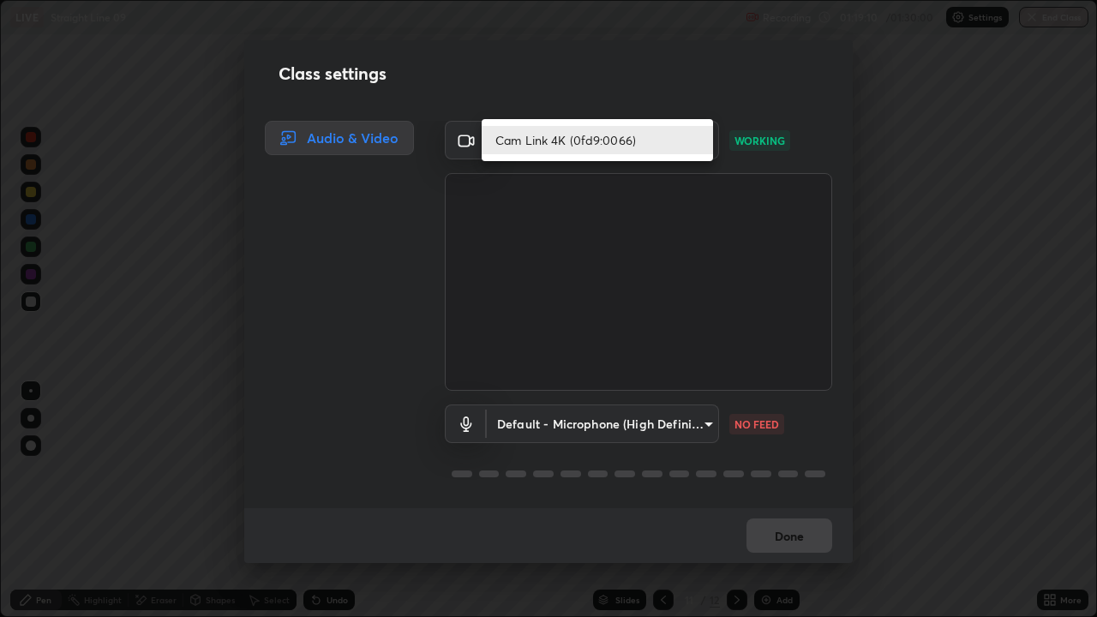
click at [899, 148] on div at bounding box center [548, 308] width 1097 height 617
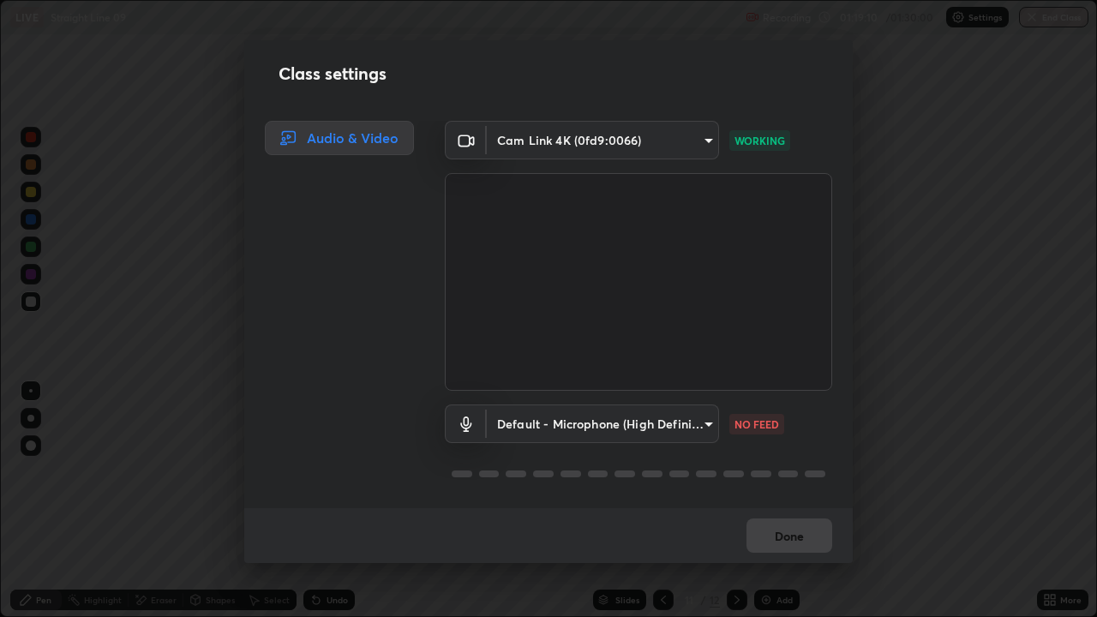
click at [908, 150] on div "Cam Link 4K (0fd9:0066)" at bounding box center [548, 308] width 1097 height 617
click at [912, 154] on div "Class settings Audio & Video Cam Link 4K (0fd9:0066) 89e8e5f9f3a3ea7f4e6b6d8868…" at bounding box center [548, 308] width 1097 height 617
click at [768, 471] on div "Done" at bounding box center [548, 535] width 608 height 55
click at [779, 471] on div "Done" at bounding box center [548, 535] width 608 height 55
click at [792, 471] on div "Done" at bounding box center [548, 535] width 608 height 55
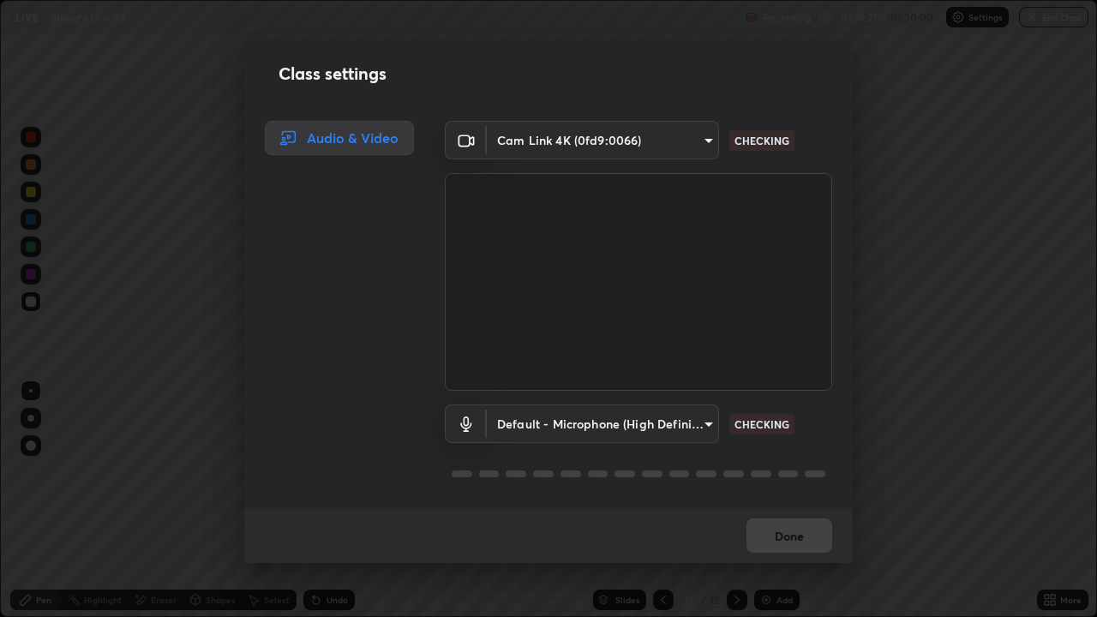
click at [793, 471] on div "Done" at bounding box center [548, 535] width 608 height 55
click at [797, 471] on div "Done" at bounding box center [548, 535] width 608 height 55
click at [1089, 45] on div "Class settings Audio & Video Cam Link 4K (0fd9:0066) 89e8e5f9f3a3ea7f4e6b6d8868…" at bounding box center [548, 308] width 1097 height 617
click at [1032, 19] on div "Class settings Audio & Video Cam Link 4K (0fd9:0066) 89e8e5f9f3a3ea7f4e6b6d8868…" at bounding box center [548, 308] width 1097 height 617
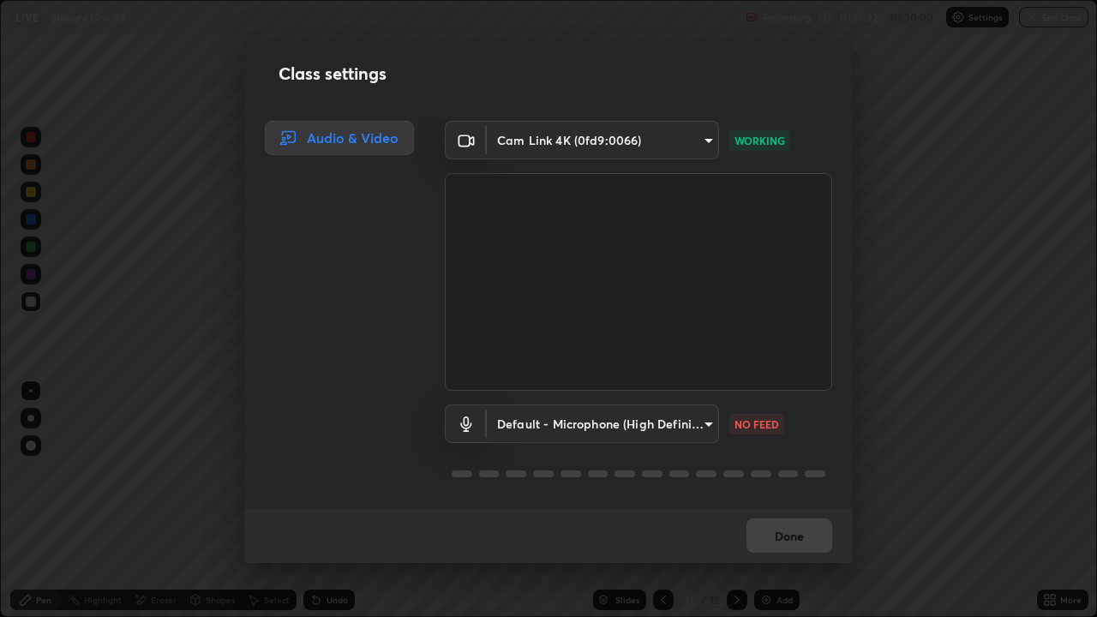
click at [1053, 24] on div "Class settings Audio & Video Cam Link 4K (0fd9:0066) 89e8e5f9f3a3ea7f4e6b6d8868…" at bounding box center [548, 308] width 1097 height 617
click at [1044, 21] on div "Class settings Audio & Video Cam Link 4K (0fd9:0066) 89e8e5f9f3a3ea7f4e6b6d8868…" at bounding box center [548, 308] width 1097 height 617
click at [1035, 21] on div "Class settings Audio & Video Cam Link 4K (0fd9:0066) 89e8e5f9f3a3ea7f4e6b6d8868…" at bounding box center [548, 308] width 1097 height 617
click at [1037, 25] on div "Class settings Audio & Video Cam Link 4K (0fd9:0066) 89e8e5f9f3a3ea7f4e6b6d8868…" at bounding box center [548, 308] width 1097 height 617
click at [1034, 24] on div "Class settings Audio & Video Cam Link 4K (0fd9:0066) 89e8e5f9f3a3ea7f4e6b6d8868…" at bounding box center [548, 308] width 1097 height 617
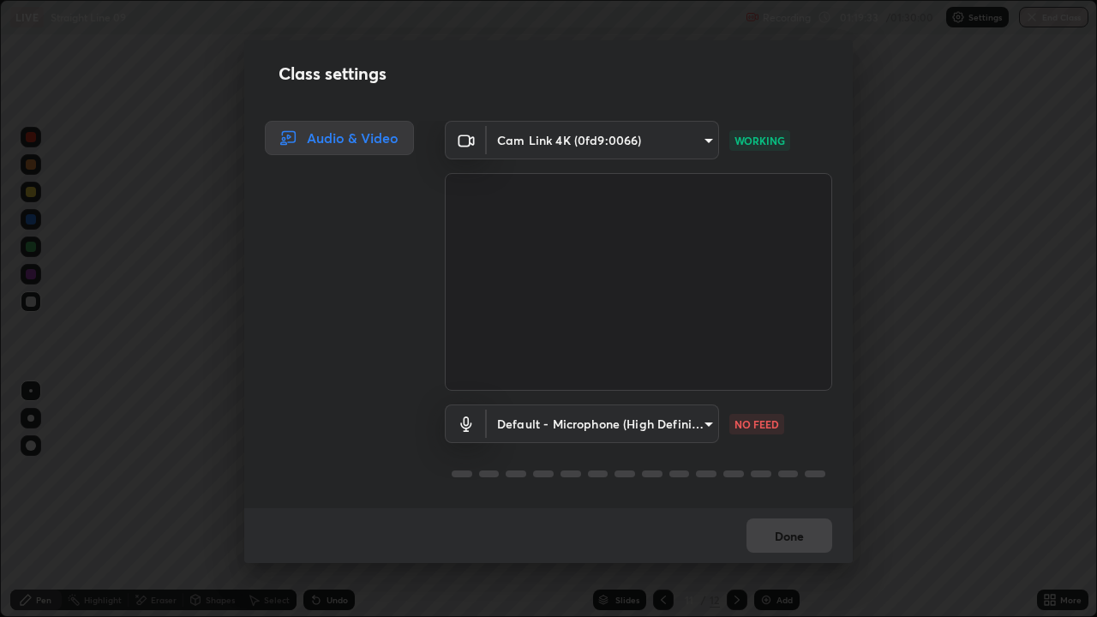
click at [1035, 23] on div "Class settings Audio & Video Cam Link 4K (0fd9:0066) 89e8e5f9f3a3ea7f4e6b6d8868…" at bounding box center [548, 308] width 1097 height 617
click at [1036, 22] on div "Class settings Audio & Video Cam Link 4K (0fd9:0066) 89e8e5f9f3a3ea7f4e6b6d8868…" at bounding box center [548, 308] width 1097 height 617
click at [1038, 21] on div "Class settings Audio & Video Cam Link 4K (0fd9:0066) 89e8e5f9f3a3ea7f4e6b6d8868…" at bounding box center [548, 308] width 1097 height 617
click at [1041, 22] on div "Class settings Audio & Video Cam Link 4K (0fd9:0066) 89e8e5f9f3a3ea7f4e6b6d8868…" at bounding box center [548, 308] width 1097 height 617
click at [757, 141] on p "WORKING" at bounding box center [759, 140] width 51 height 15
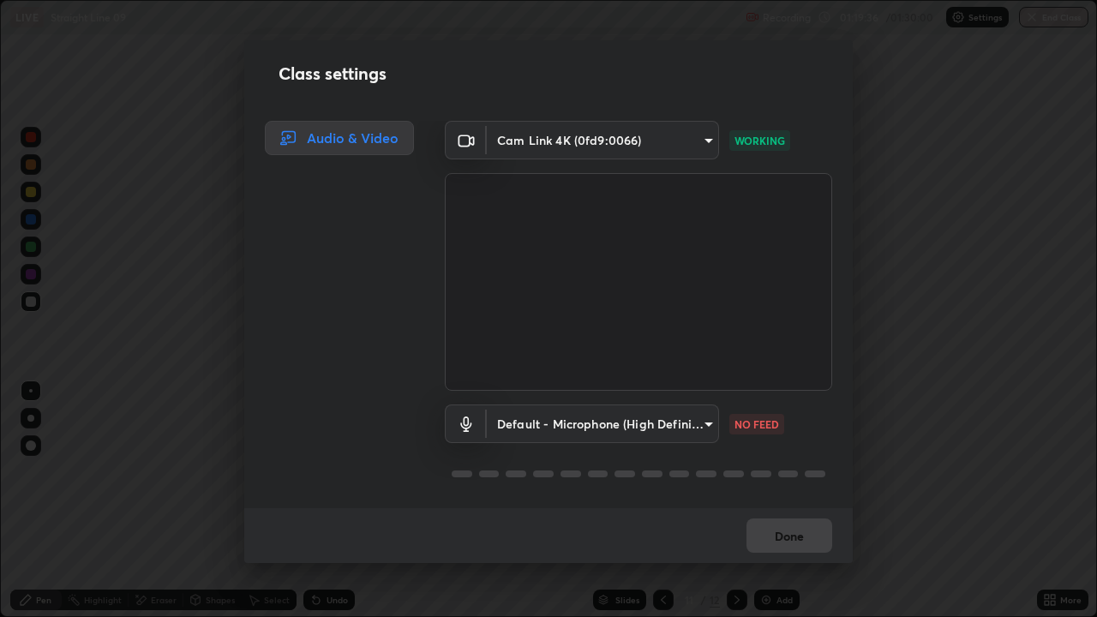
click at [752, 137] on p "WORKING" at bounding box center [759, 140] width 51 height 15
click at [758, 423] on p "NO FEED" at bounding box center [756, 423] width 45 height 15
click at [790, 471] on div "Done" at bounding box center [548, 535] width 608 height 55
click at [798, 471] on div "Done" at bounding box center [548, 535] width 608 height 55
click at [131, 471] on div "Class settings Audio & Video Cam Link 4K (0fd9:0066) 89e8e5f9f3a3ea7f4e6b6d8868…" at bounding box center [548, 308] width 1097 height 617
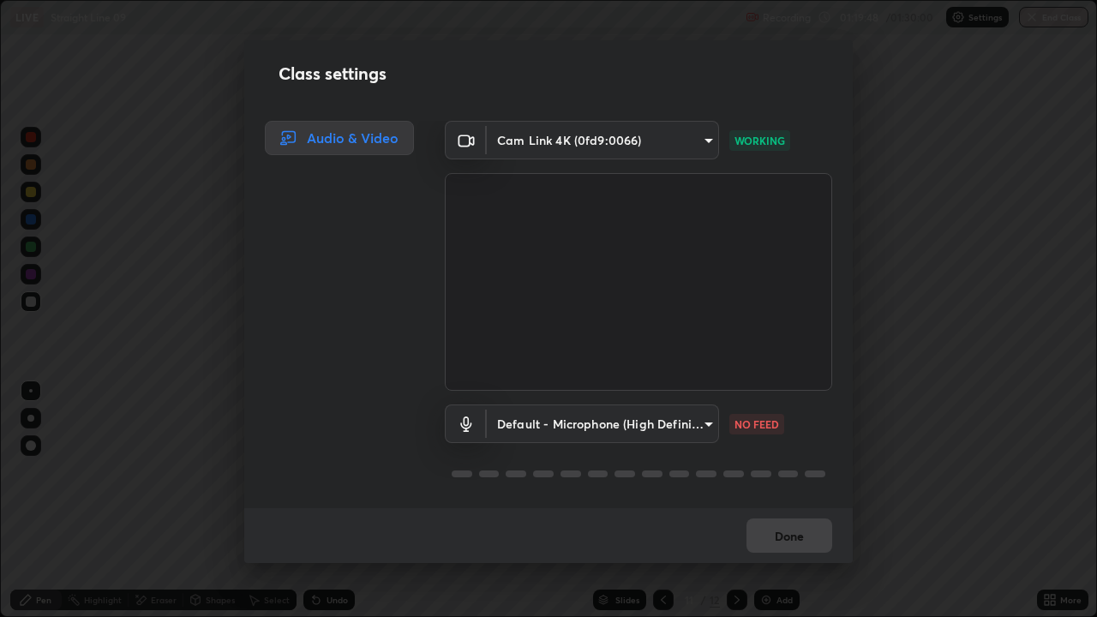
click at [315, 471] on div "Class settings Audio & Video Cam Link 4K (0fd9:0066) 89e8e5f9f3a3ea7f4e6b6d8868…" at bounding box center [548, 308] width 1097 height 617
click at [768, 471] on div "Class settings Audio & Video Cam Link 4K (0fd9:0066) 89e8e5f9f3a3ea7f4e6b6d8868…" at bounding box center [548, 308] width 1097 height 617
click at [774, 471] on div "Class settings Audio & Video Cam Link 4K (0fd9:0066) 89e8e5f9f3a3ea7f4e6b6d8868…" at bounding box center [548, 308] width 1097 height 617
click at [772, 471] on div "Class settings Audio & Video Cam Link 4K (0fd9:0066) 89e8e5f9f3a3ea7f4e6b6d8868…" at bounding box center [548, 308] width 1097 height 617
click at [783, 471] on div "Done" at bounding box center [548, 535] width 608 height 55
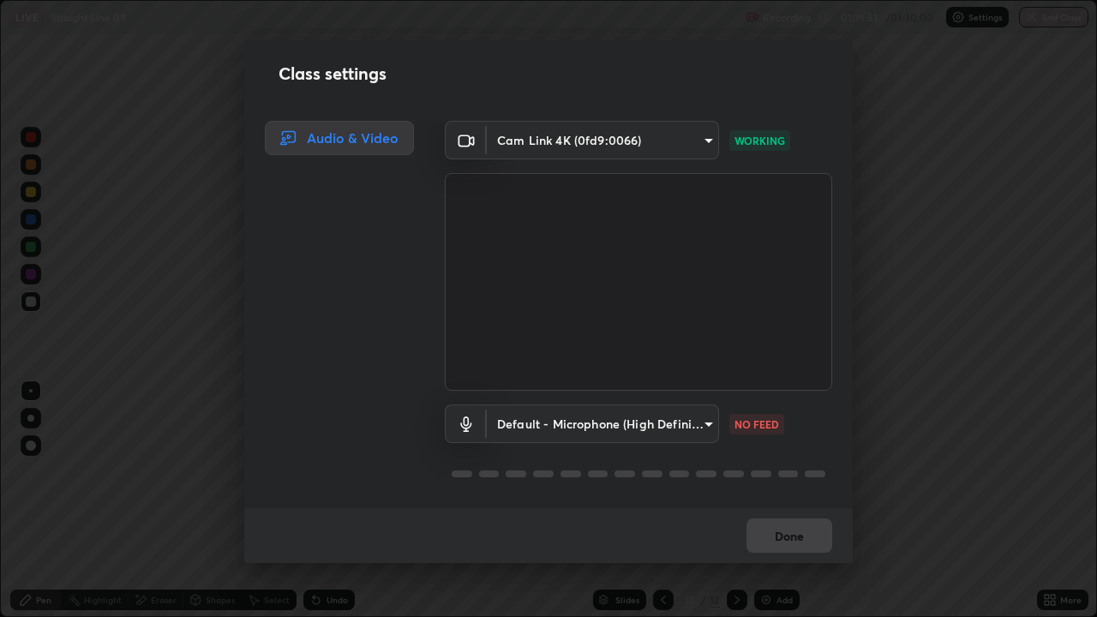
click at [789, 471] on div "Done" at bounding box center [548, 535] width 608 height 55
click at [705, 139] on body "Erase all LIVE Straight Line 09 Recording 01:19:55 / 01:30:00 Settings End Clas…" at bounding box center [548, 308] width 1097 height 617
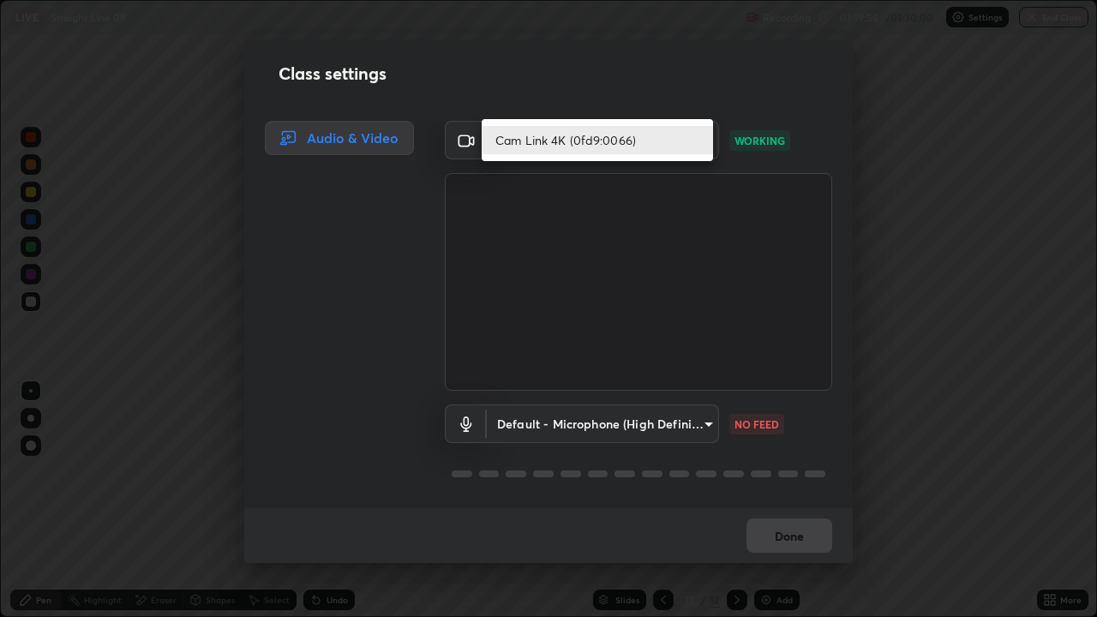
click at [766, 140] on div at bounding box center [548, 308] width 1097 height 617
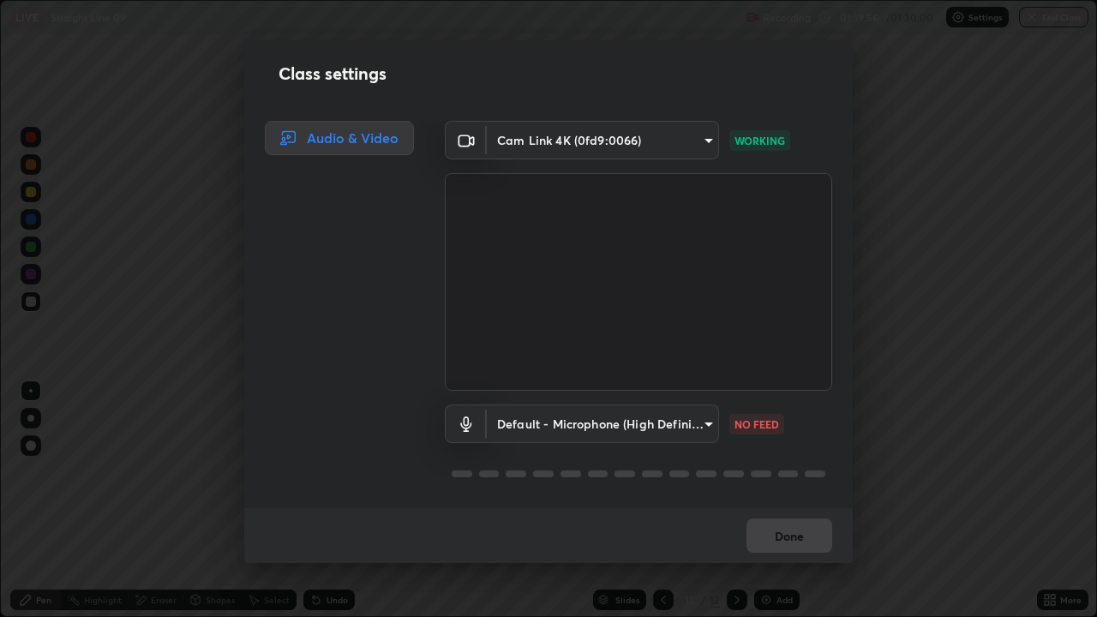
click at [765, 139] on p "WORKING" at bounding box center [759, 140] width 51 height 15
click at [701, 323] on video at bounding box center [638, 282] width 387 height 218
click at [751, 420] on p "NO FEED" at bounding box center [756, 423] width 45 height 15
click at [704, 422] on body "Erase all LIVE Straight Line 09 Recording 01:19:59 / 01:30:00 Settings End Clas…" at bounding box center [548, 308] width 1097 height 617
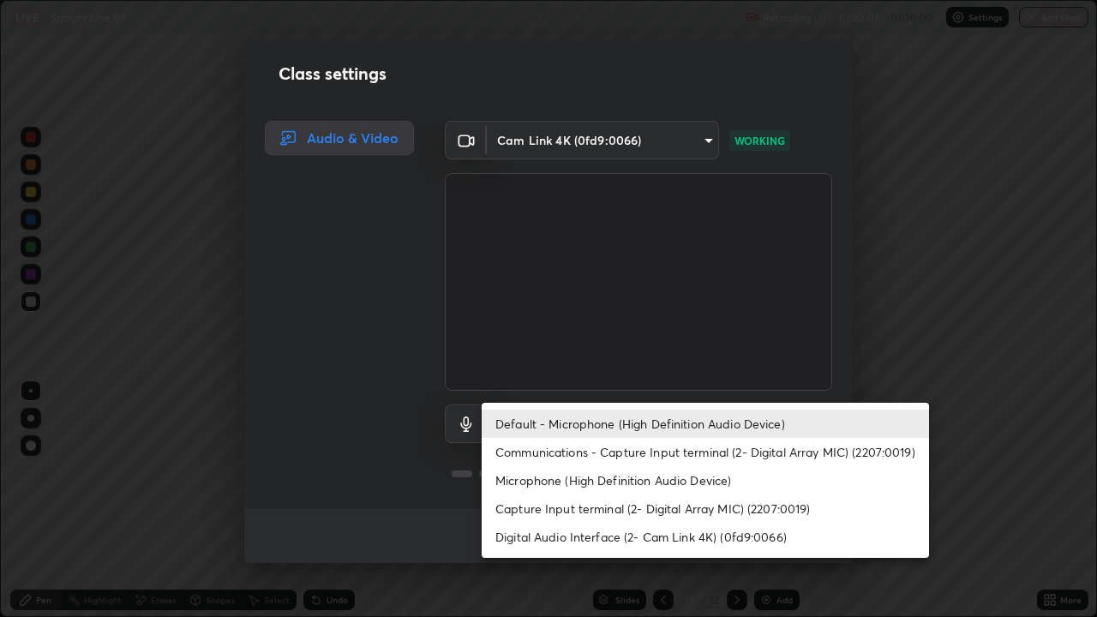
click at [892, 329] on div at bounding box center [548, 308] width 1097 height 617
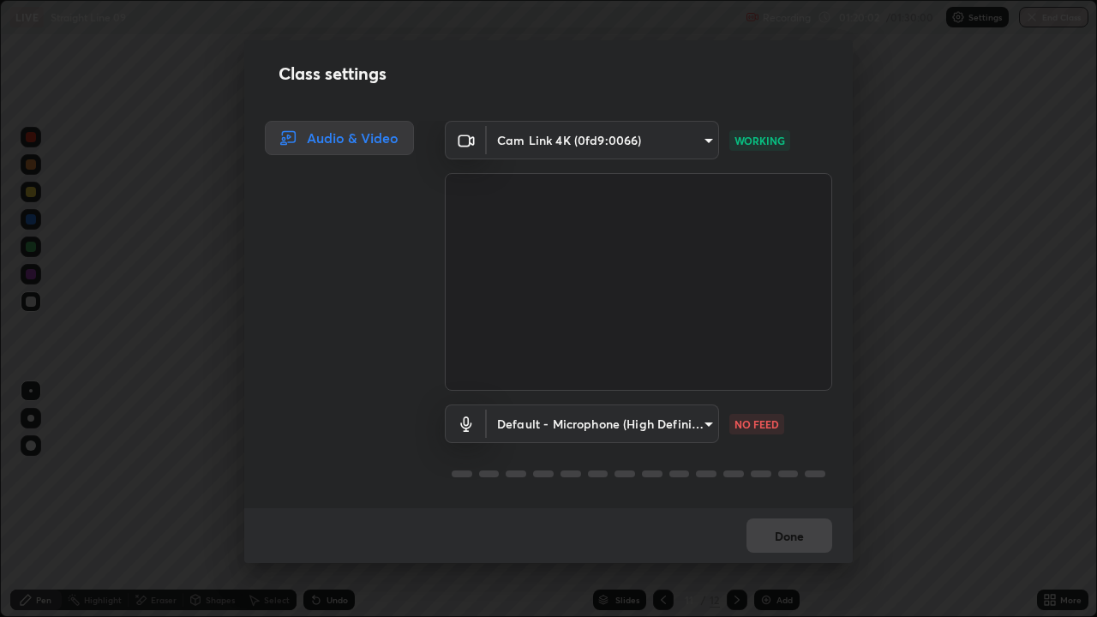
click at [758, 419] on p "NO FEED" at bounding box center [756, 423] width 45 height 15
click at [466, 425] on icon at bounding box center [466, 423] width 21 height 15
click at [469, 350] on video at bounding box center [638, 282] width 387 height 218
click at [468, 346] on video at bounding box center [638, 282] width 387 height 218
click at [408, 223] on div "Audio & Video" at bounding box center [334, 314] width 180 height 387
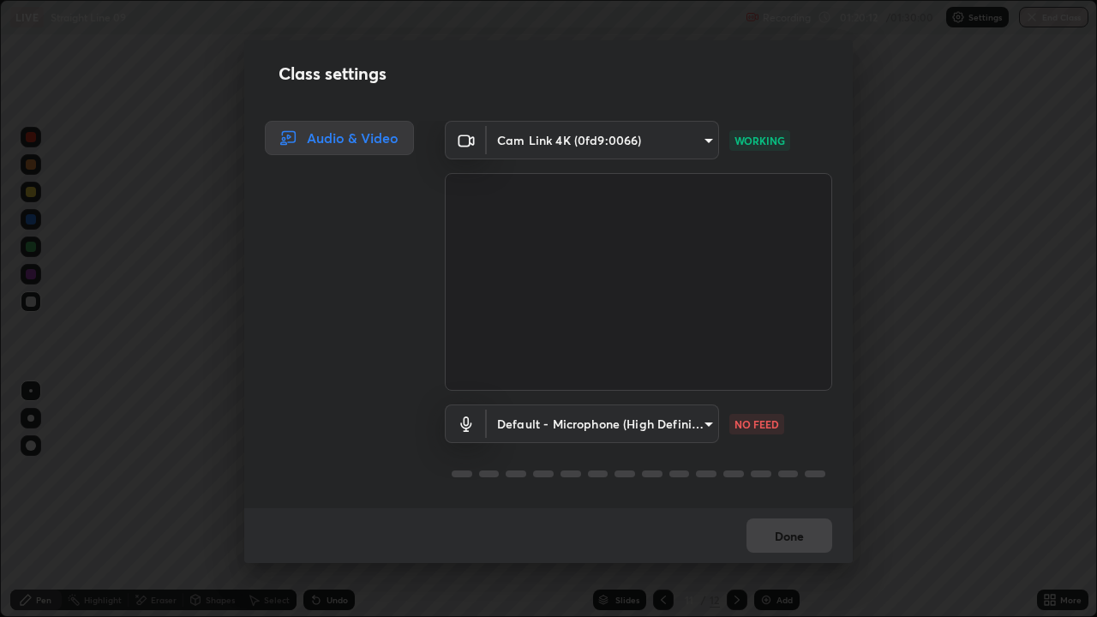
click at [319, 142] on div "Audio & Video" at bounding box center [339, 138] width 149 height 34
click at [322, 76] on h2 "Class settings" at bounding box center [332, 74] width 108 height 26
click at [343, 79] on h2 "Class settings" at bounding box center [332, 74] width 108 height 26
click at [356, 78] on h2 "Class settings" at bounding box center [332, 74] width 108 height 26
click at [377, 195] on div "Audio & Video" at bounding box center [334, 314] width 180 height 387
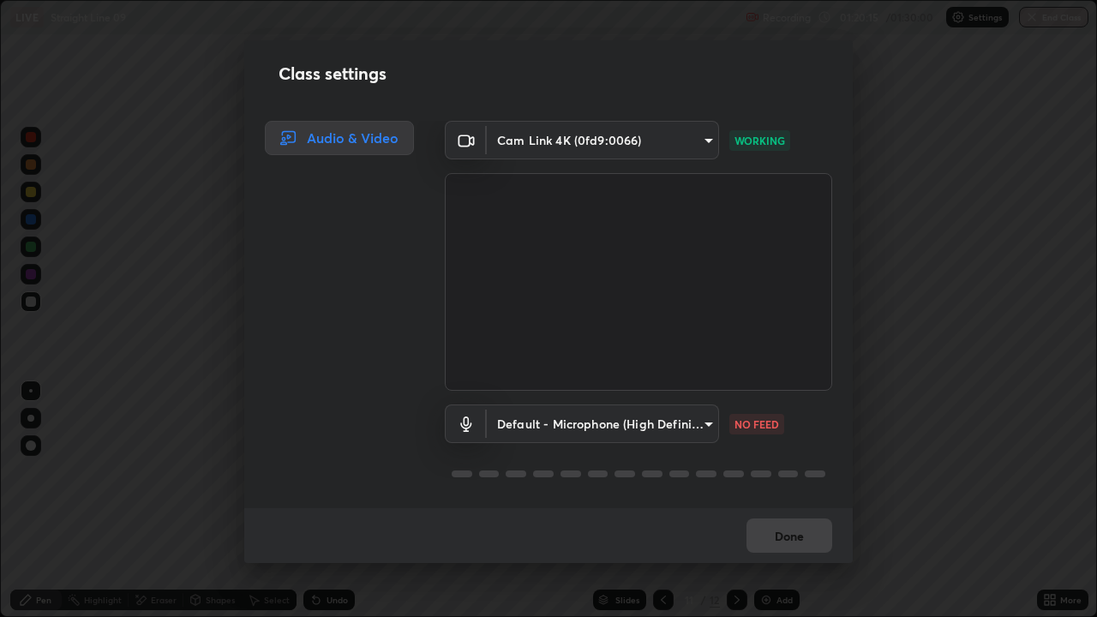
click at [372, 200] on div "Audio & Video" at bounding box center [334, 314] width 180 height 387
click at [1037, 18] on div "Class settings Audio & Video Cam Link 4K (0fd9:0066) 89e8e5f9f3a3ea7f4e6b6d8868…" at bounding box center [548, 308] width 1097 height 617
click at [1034, 20] on div "Class settings Audio & Video Cam Link 4K (0fd9:0066) 89e8e5f9f3a3ea7f4e6b6d8868…" at bounding box center [548, 308] width 1097 height 617
click at [781, 19] on div "Class settings Audio & Video Cam Link 4K (0fd9:0066) 89e8e5f9f3a3ea7f4e6b6d8868…" at bounding box center [548, 308] width 1097 height 617
click at [1051, 471] on div "Class settings Audio & Video Cam Link 4K (0fd9:0066) 89e8e5f9f3a3ea7f4e6b6d8868…" at bounding box center [548, 308] width 1097 height 617
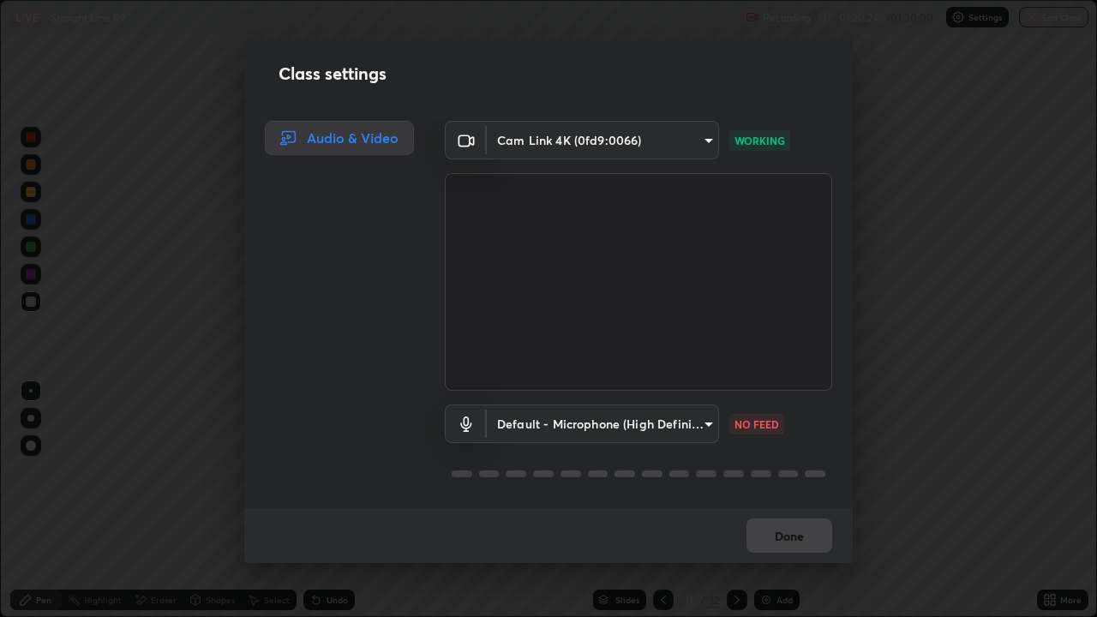
click at [1072, 471] on div "Class settings Audio & Video Cam Link 4K (0fd9:0066) 89e8e5f9f3a3ea7f4e6b6d8868…" at bounding box center [548, 308] width 1097 height 617
click at [1066, 471] on div "Class settings Audio & Video Cam Link 4K (0fd9:0066) 89e8e5f9f3a3ea7f4e6b6d8868…" at bounding box center [548, 308] width 1097 height 617
click at [1072, 471] on div "Class settings Audio & Video Cam Link 4K (0fd9:0066) 89e8e5f9f3a3ea7f4e6b6d8868…" at bounding box center [548, 308] width 1097 height 617
click at [816, 471] on div "Done" at bounding box center [548, 535] width 608 height 55
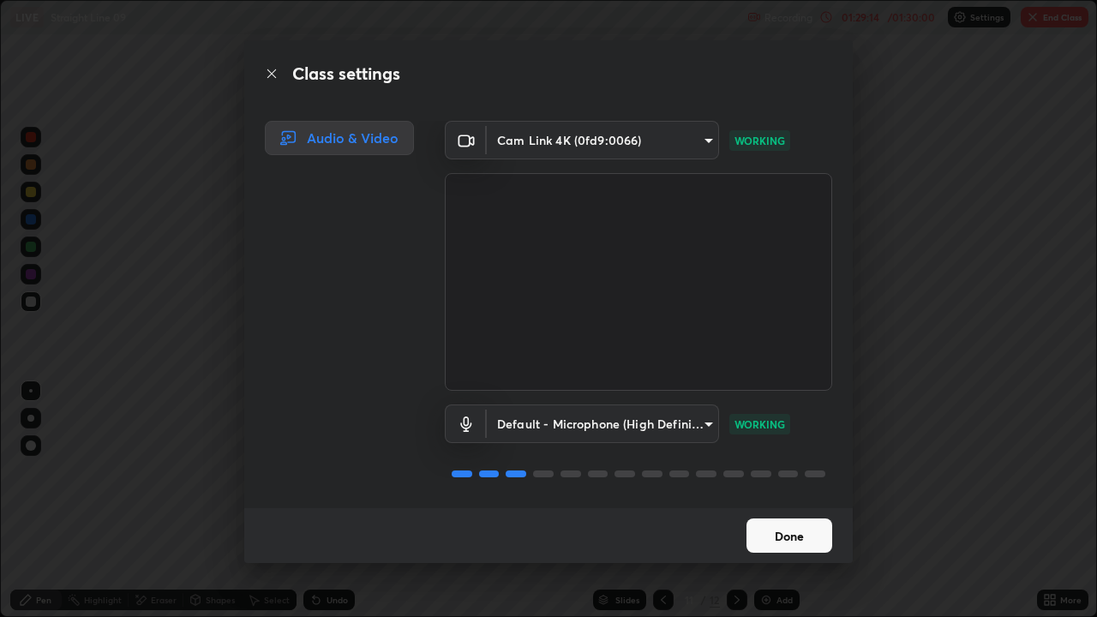
click at [769, 471] on button "Done" at bounding box center [789, 535] width 86 height 34
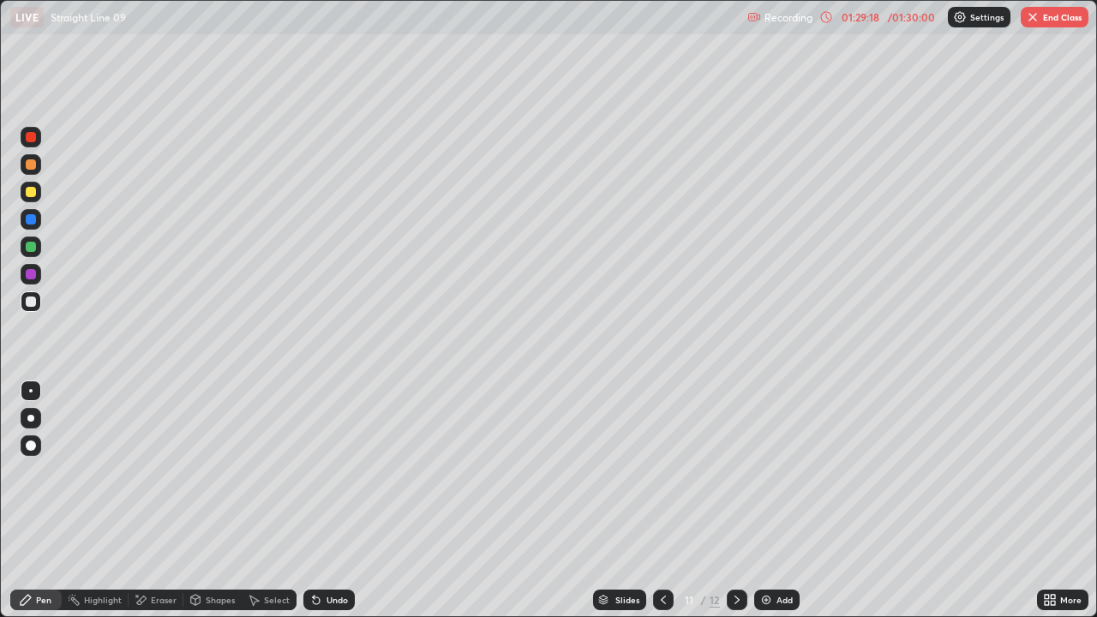
click at [1041, 20] on button "End Class" at bounding box center [1054, 17] width 68 height 21
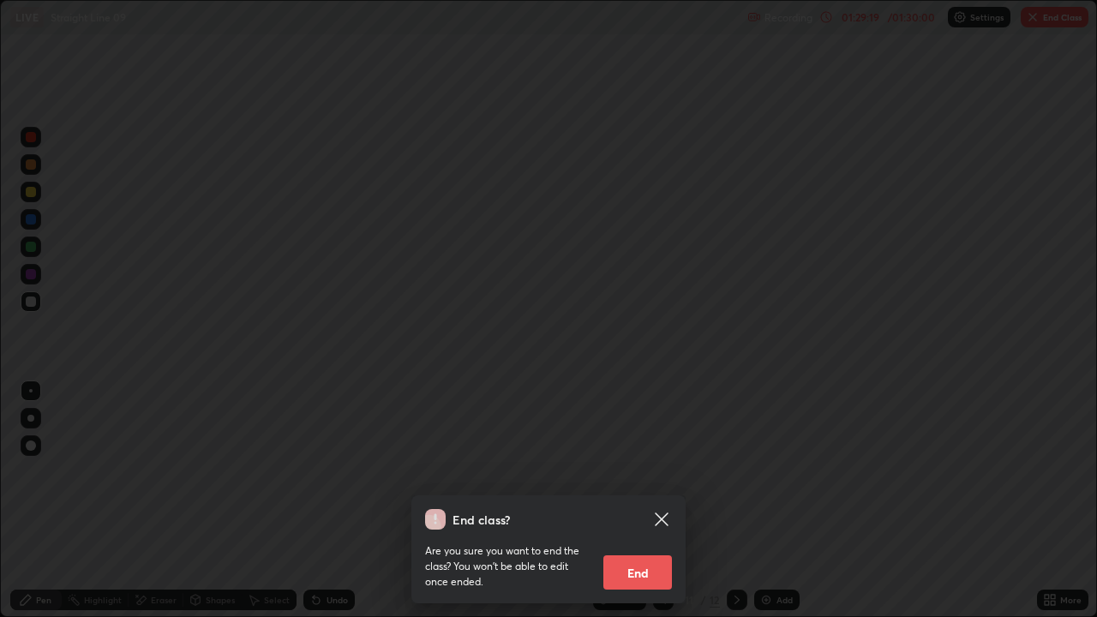
click at [648, 471] on button "End" at bounding box center [637, 572] width 69 height 34
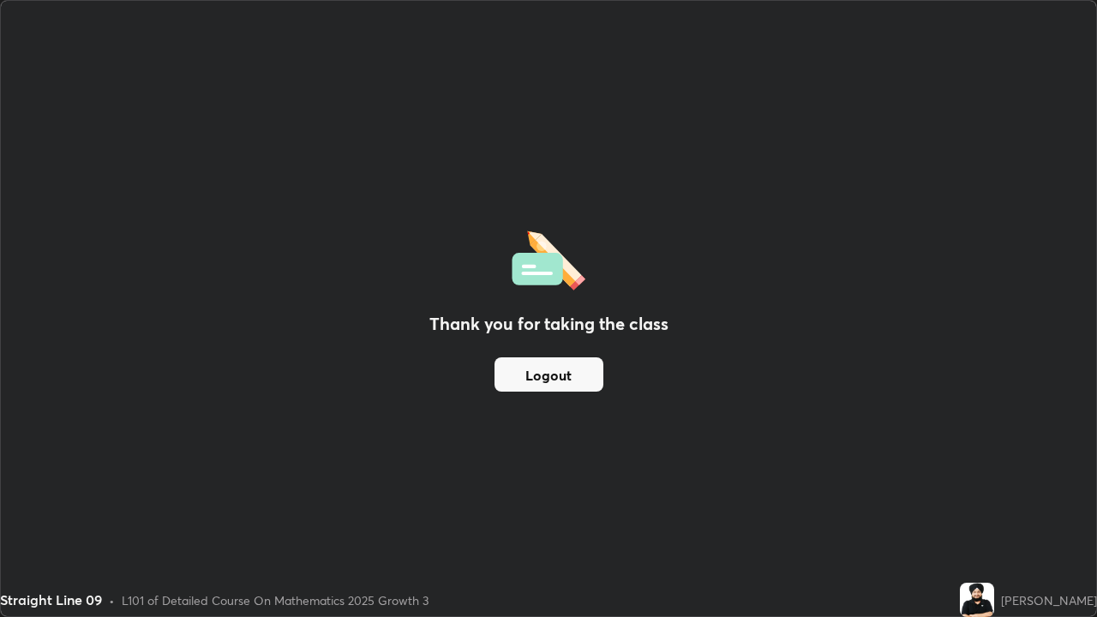
click at [570, 369] on button "Logout" at bounding box center [548, 374] width 109 height 34
